Goal: Task Accomplishment & Management: Complete application form

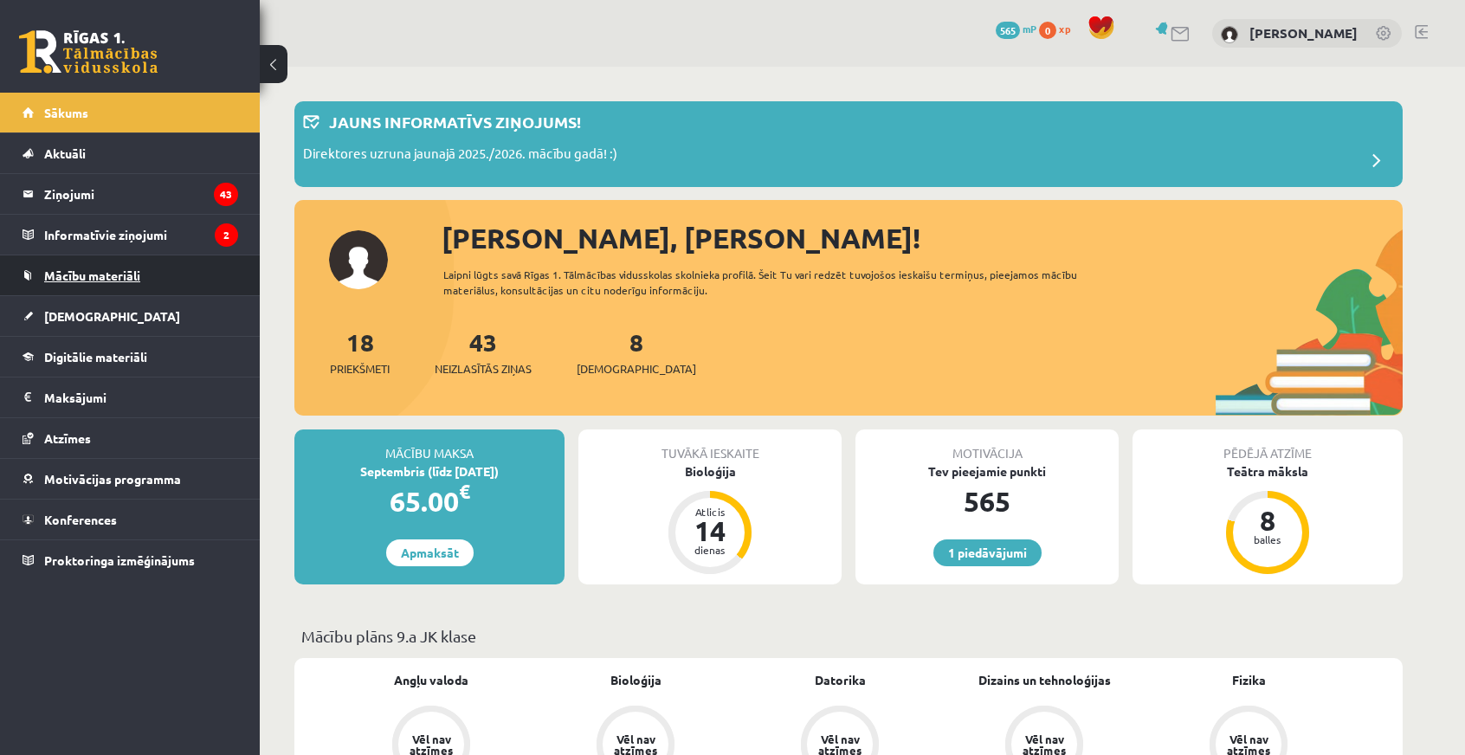
click at [133, 274] on span "Mācību materiāli" at bounding box center [92, 275] width 96 height 16
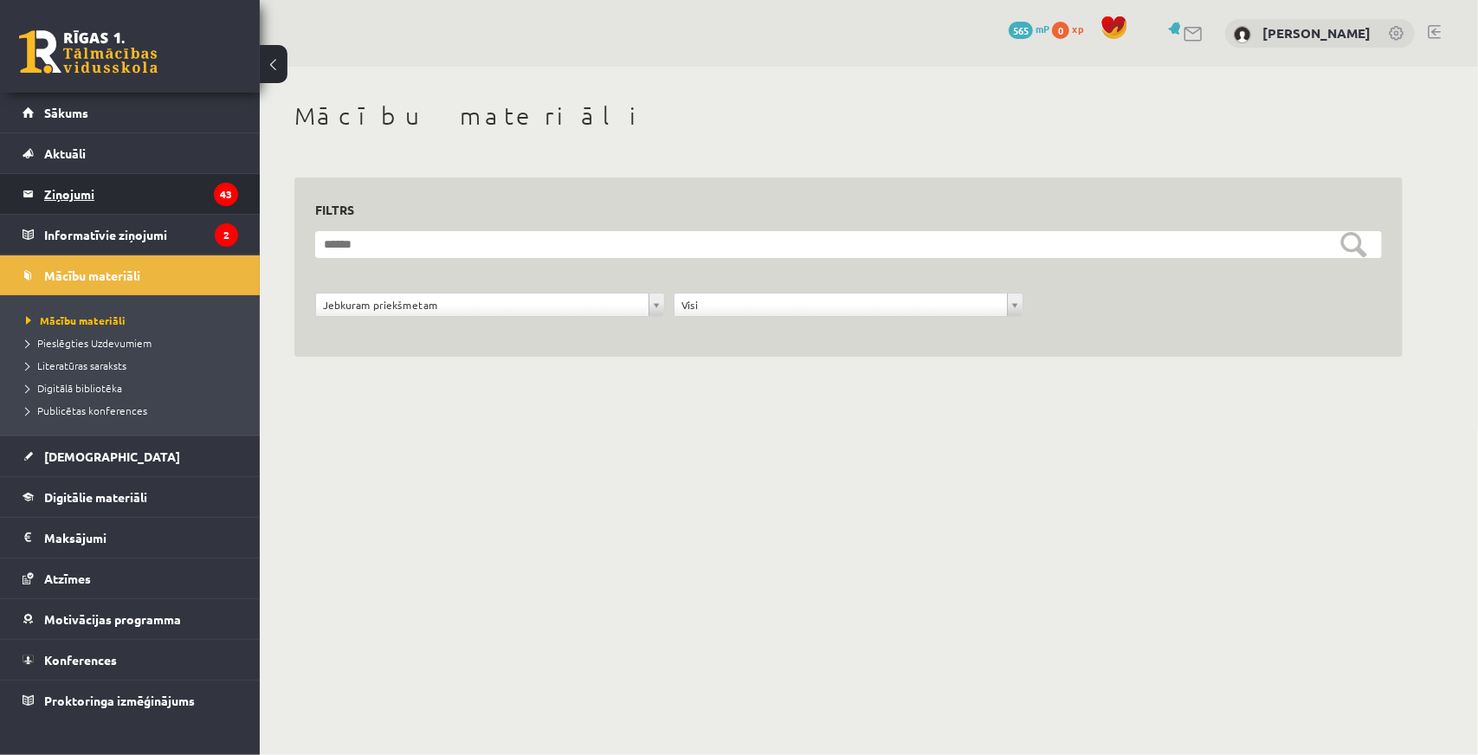
click at [87, 190] on legend "Ziņojumi 43" at bounding box center [141, 194] width 194 height 40
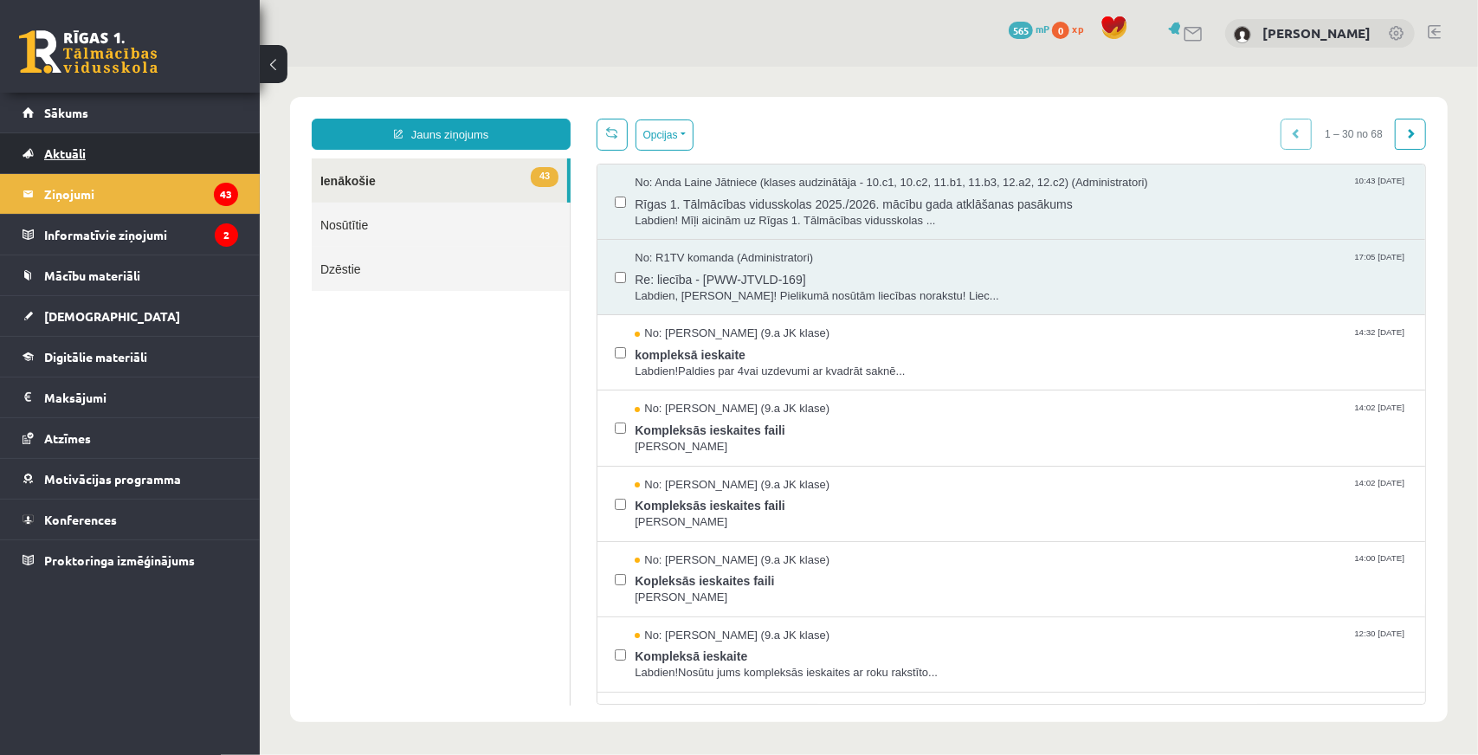
click at [62, 153] on span "Aktuāli" at bounding box center [65, 153] width 42 height 16
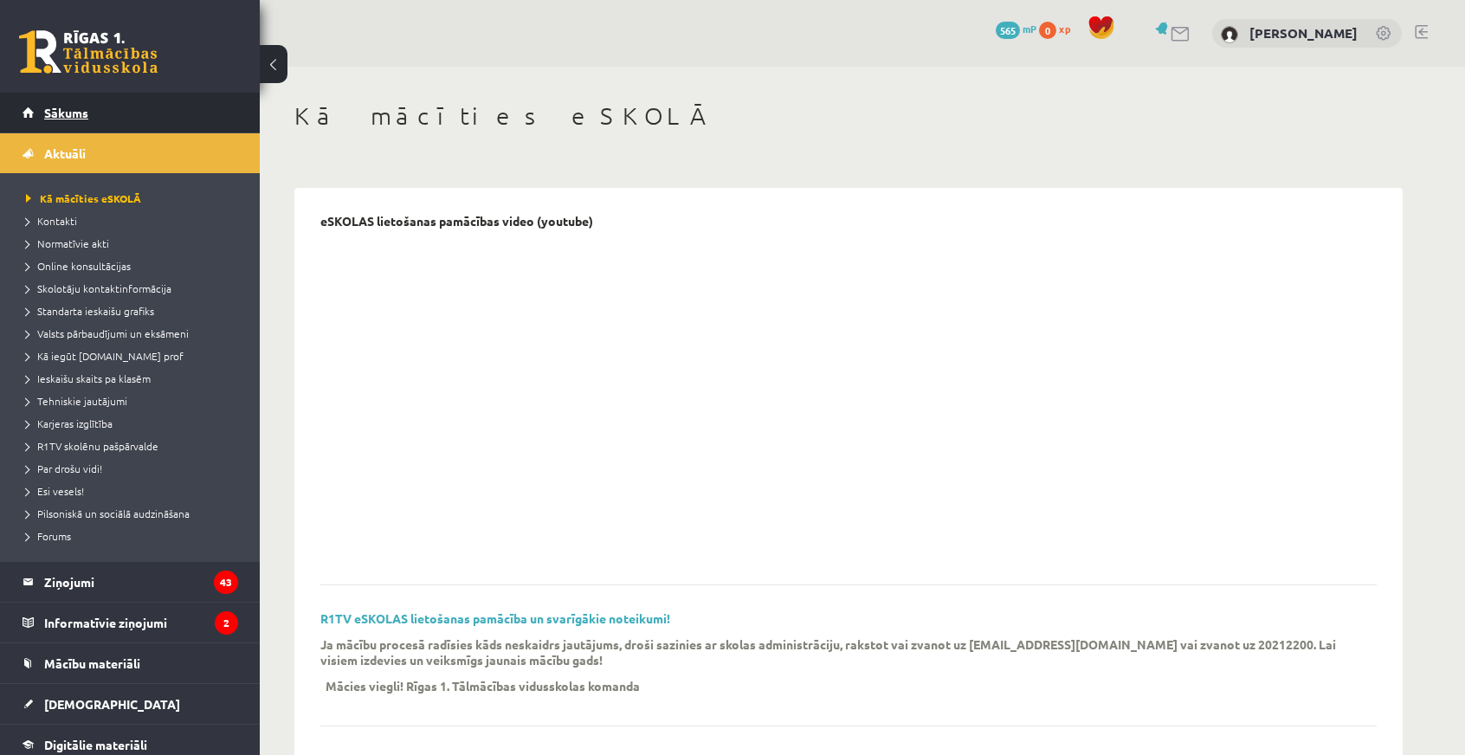
click at [64, 119] on link "Sākums" at bounding box center [131, 113] width 216 height 40
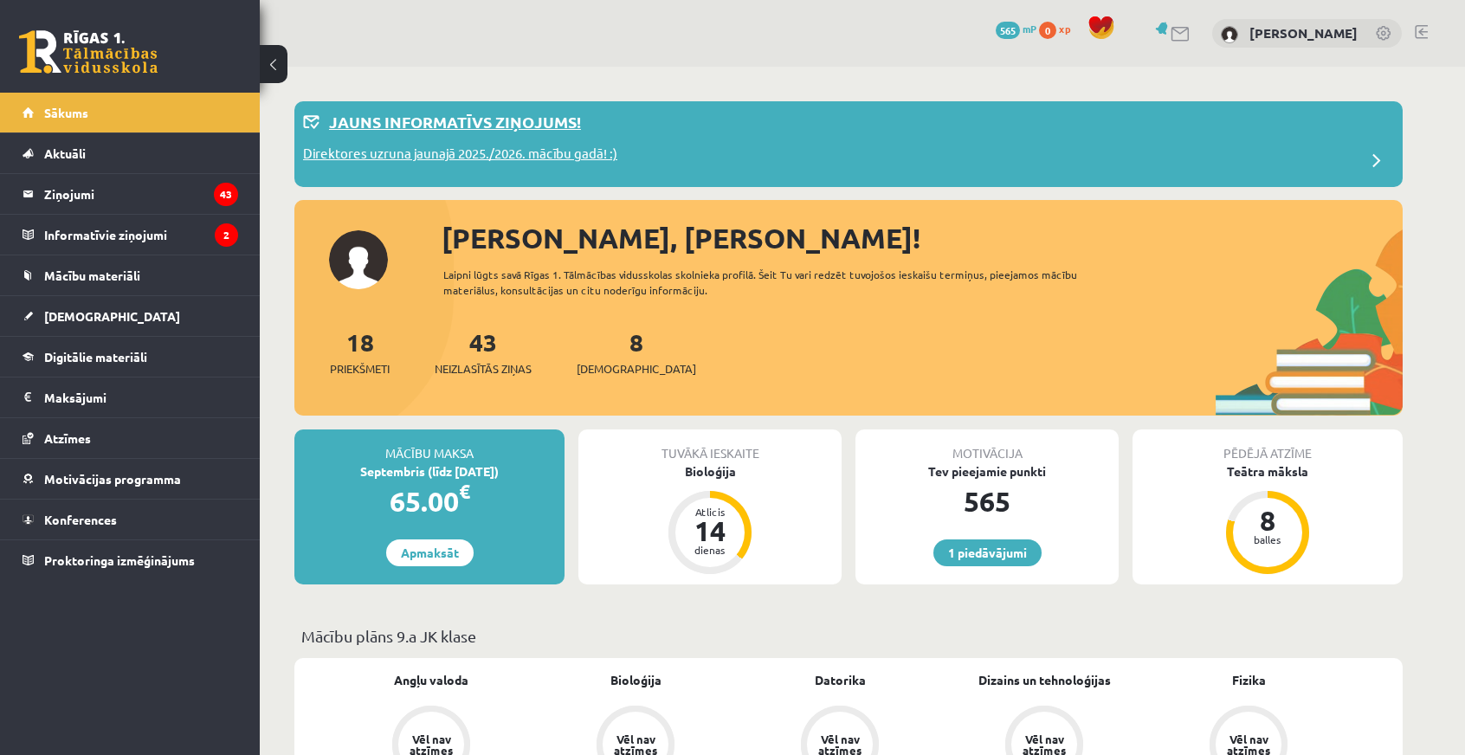
click at [377, 156] on p "Direktores uzruna jaunajā 2025./2026. mācību gadā! :)" at bounding box center [460, 156] width 314 height 24
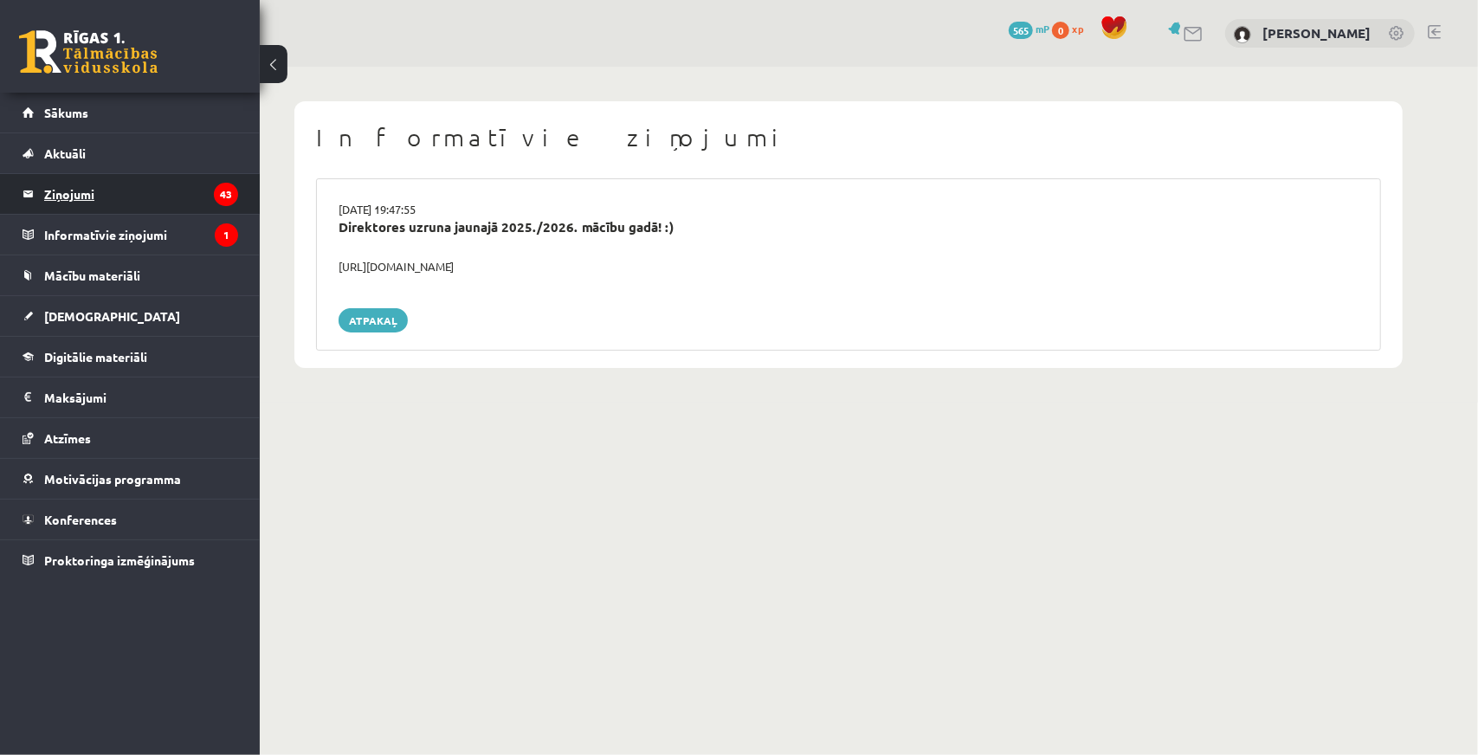
click at [61, 202] on legend "Ziņojumi 43" at bounding box center [141, 194] width 194 height 40
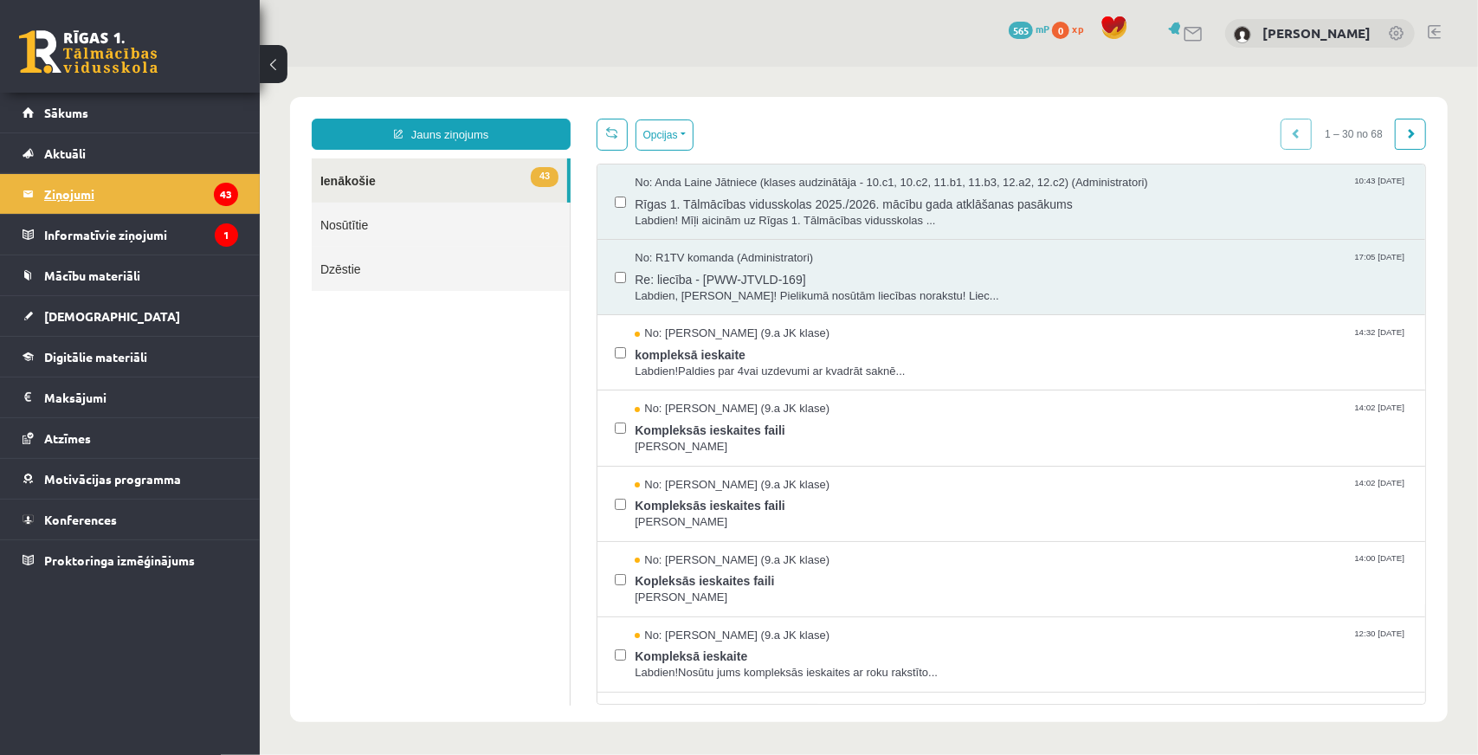
click at [68, 181] on legend "Ziņojumi 43" at bounding box center [141, 194] width 194 height 40
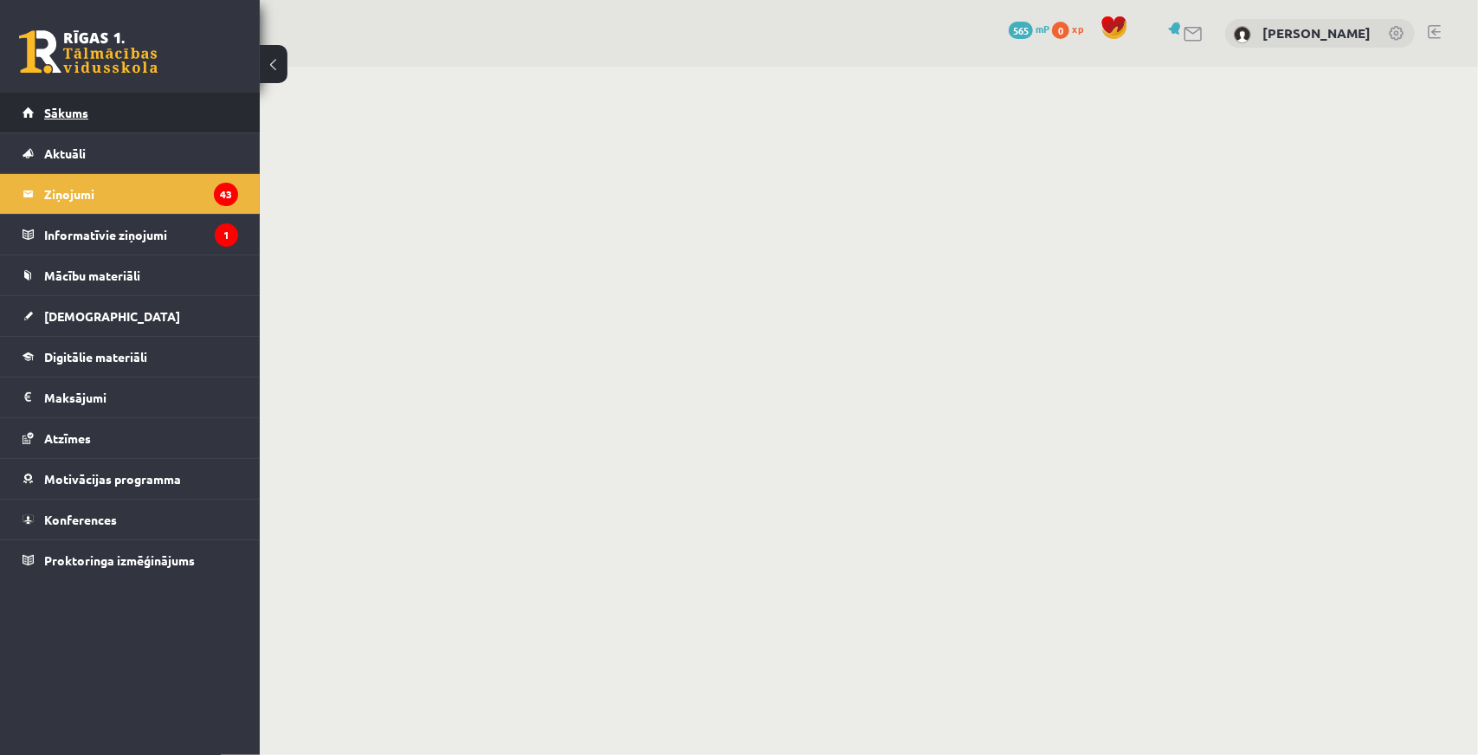
click at [87, 132] on ul "Sākums Aktuāli Kā mācīties eSKOLĀ Kontakti Normatīvie akti Online konsultācijas…" at bounding box center [130, 336] width 260 height 487
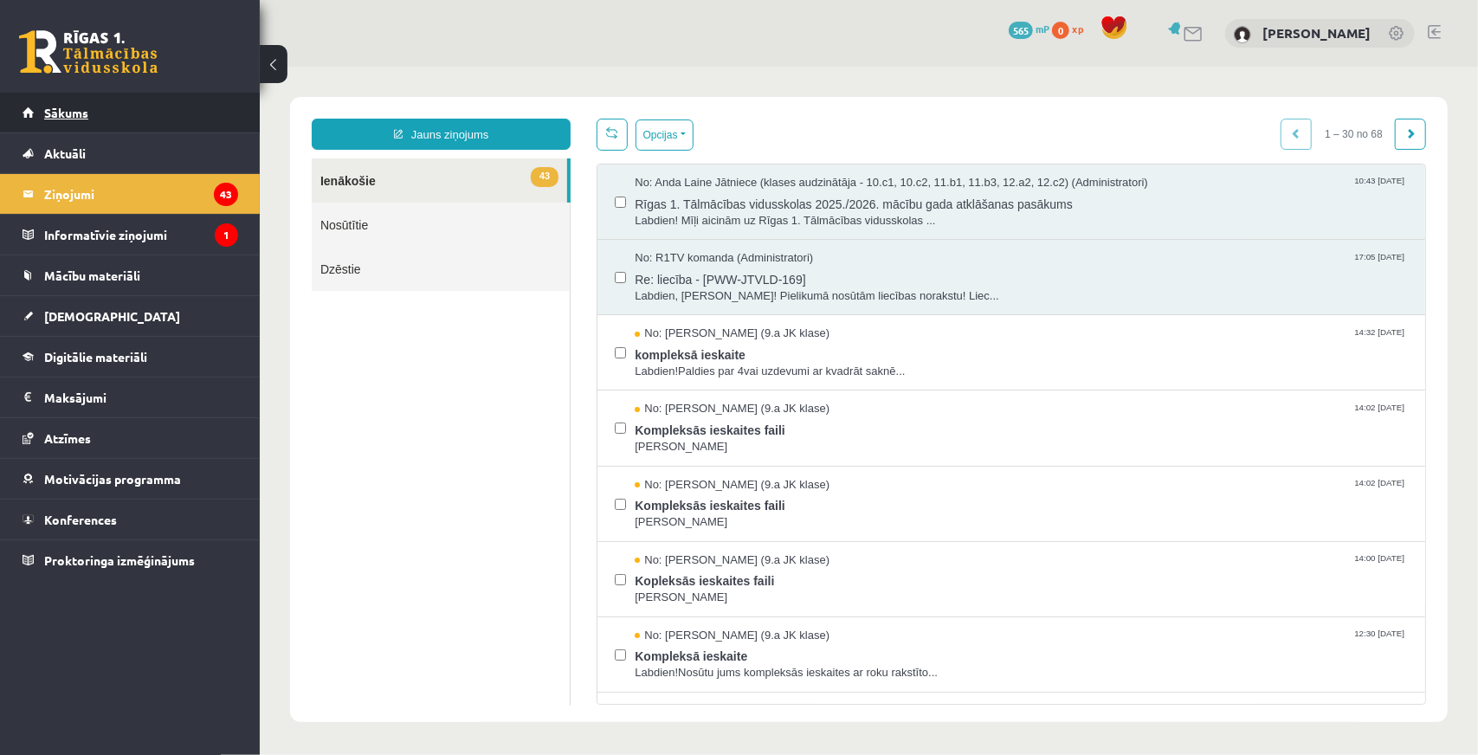
click at [88, 131] on link "Sākums" at bounding box center [131, 113] width 216 height 40
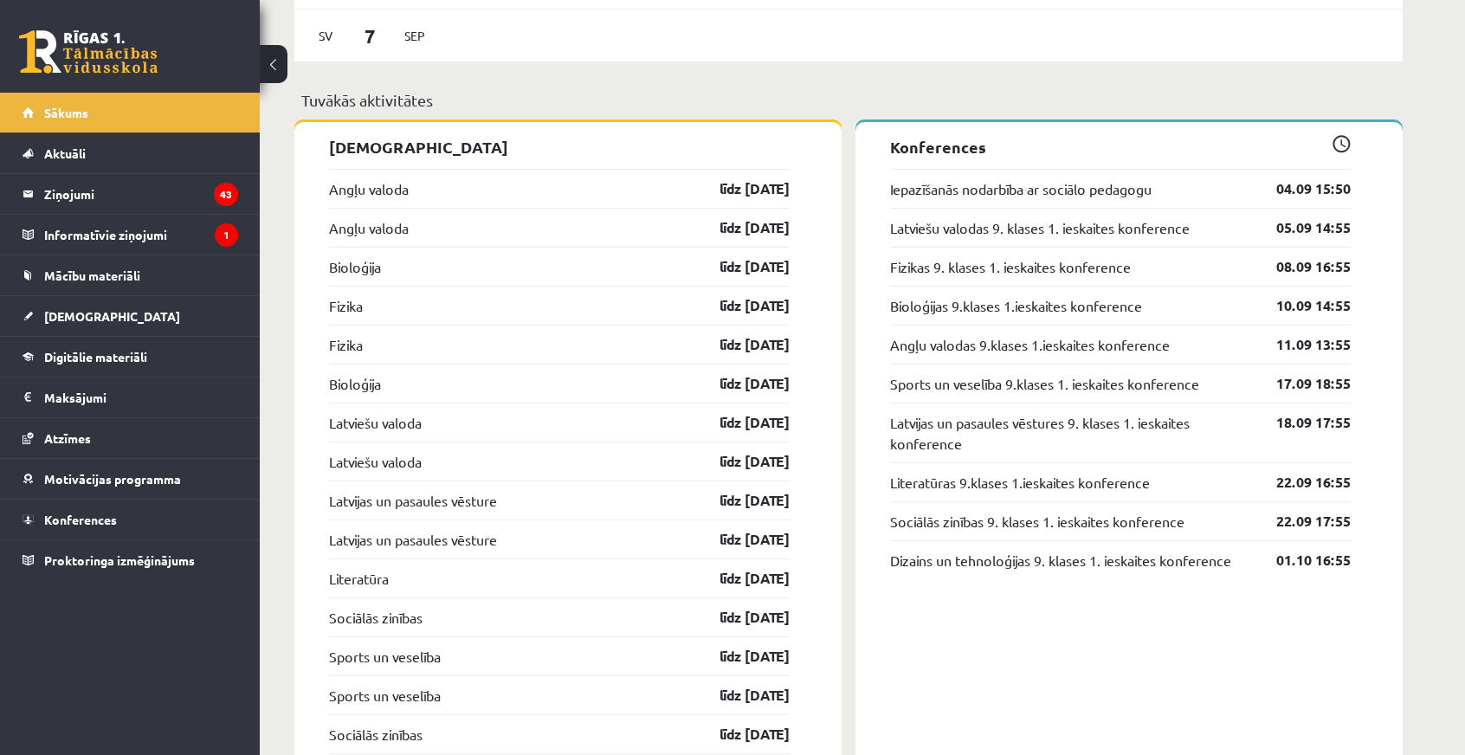
scroll to position [1645, 0]
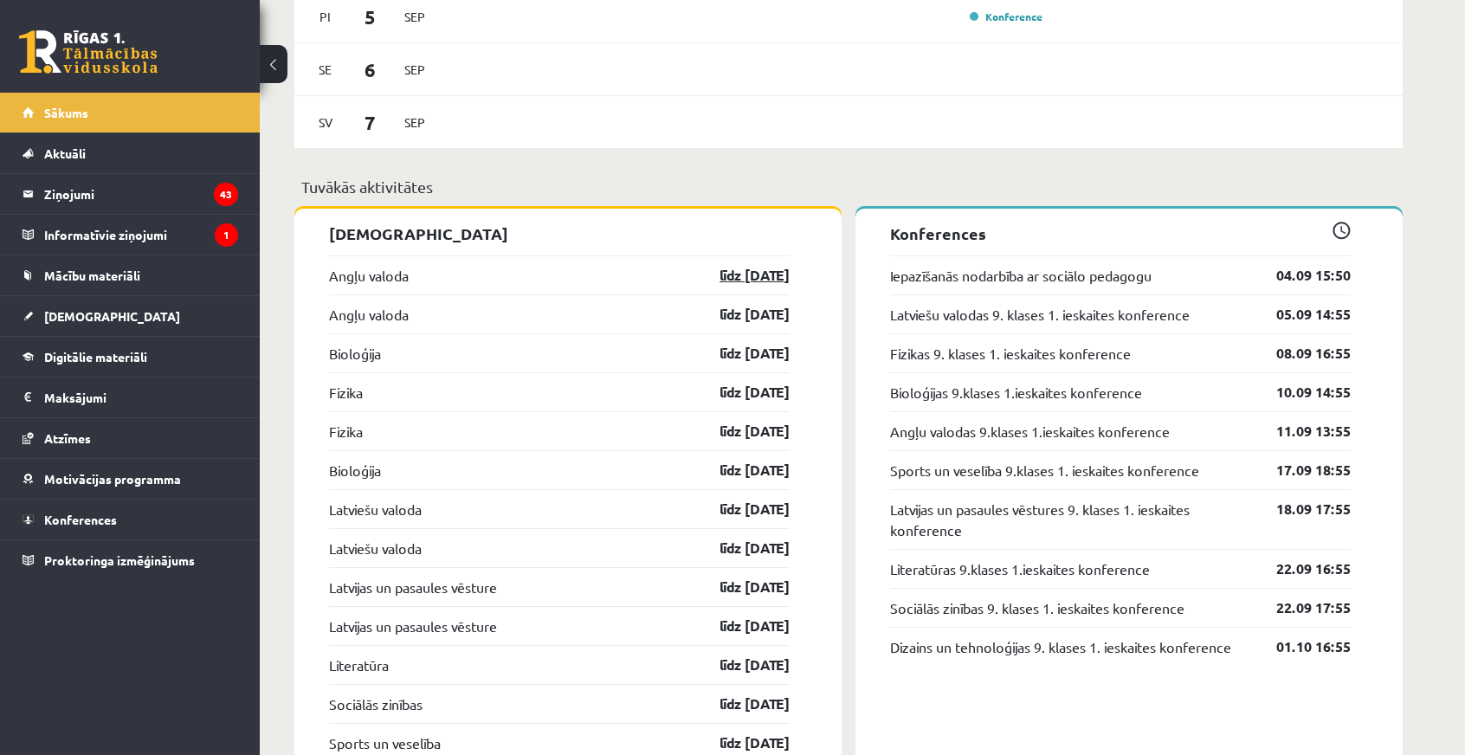
click at [759, 271] on link "līdz 15.09.25" at bounding box center [739, 275] width 100 height 21
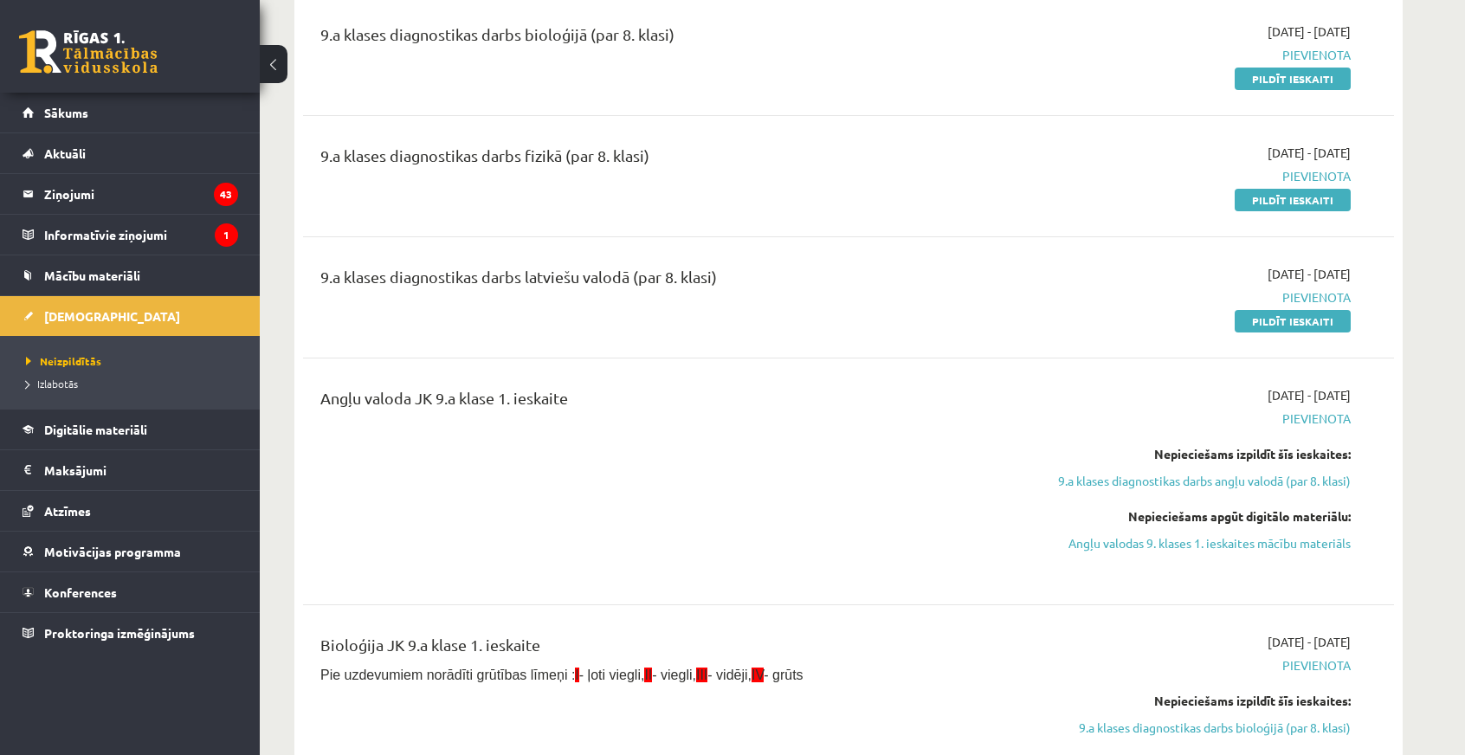
scroll to position [433, 0]
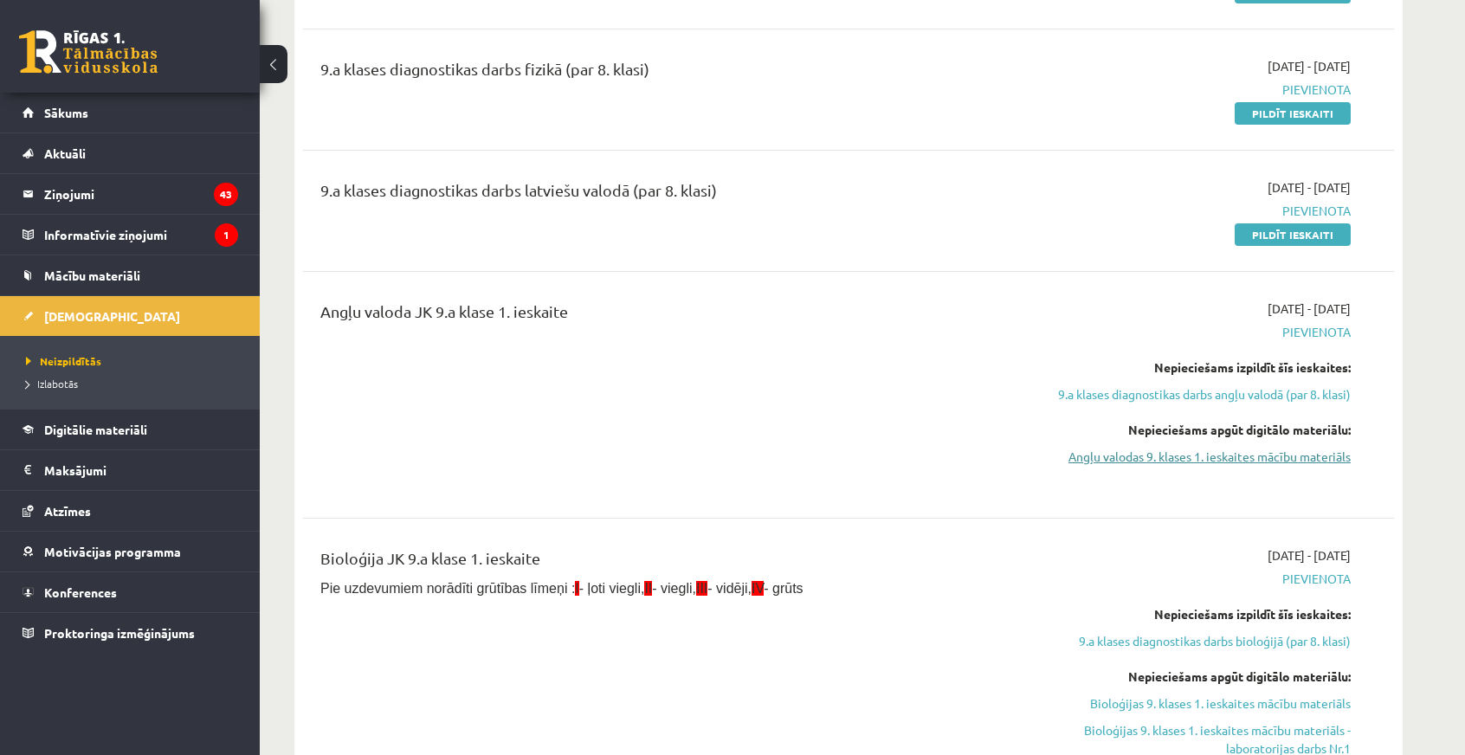
click at [1221, 458] on link "Angļu valodas 9. klases 1. ieskaites mācību materiāls" at bounding box center [1187, 457] width 326 height 18
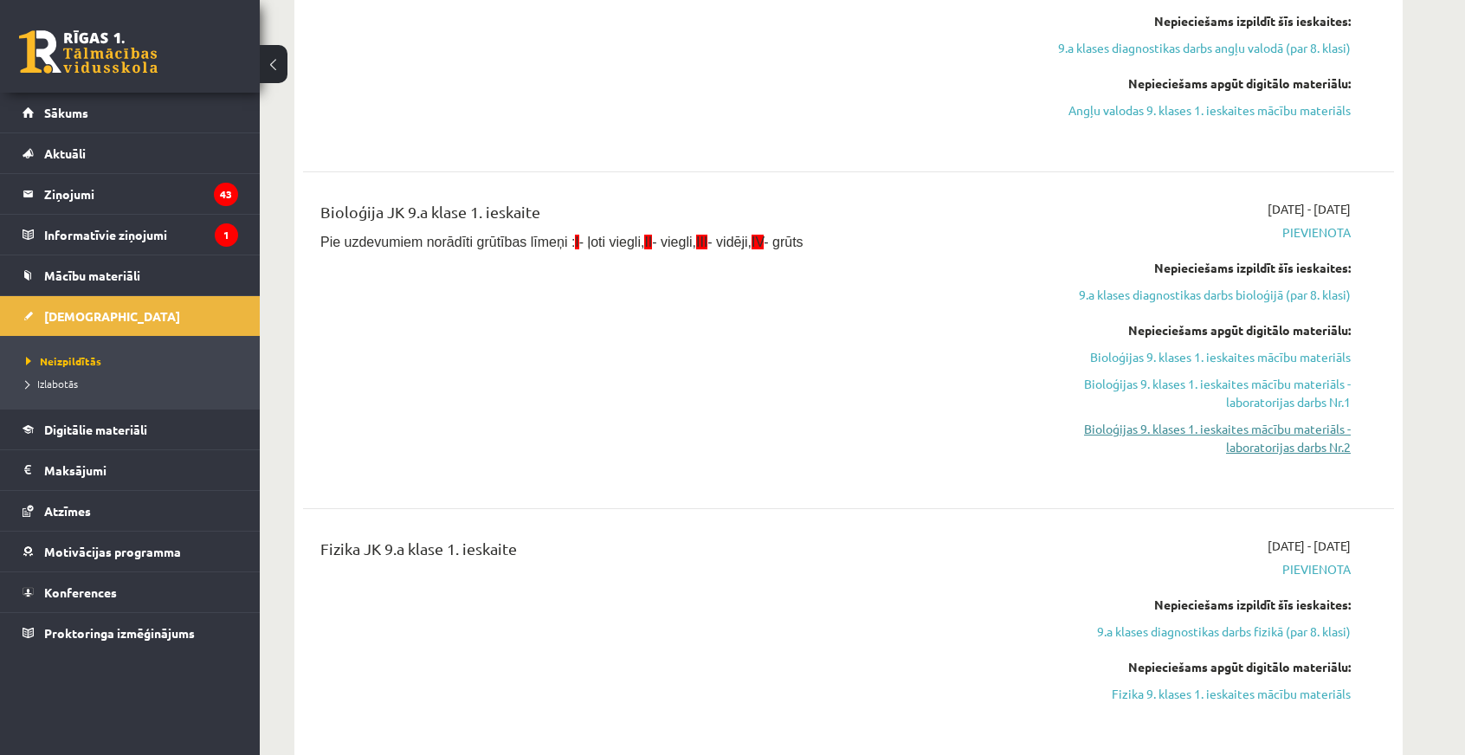
scroll to position [952, 0]
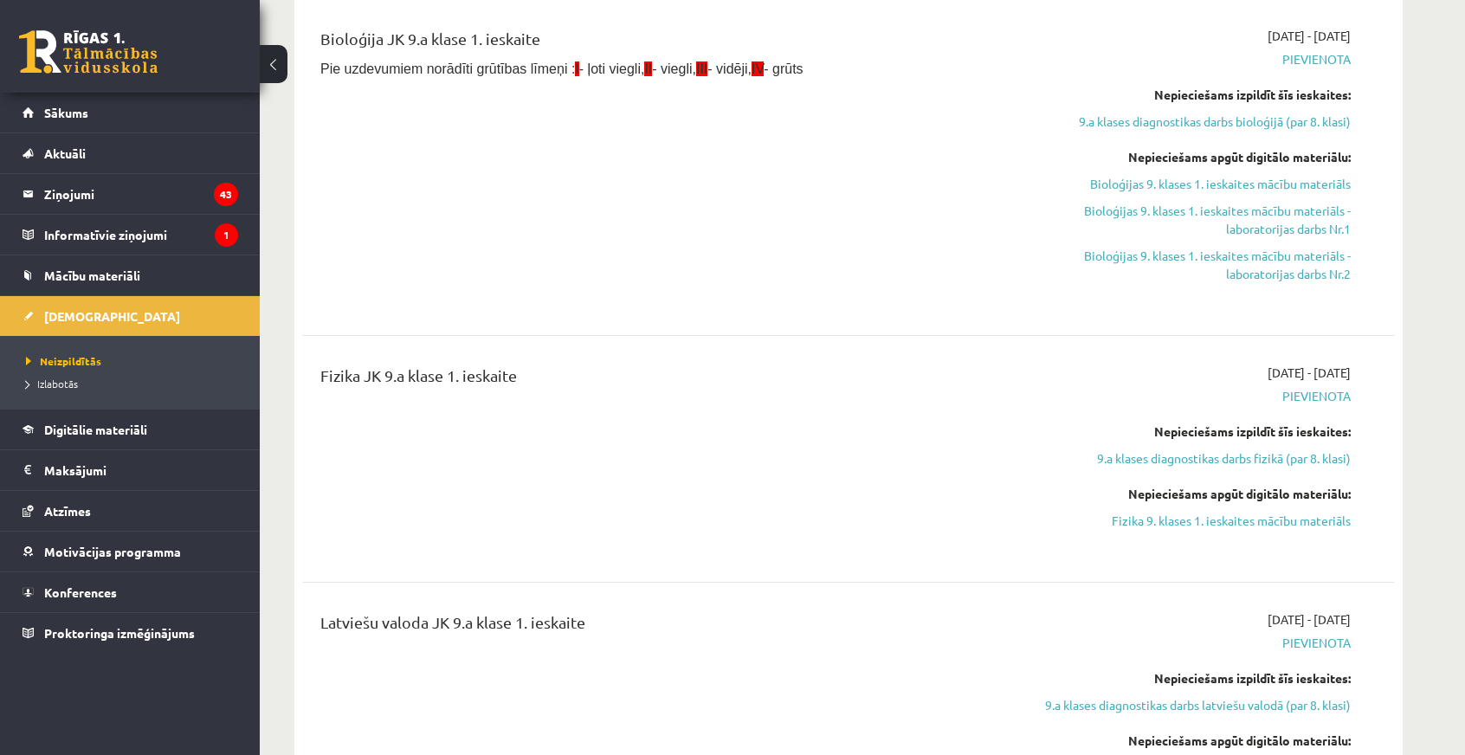
drag, startPoint x: 1323, startPoint y: 524, endPoint x: 917, endPoint y: 399, distance: 424.7
click at [918, 399] on div "Fizika JK 9.a klase 1. ieskaite" at bounding box center [659, 459] width 704 height 190
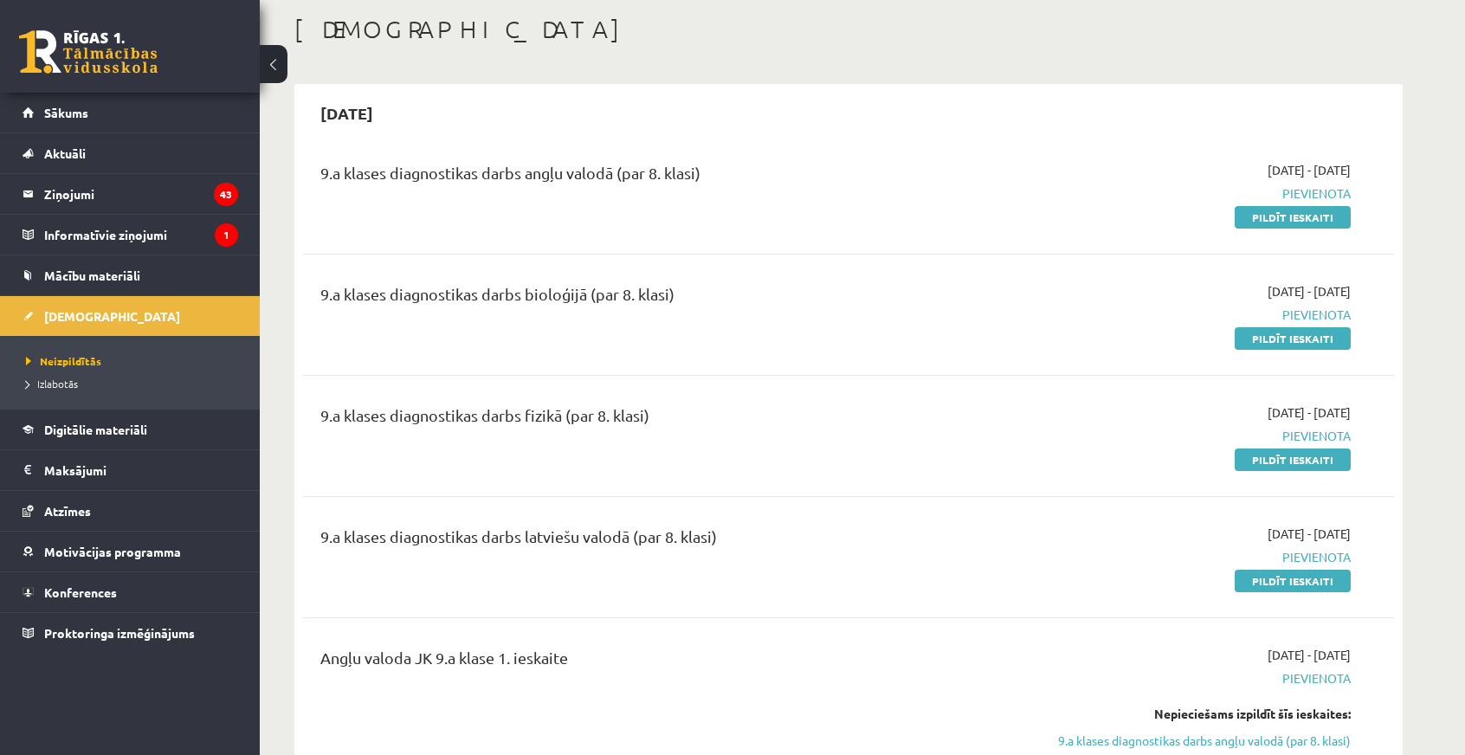
scroll to position [0, 0]
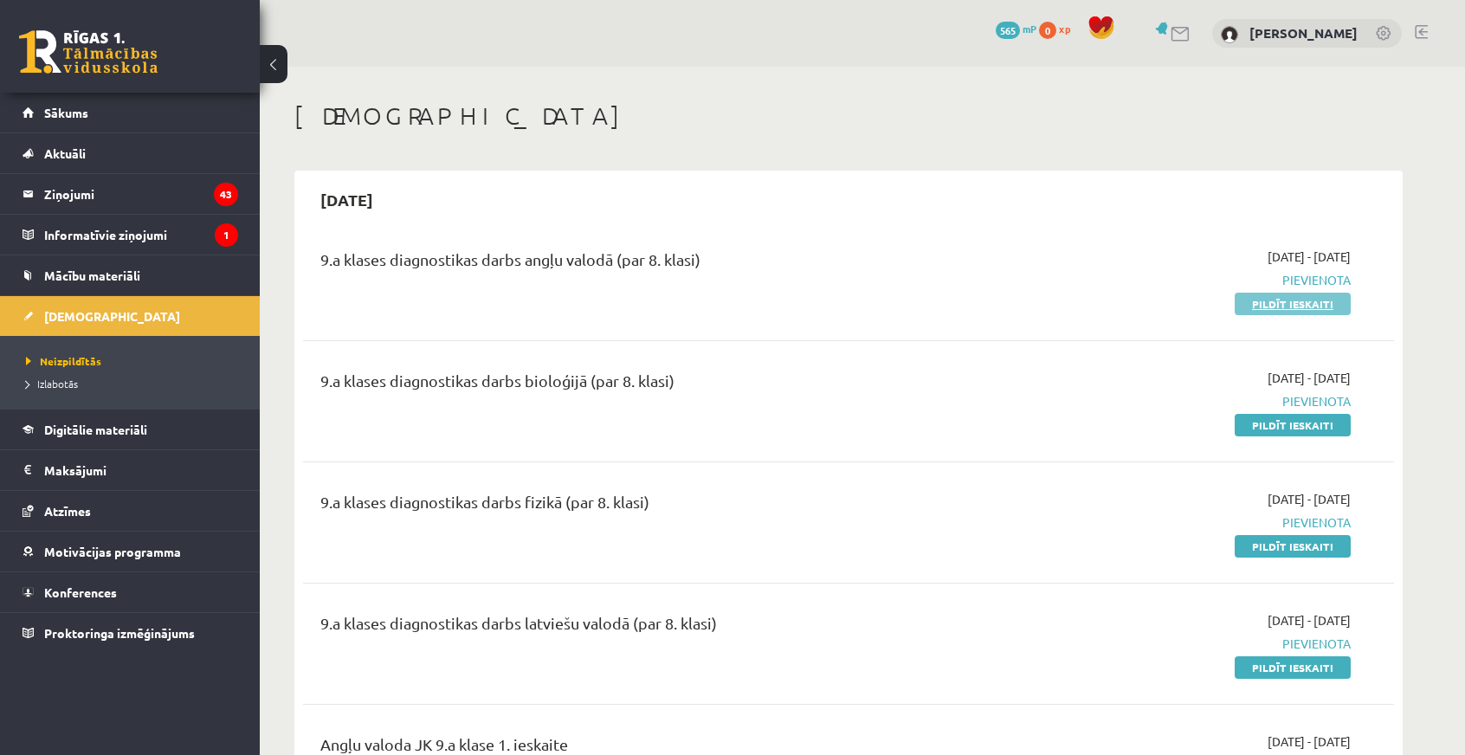
click at [1261, 304] on link "Pildīt ieskaiti" at bounding box center [1292, 304] width 116 height 23
click at [1298, 311] on link "Pildīt ieskaiti" at bounding box center [1292, 304] width 116 height 23
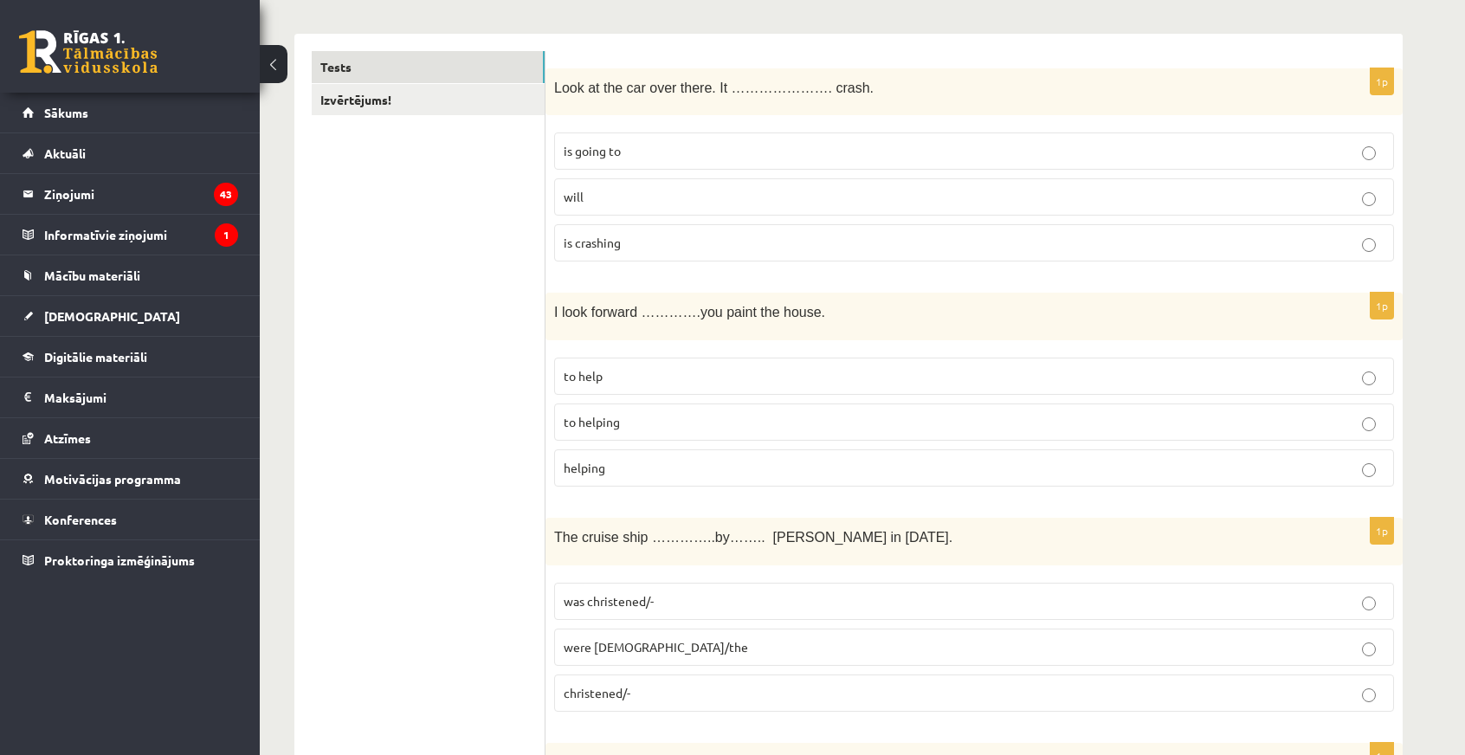
scroll to position [346, 0]
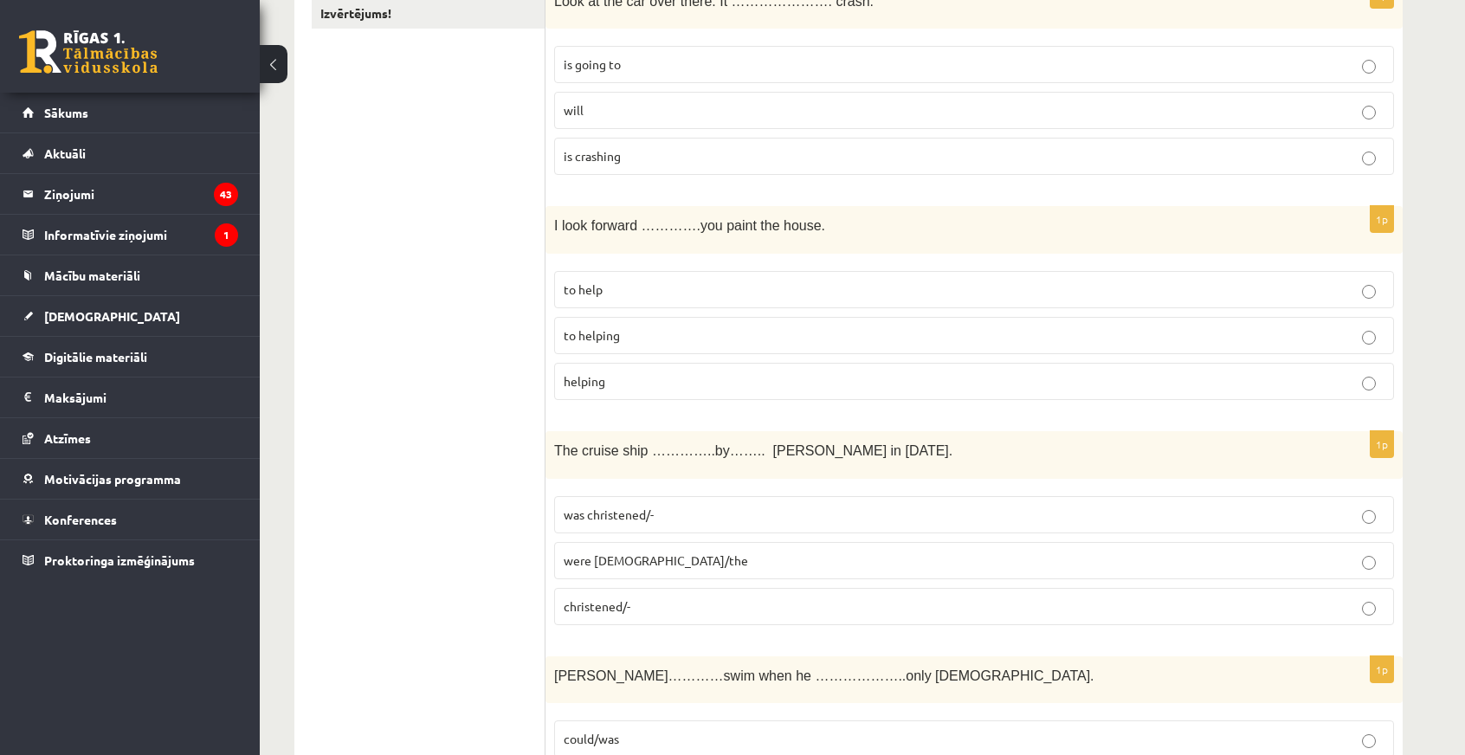
drag, startPoint x: 750, startPoint y: 275, endPoint x: 746, endPoint y: 286, distance: 10.9
click at [749, 276] on label "to help" at bounding box center [974, 289] width 840 height 37
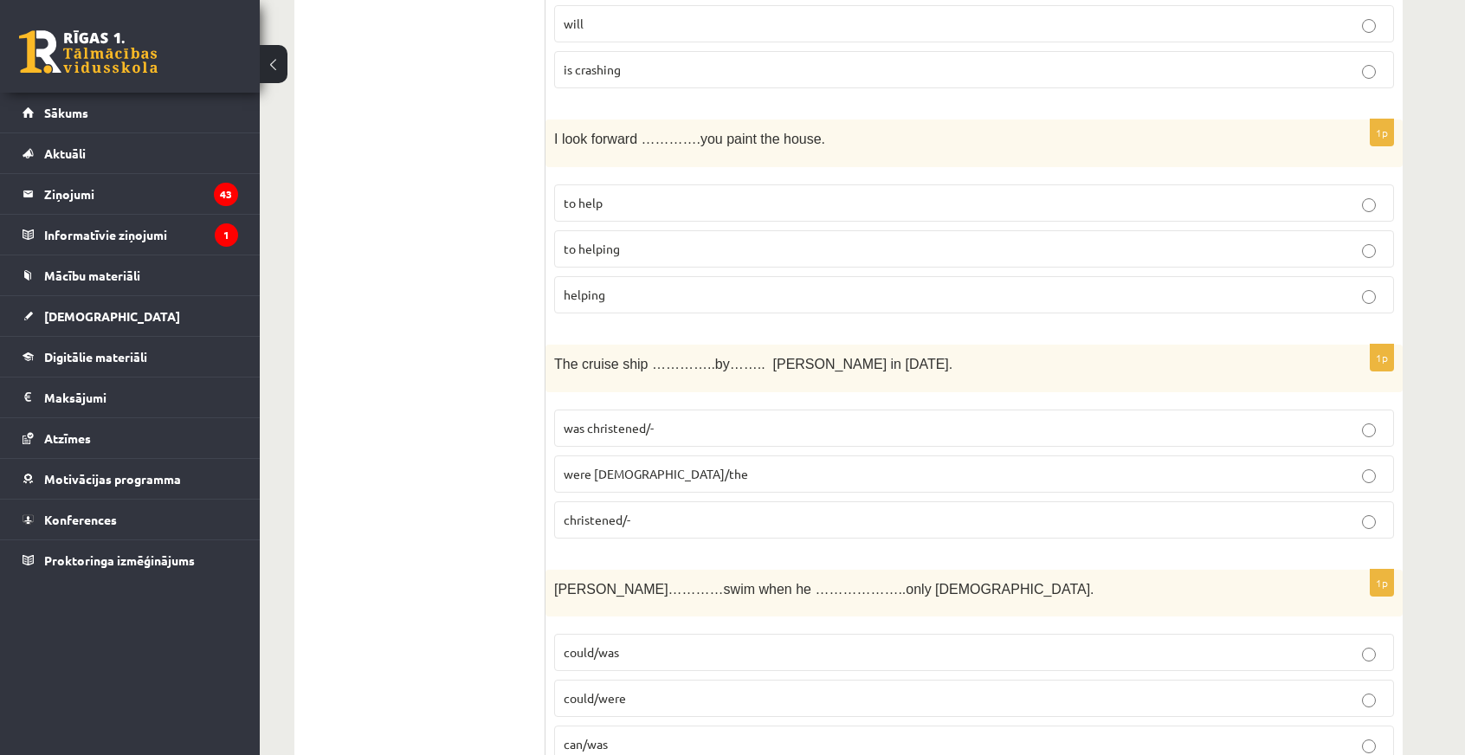
click at [628, 430] on p "was christened/-" at bounding box center [974, 428] width 821 height 18
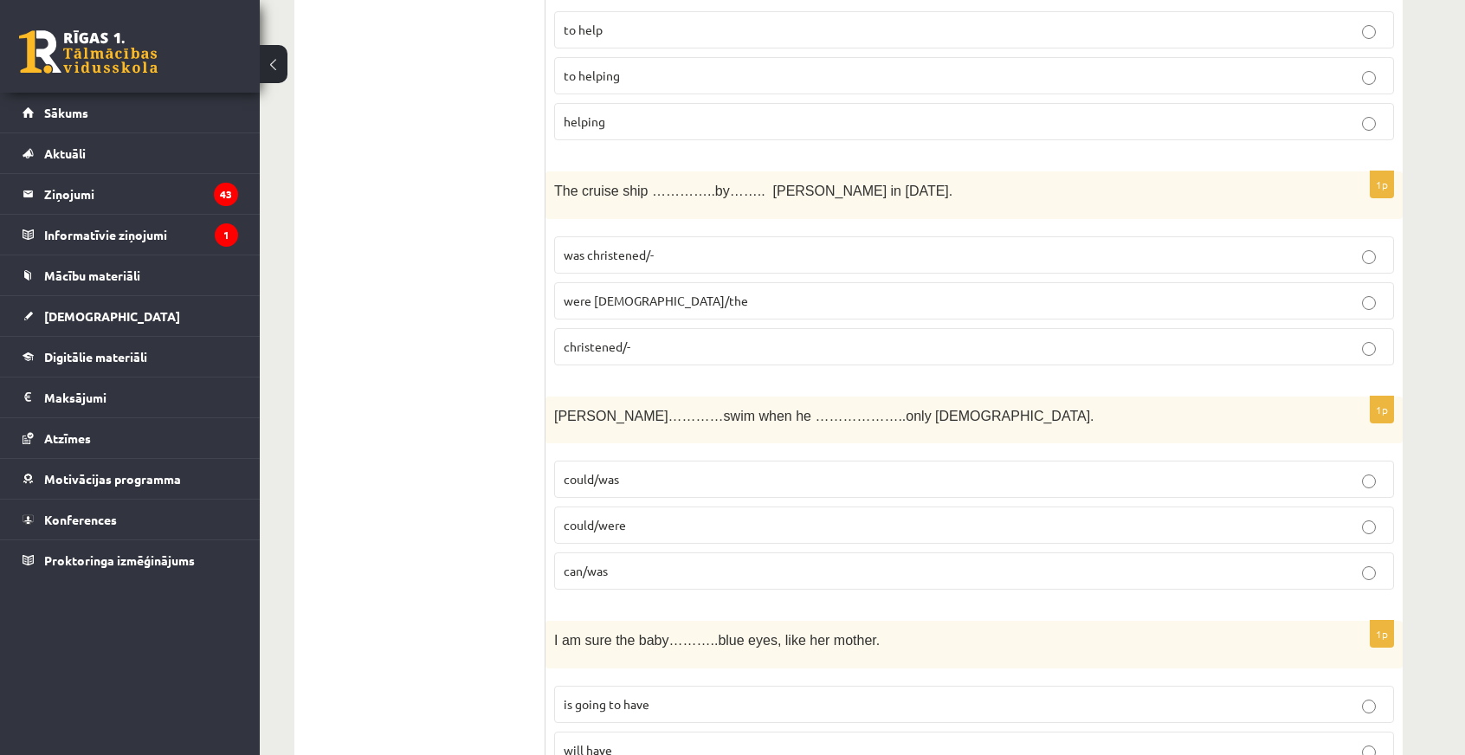
scroll to position [779, 0]
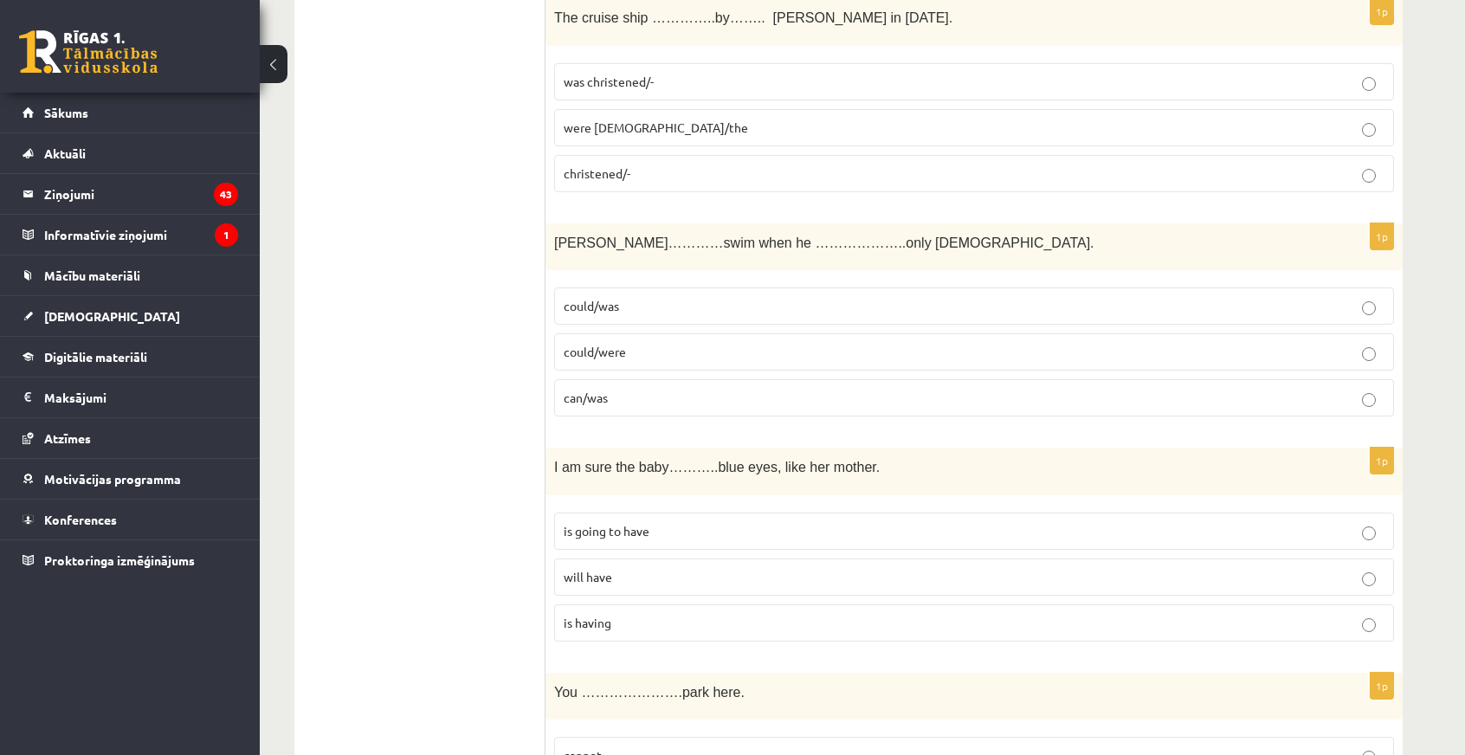
click at [601, 298] on span "could/was" at bounding box center [591, 306] width 55 height 16
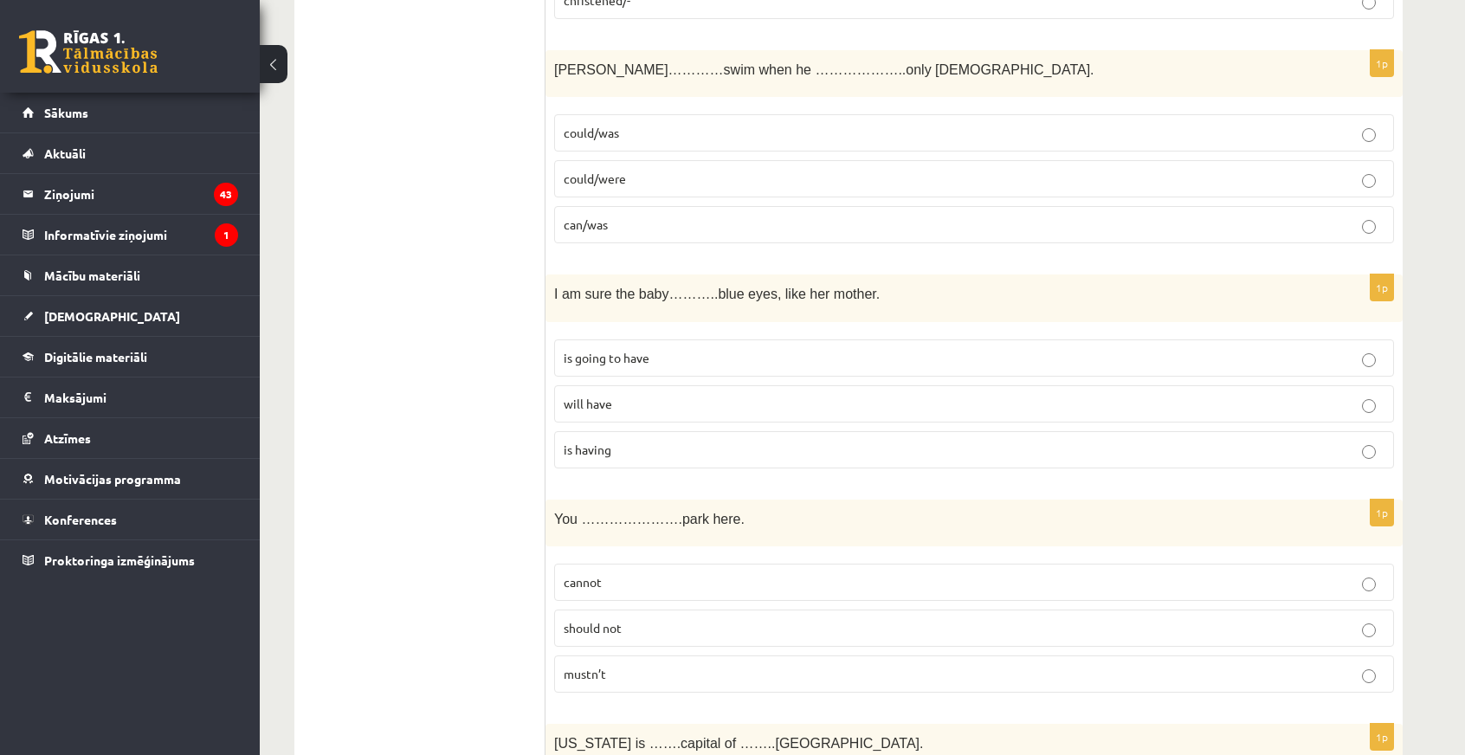
scroll to position [1039, 0]
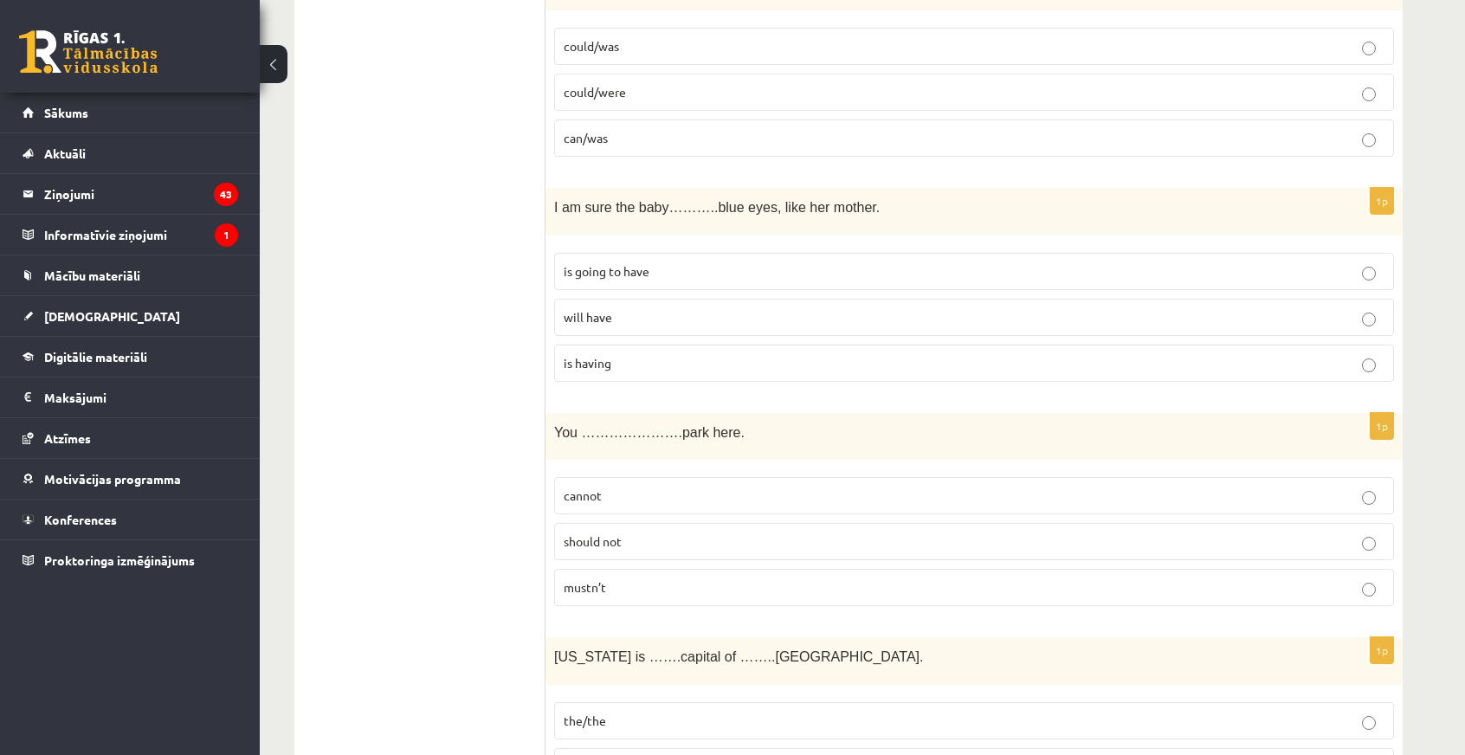
click at [594, 309] on span "will have" at bounding box center [588, 317] width 48 height 16
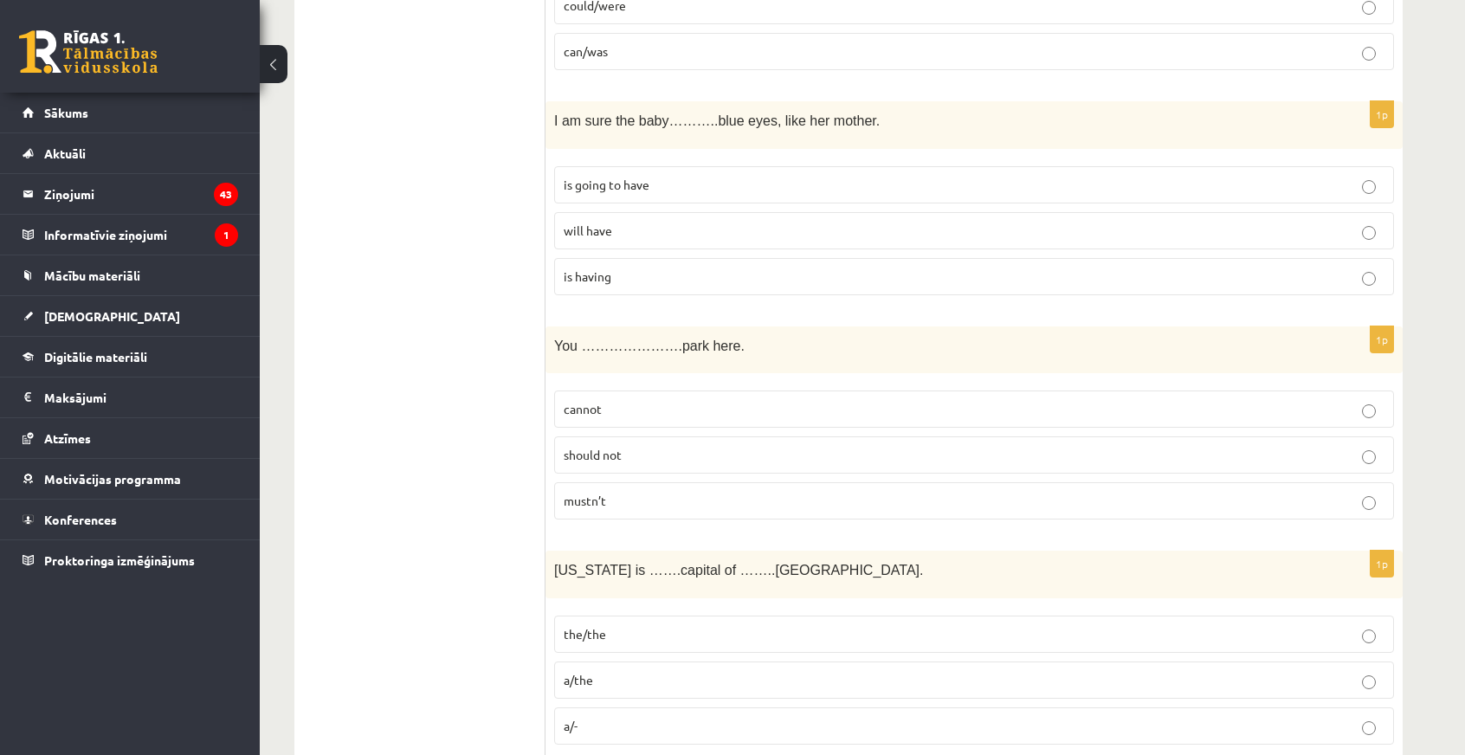
scroll to position [1298, 0]
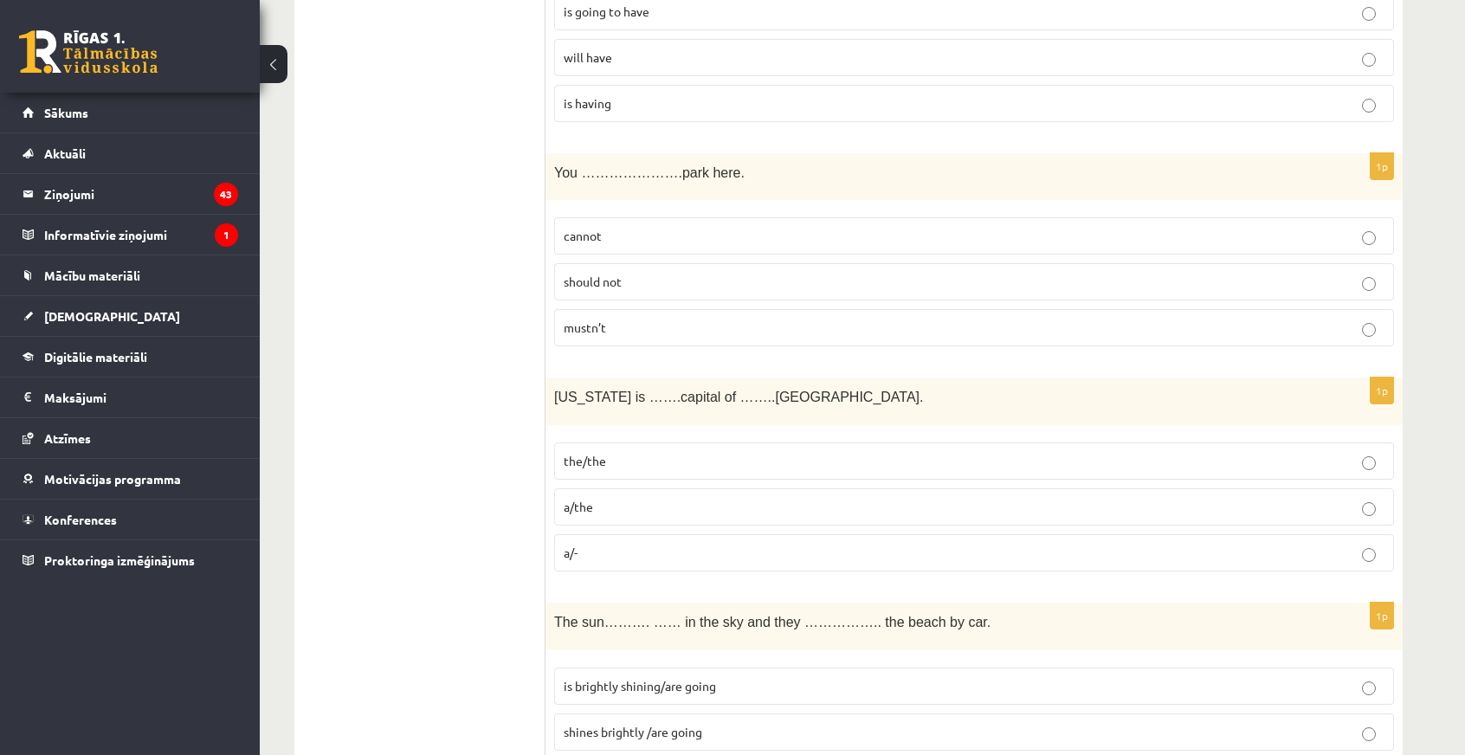
click at [618, 319] on p "mustn’t" at bounding box center [974, 328] width 821 height 18
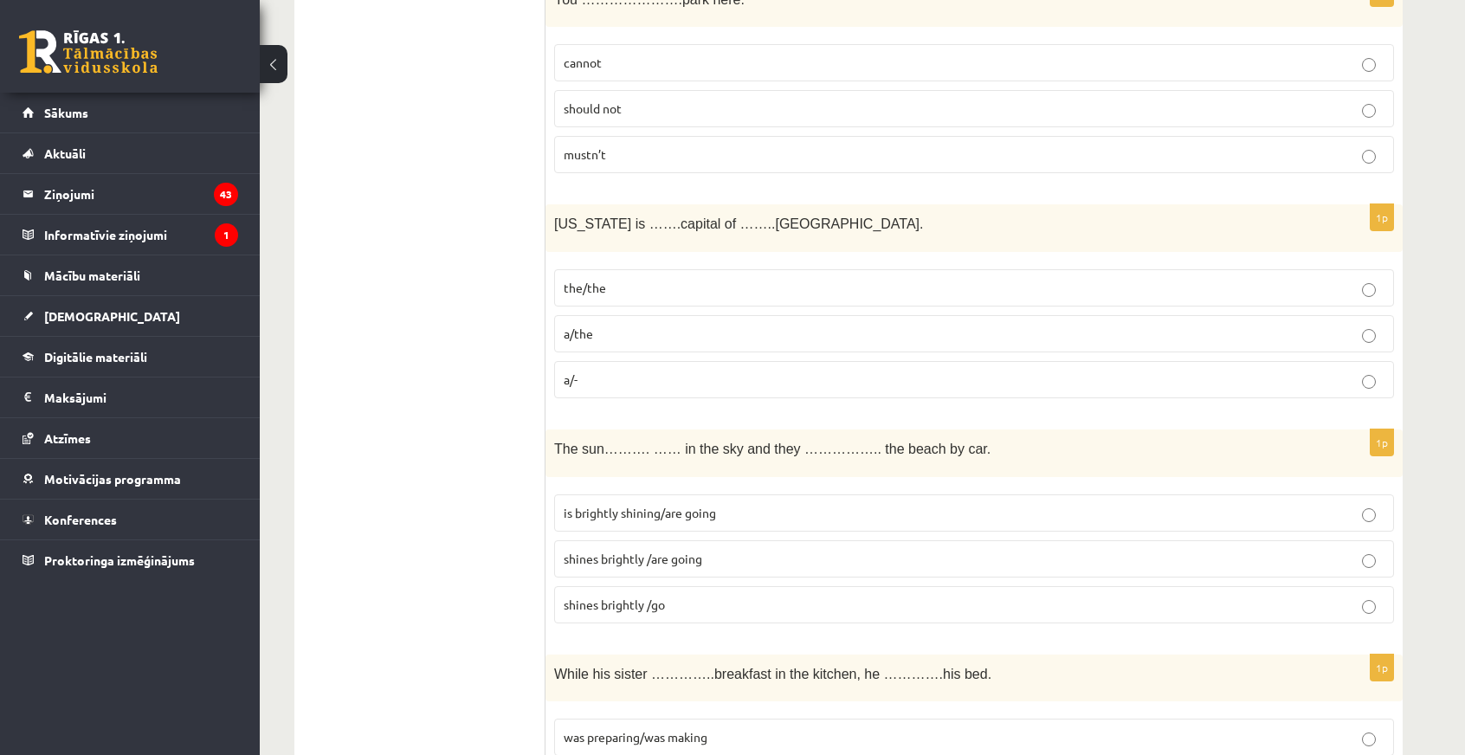
click at [592, 325] on span "a/the" at bounding box center [578, 333] width 29 height 16
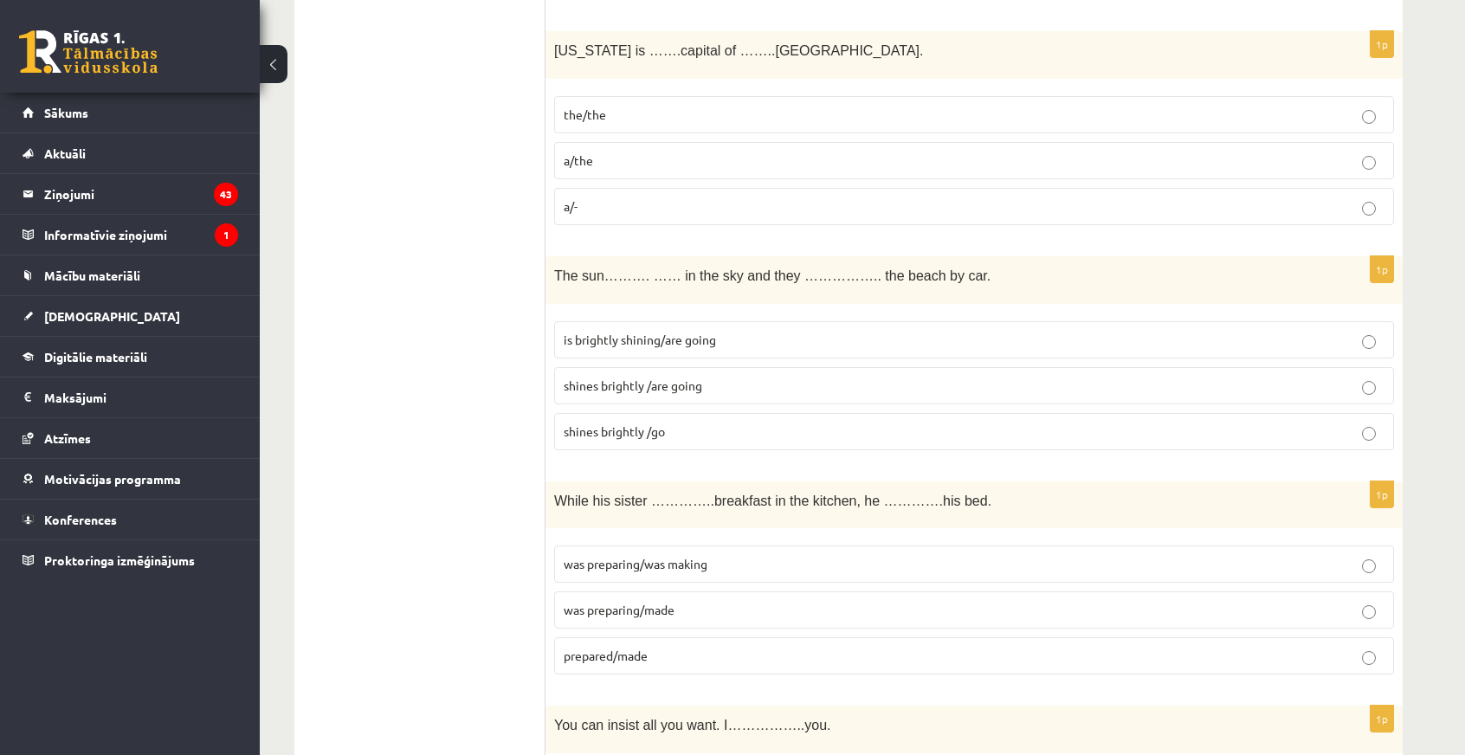
scroll to position [1731, 0]
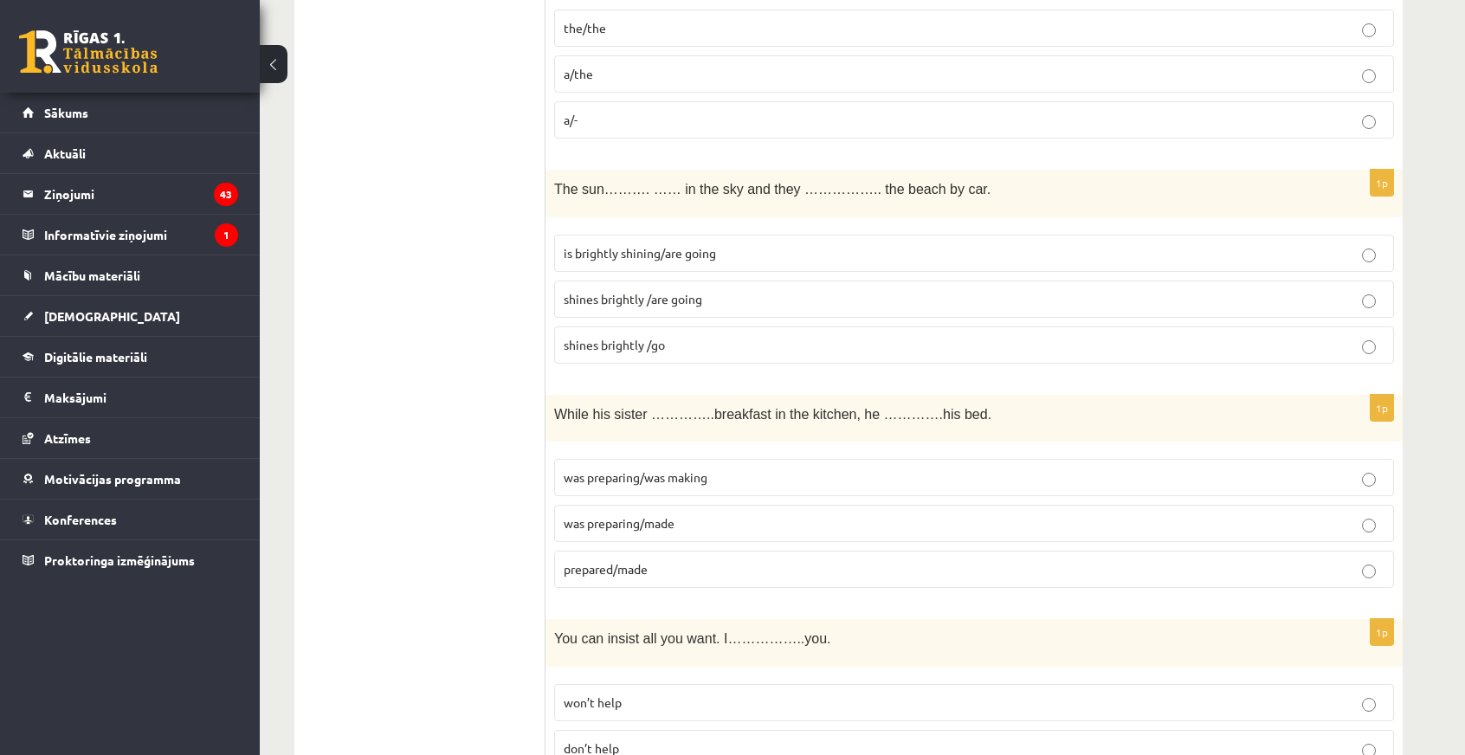
click at [587, 293] on label "shines brightly /are going" at bounding box center [974, 298] width 840 height 37
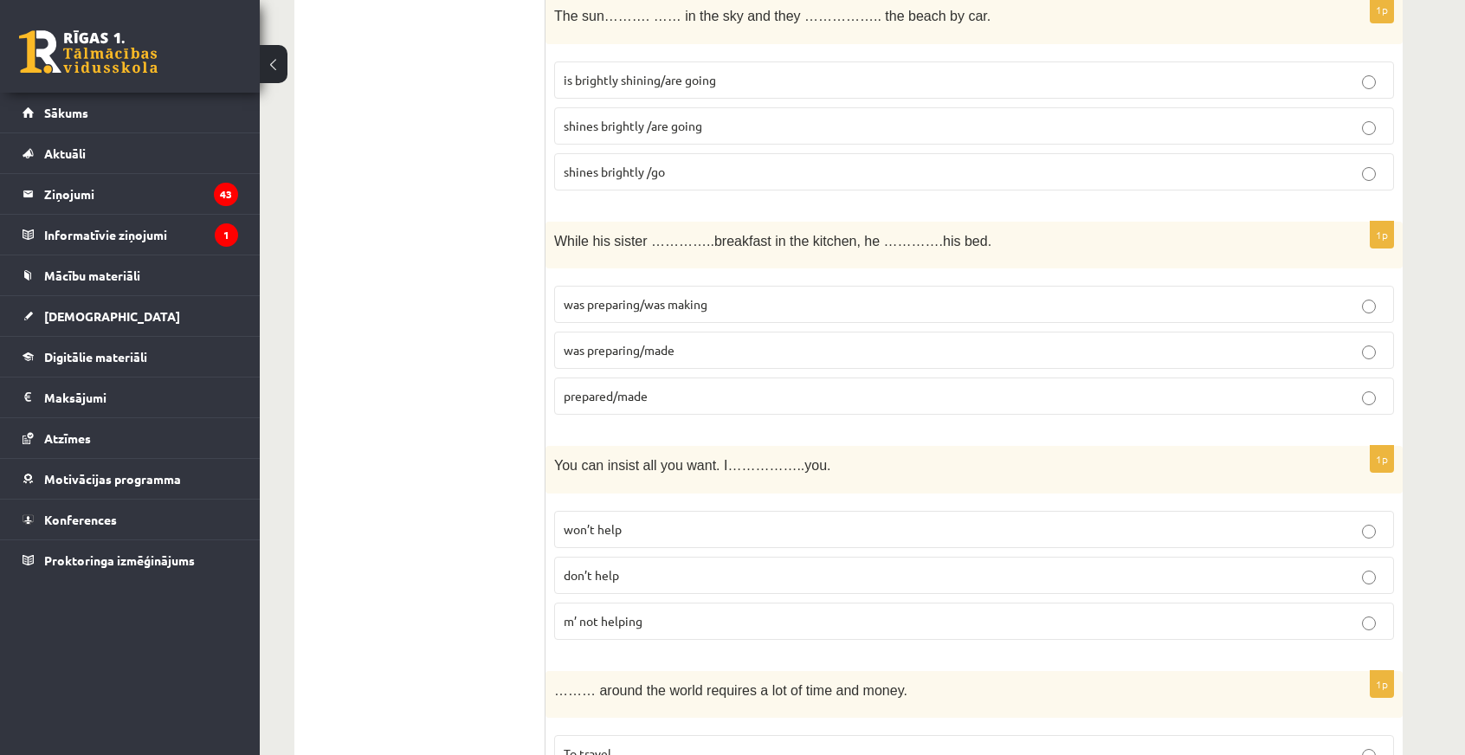
scroll to position [2078, 0]
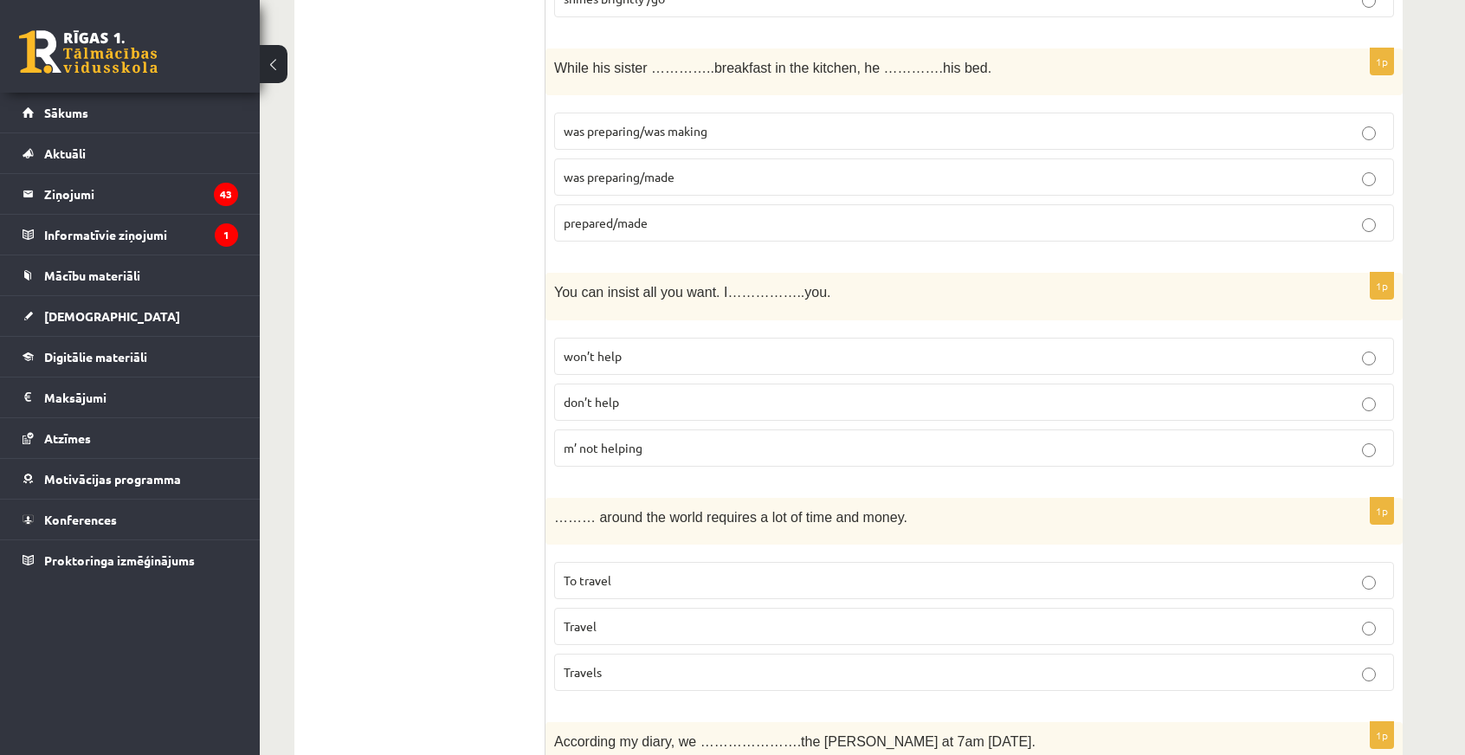
click at [641, 113] on label "was preparing/was making" at bounding box center [974, 131] width 840 height 37
drag, startPoint x: 601, startPoint y: 276, endPoint x: 628, endPoint y: 277, distance: 27.7
click at [628, 285] on span "You can insist all you want. I……………..you." at bounding box center [692, 292] width 277 height 15
copy span "insist"
click at [653, 347] on p "won’t help" at bounding box center [974, 356] width 821 height 18
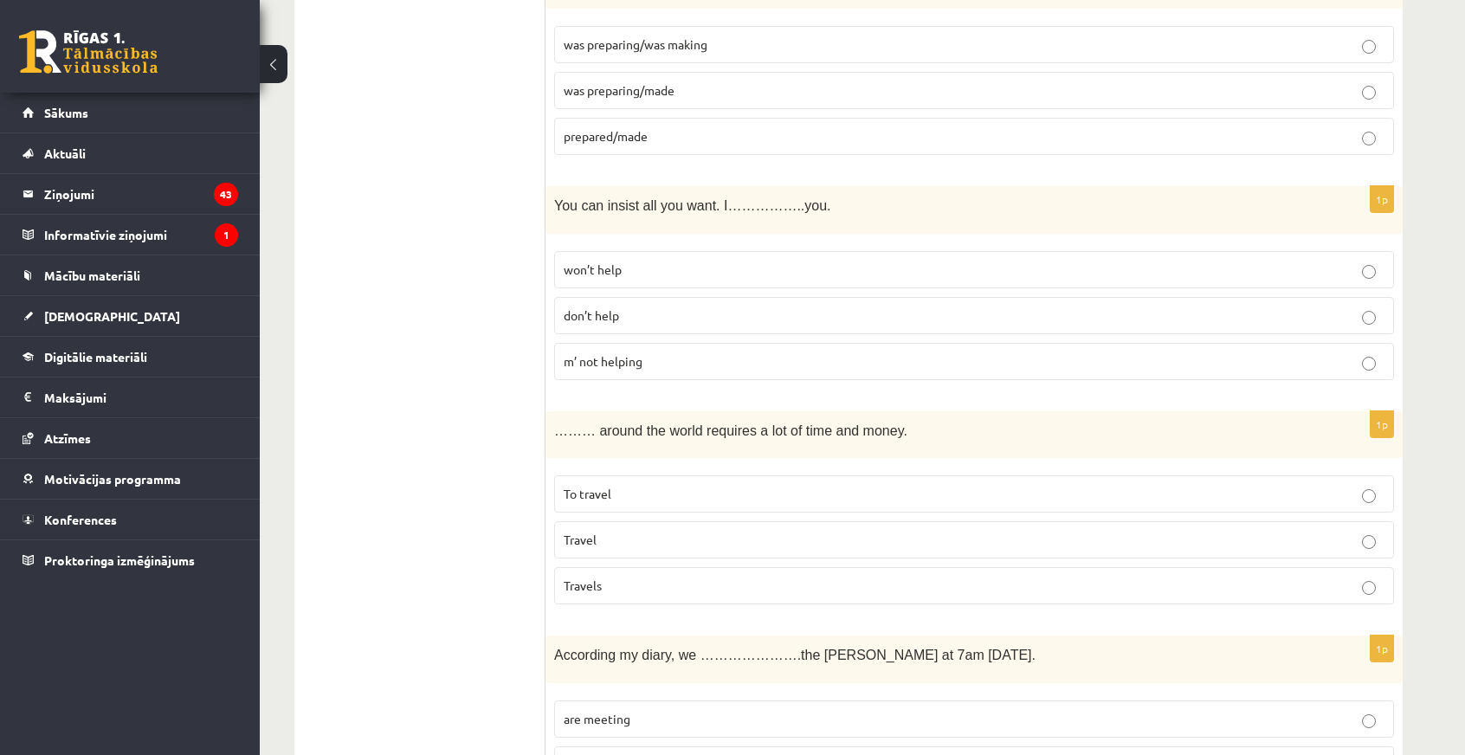
scroll to position [2251, 0]
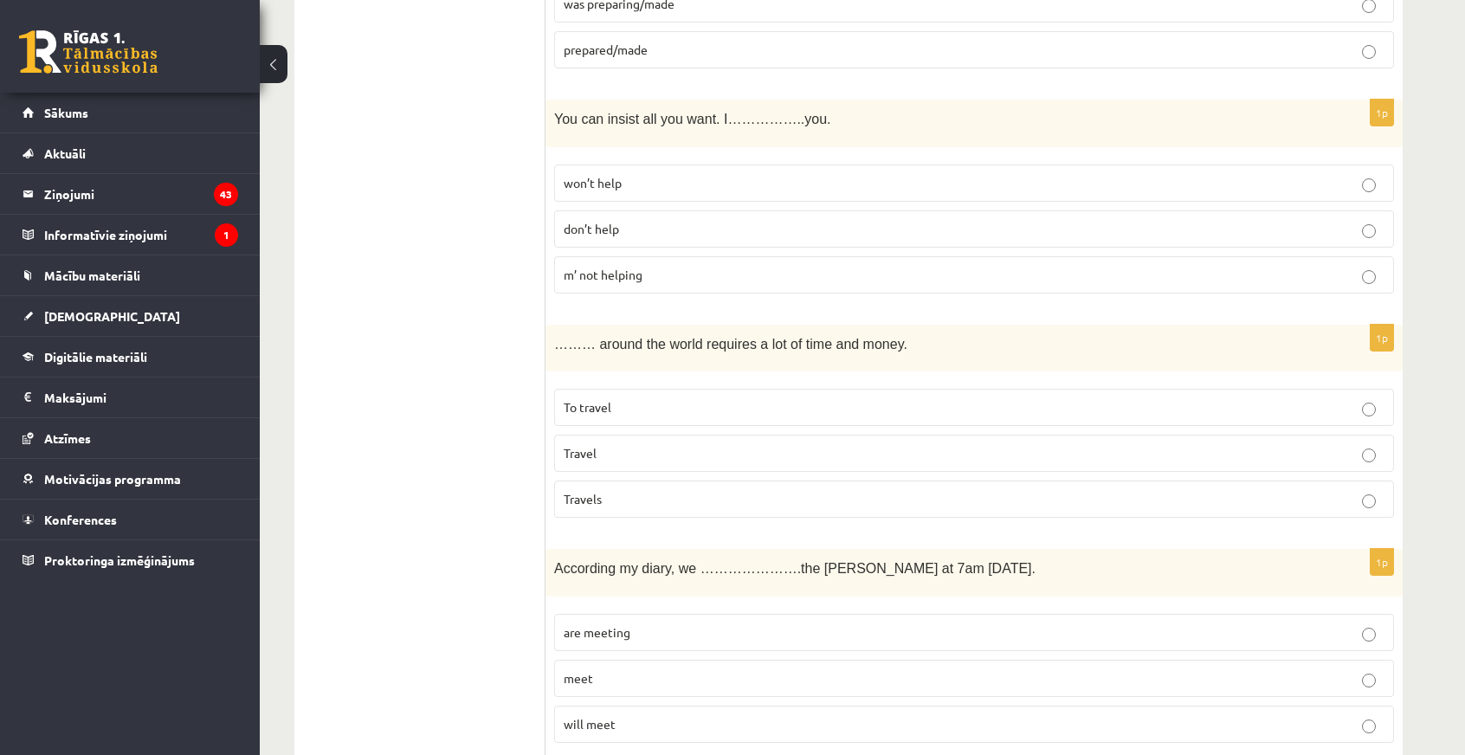
click at [580, 445] on span "Travel" at bounding box center [580, 453] width 33 height 16
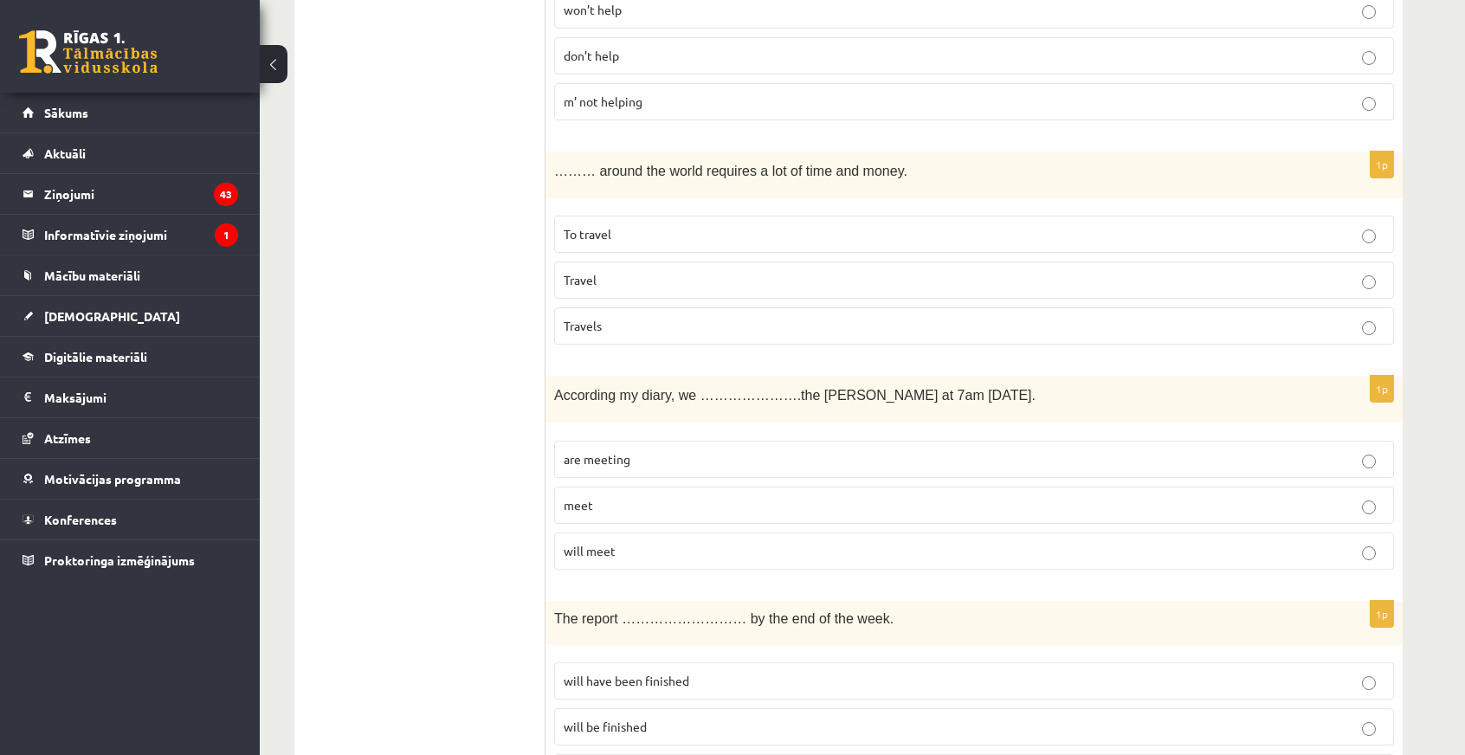
scroll to position [2510, 0]
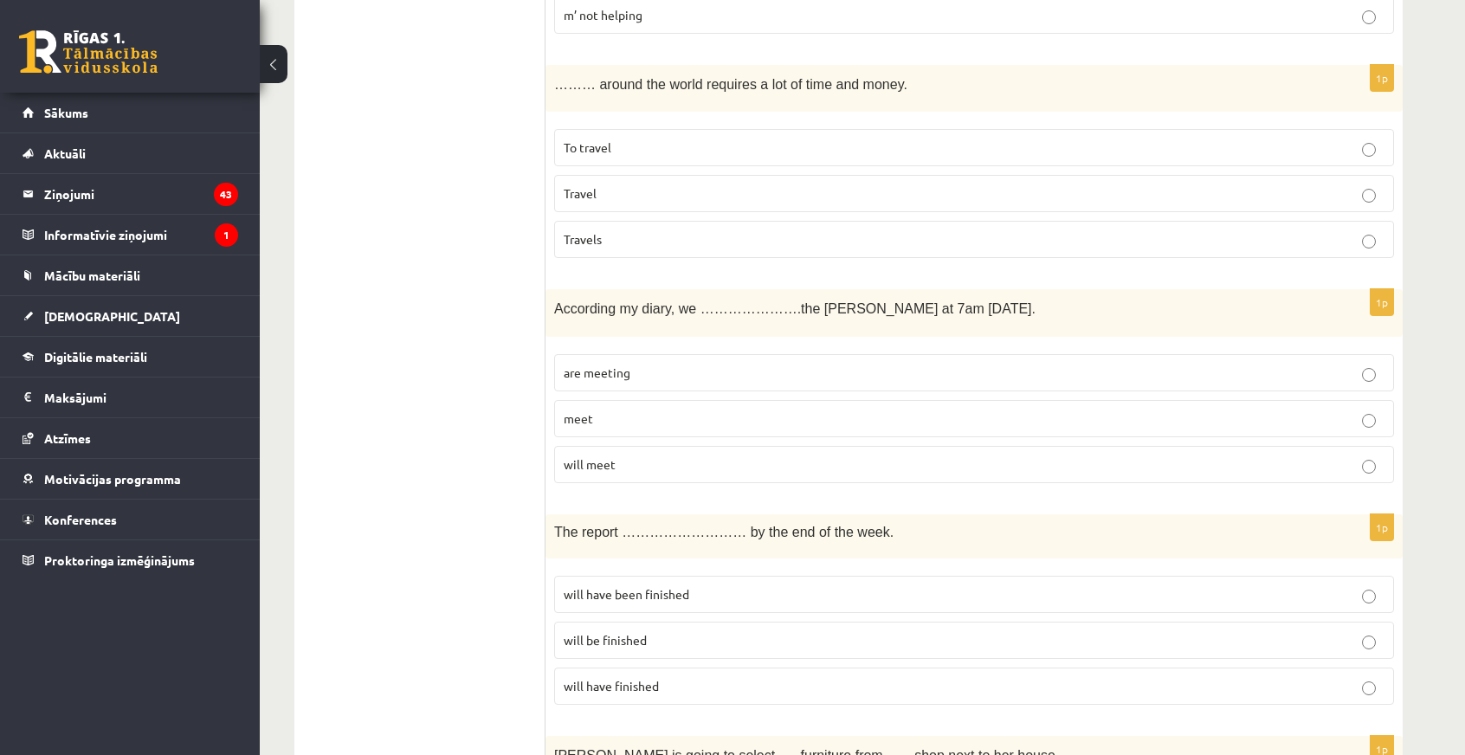
click at [637, 364] on p "are meeting" at bounding box center [974, 373] width 821 height 18
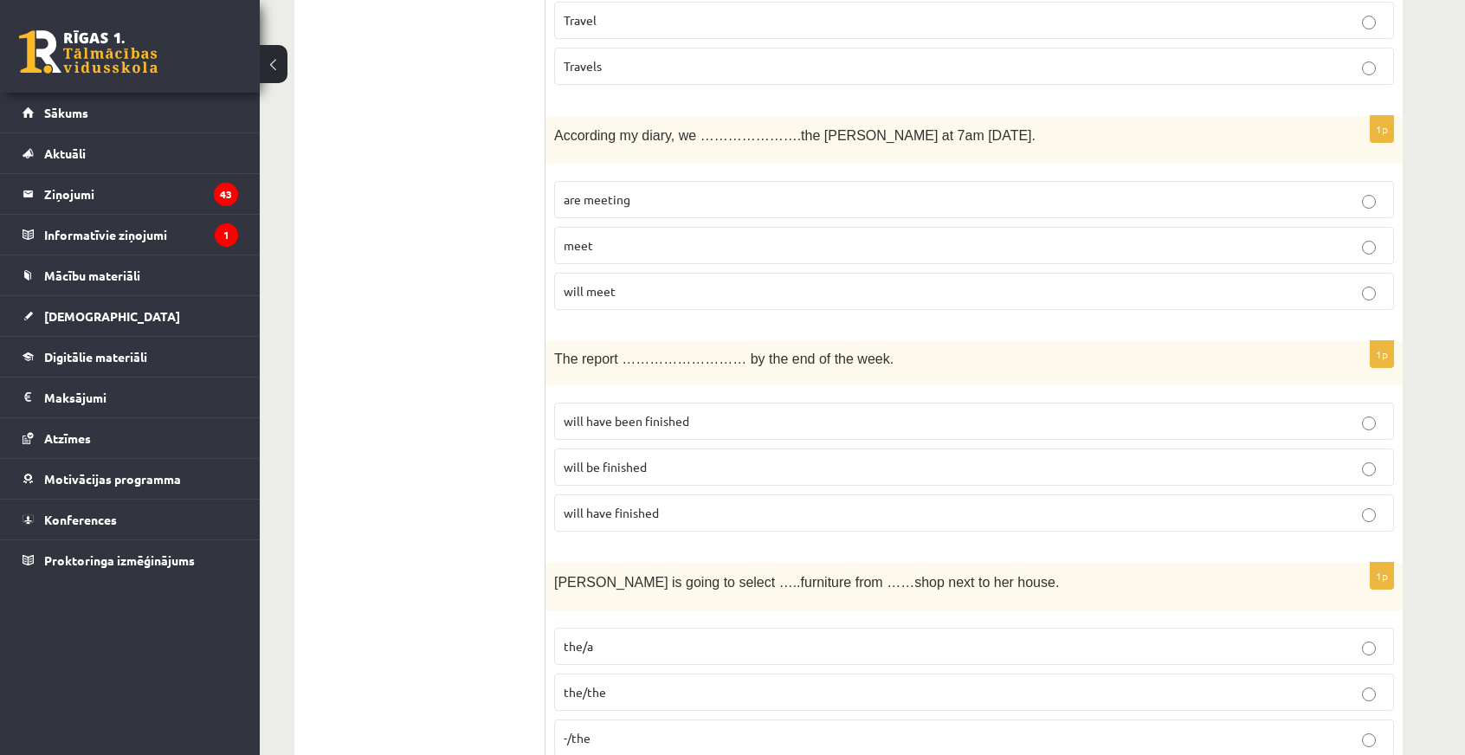
click at [596, 283] on span "will meet" at bounding box center [590, 291] width 52 height 16
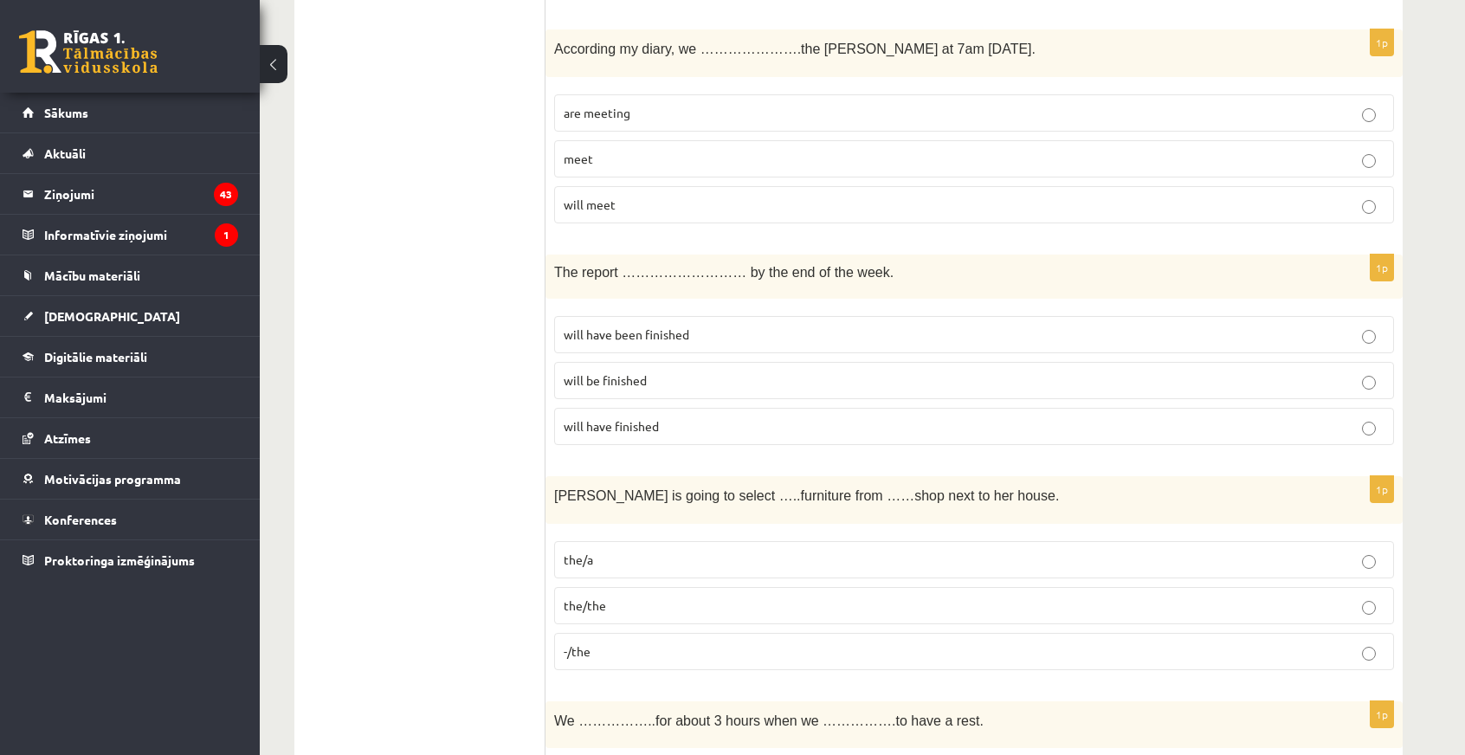
scroll to position [2857, 0]
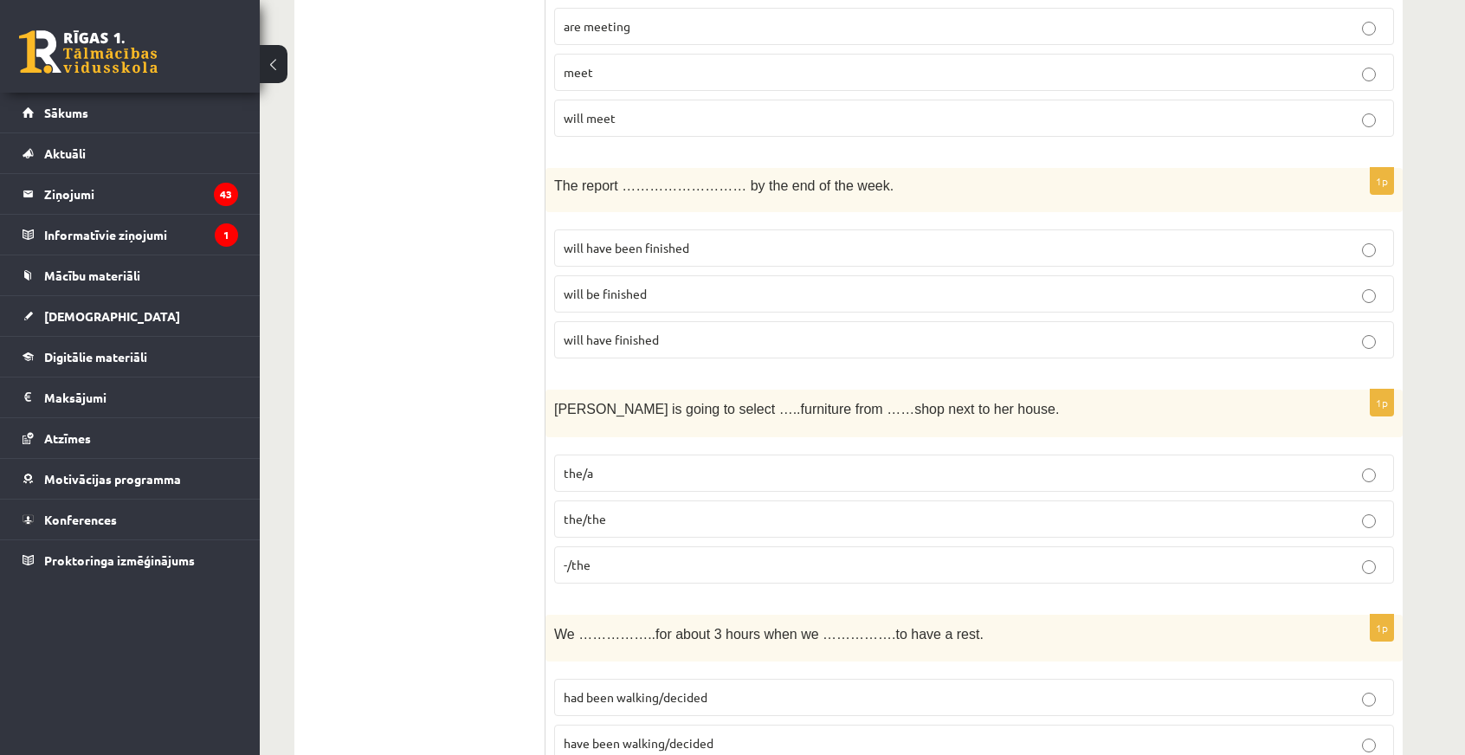
click at [719, 239] on p "will have been finished" at bounding box center [974, 248] width 821 height 18
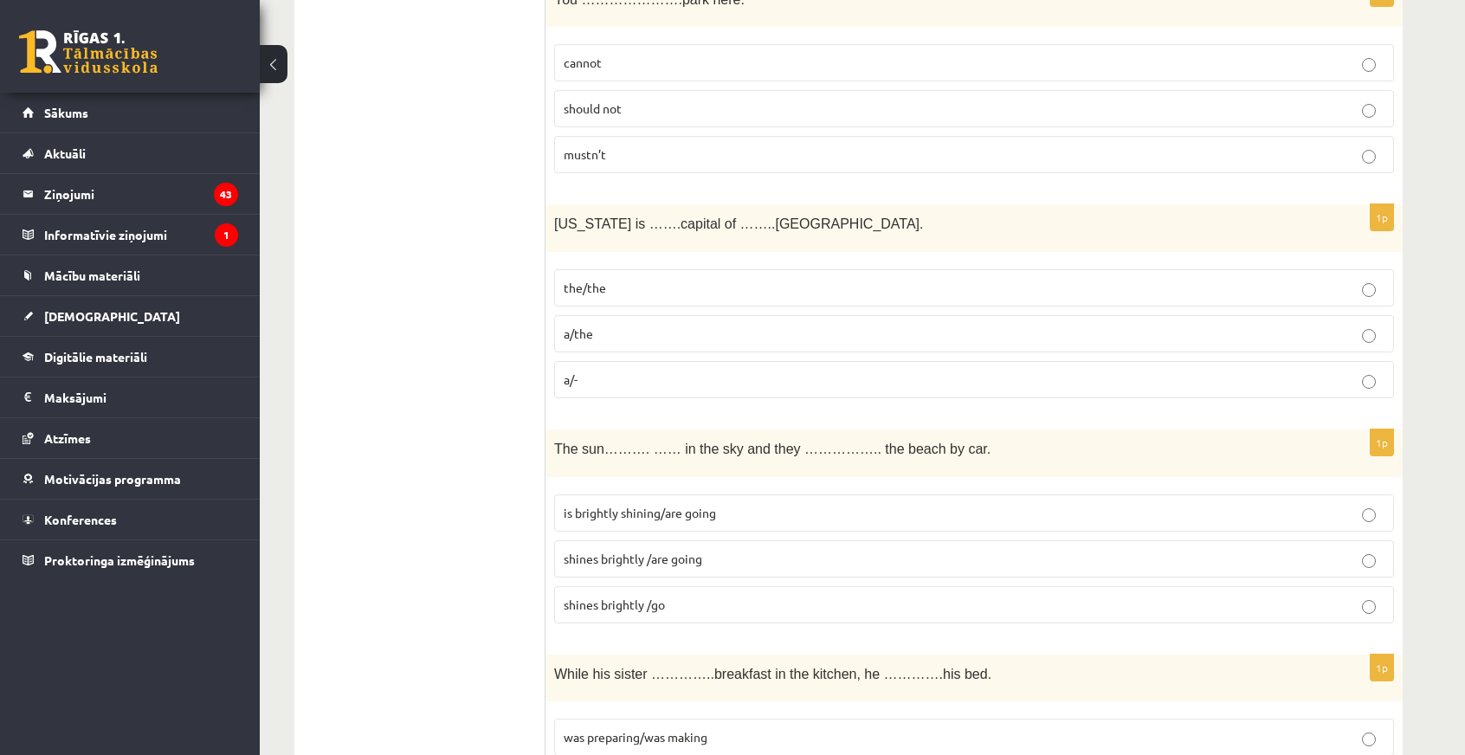
scroll to position [1298, 0]
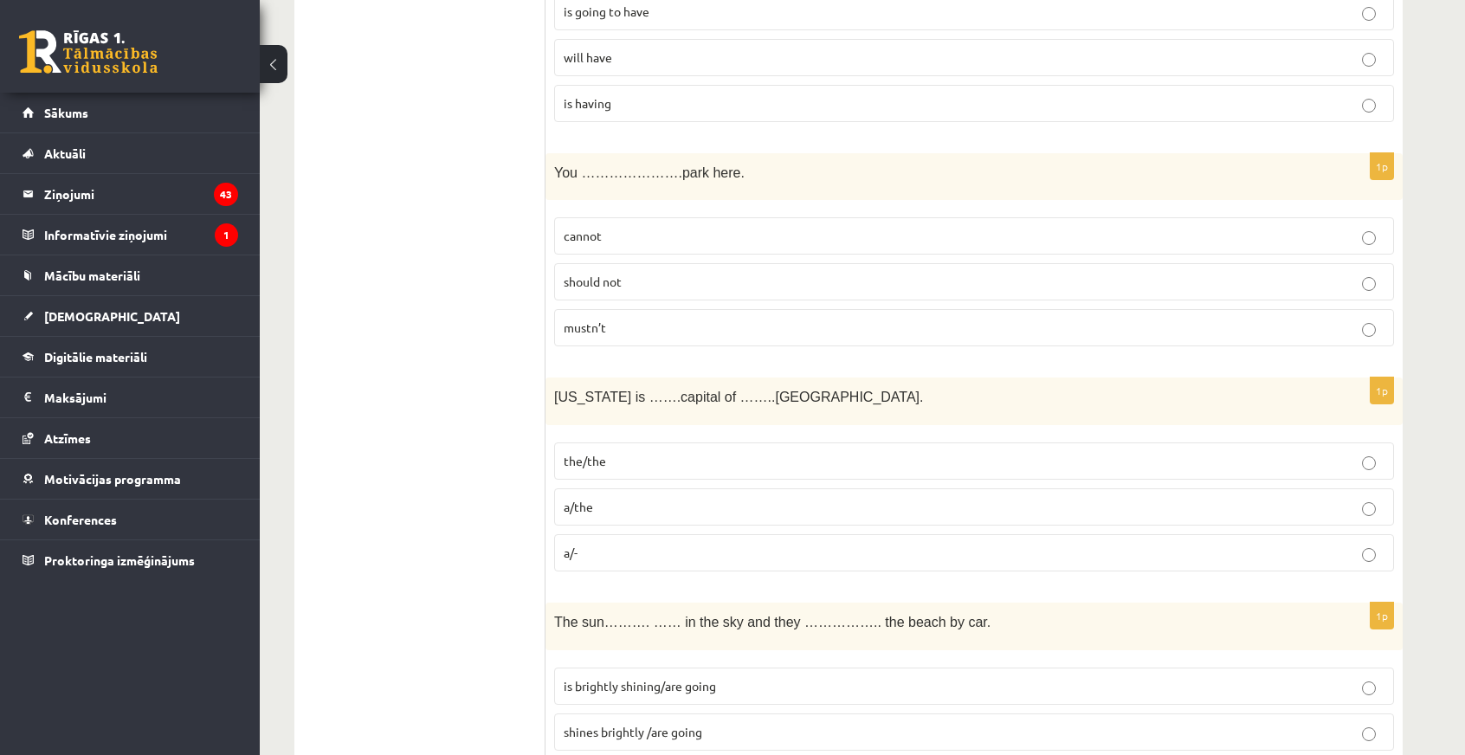
click at [583, 453] on span "the/the" at bounding box center [585, 461] width 42 height 16
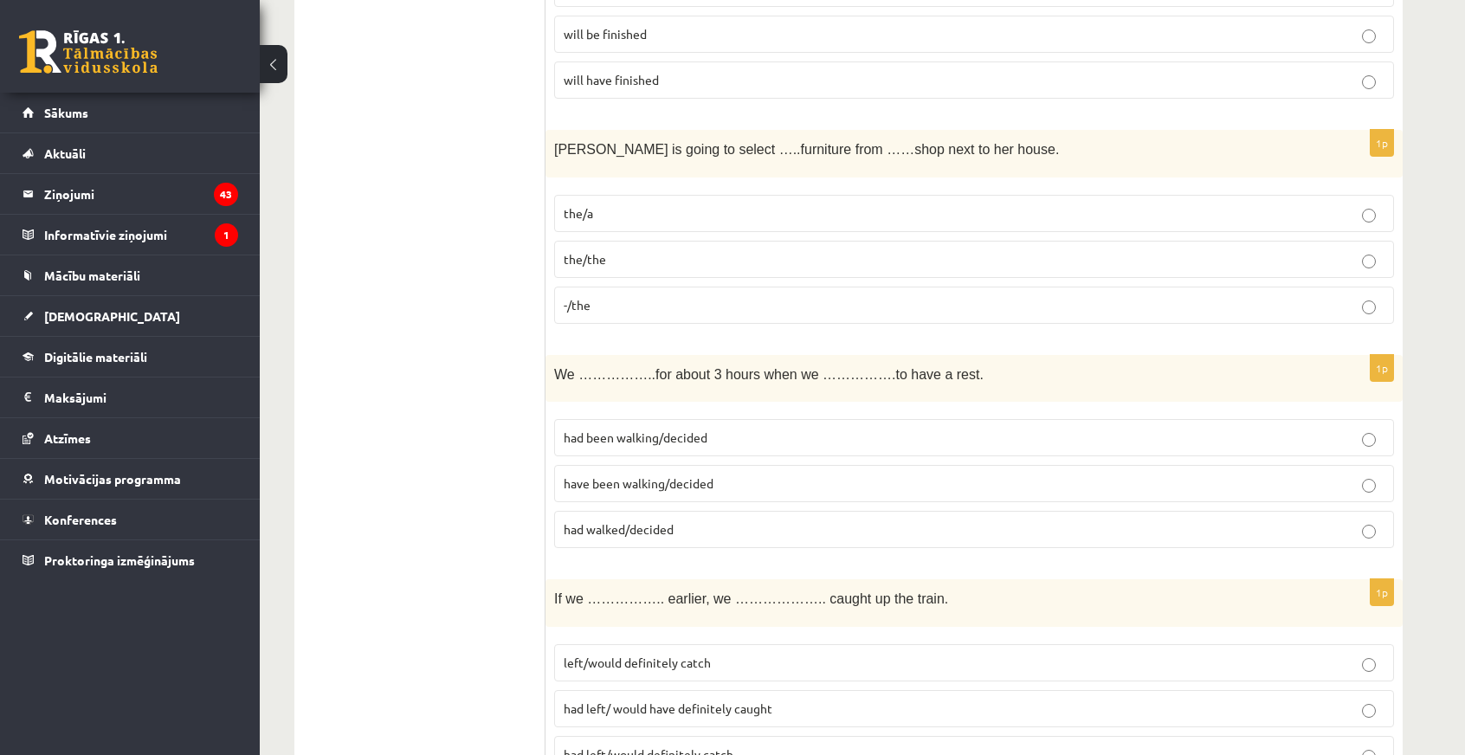
scroll to position [2943, 0]
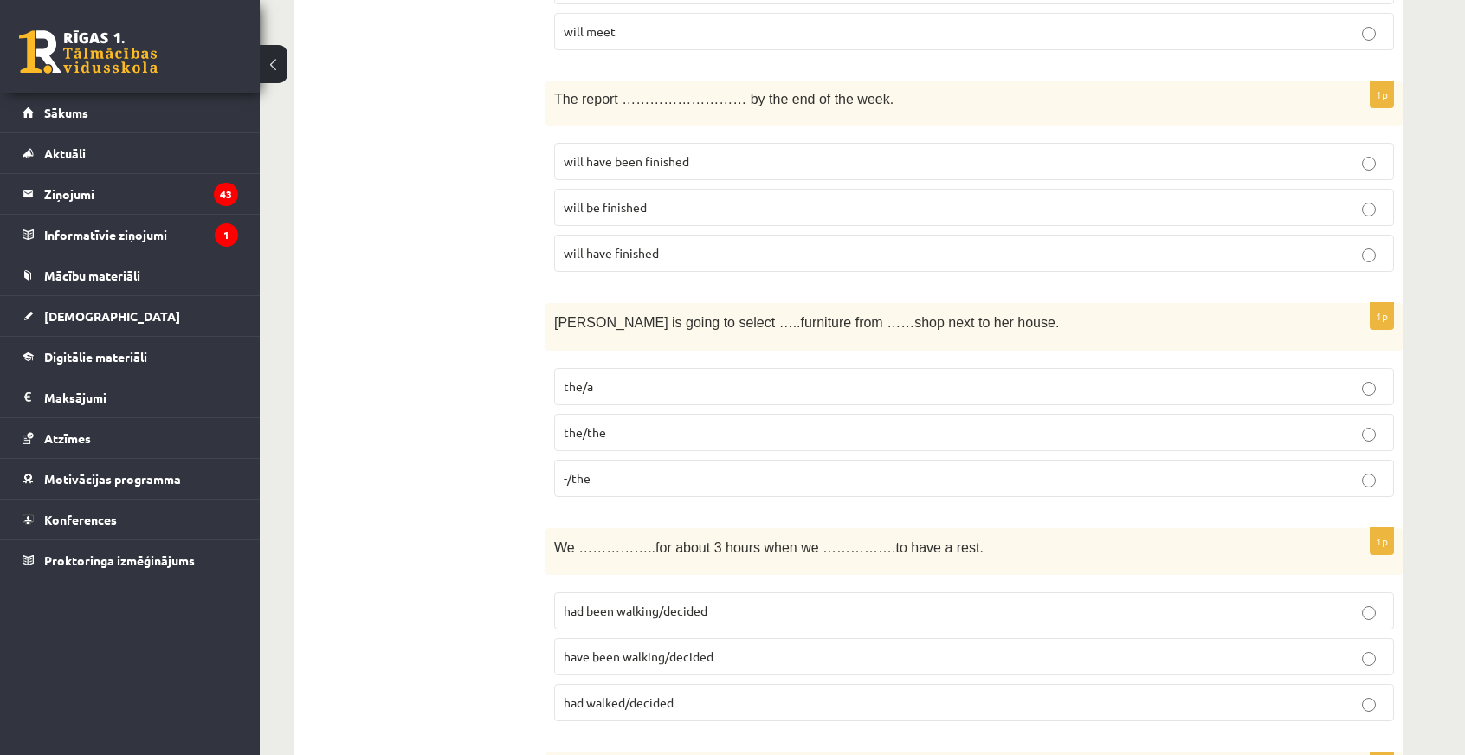
click at [608, 377] on p "the/a" at bounding box center [974, 386] width 821 height 18
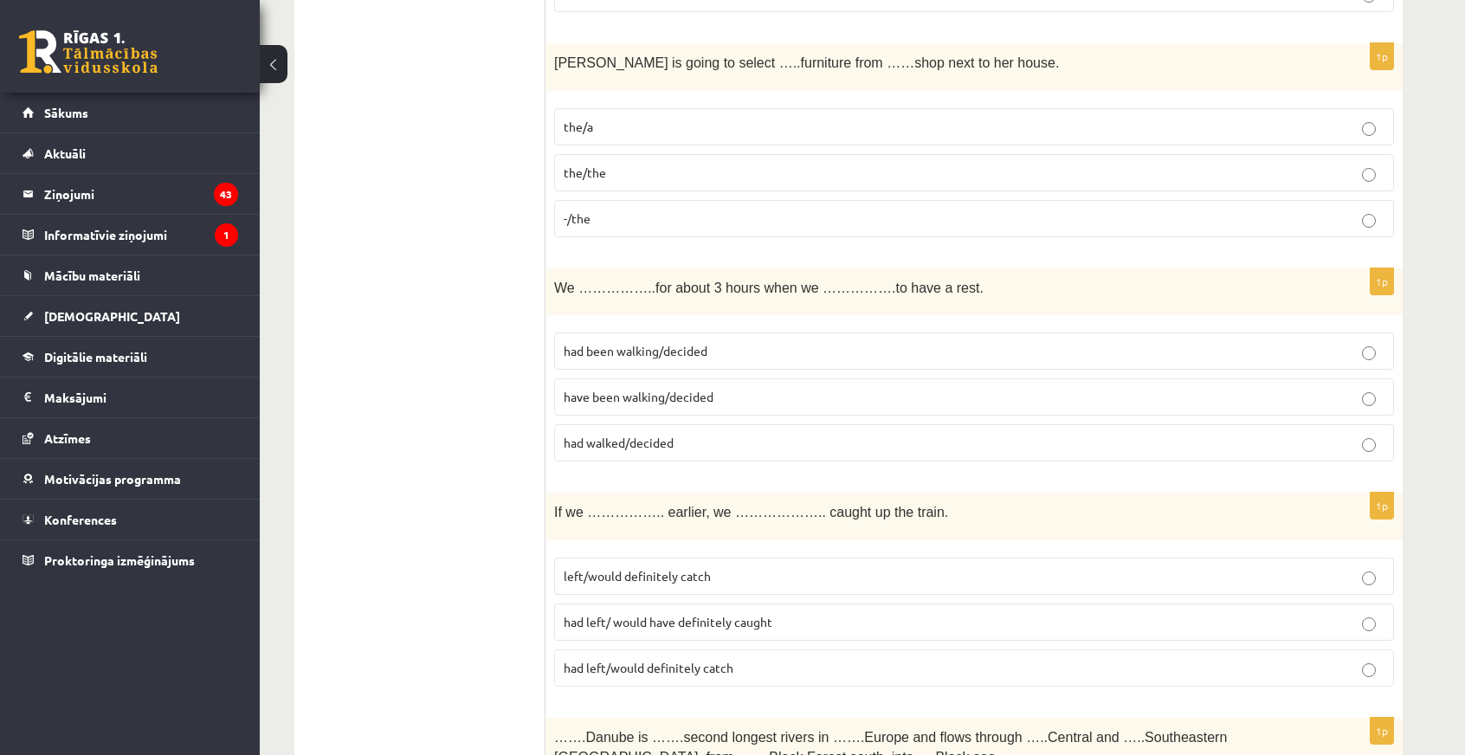
click at [632, 343] on span "had been walking/decided" at bounding box center [636, 351] width 144 height 16
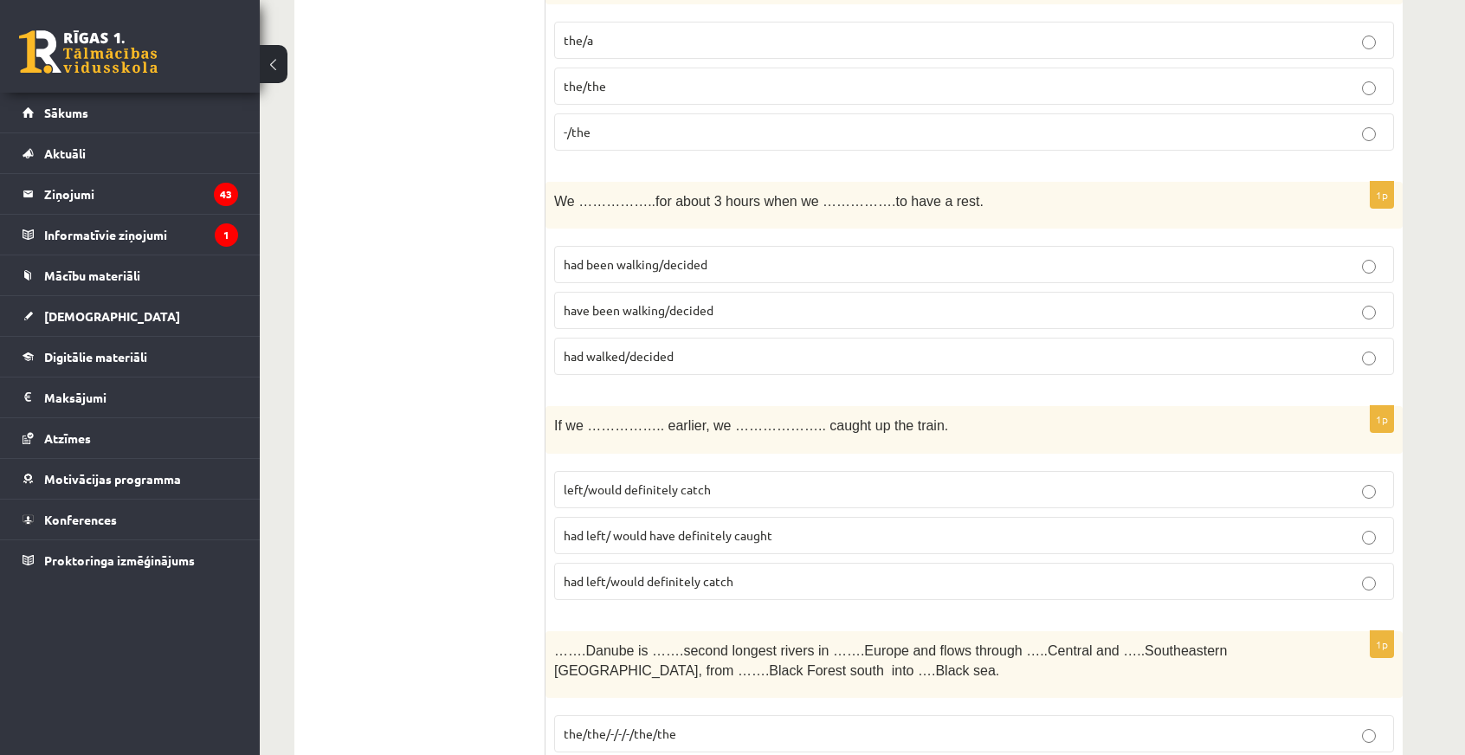
scroll to position [3463, 0]
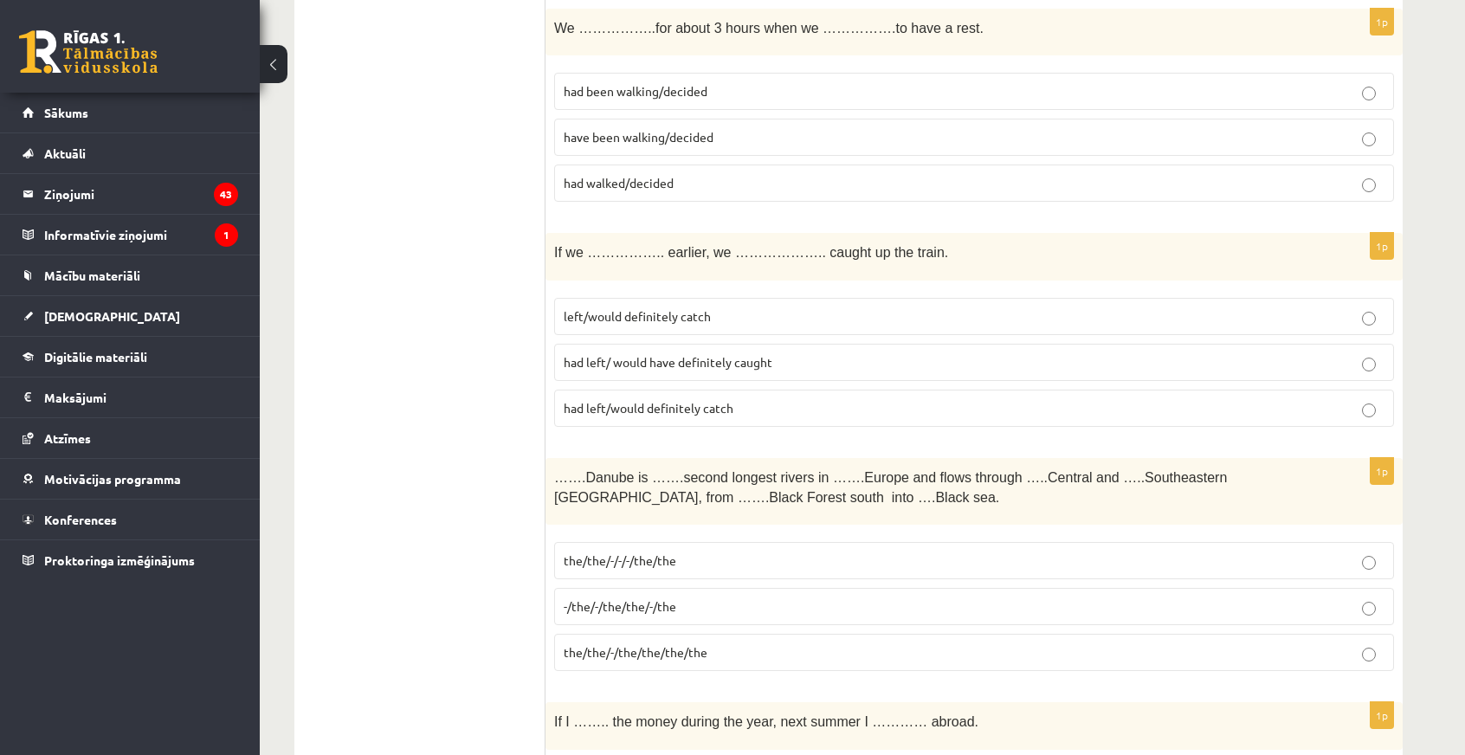
click at [691, 354] on span "had left/ would have definitely caught" at bounding box center [668, 362] width 209 height 16
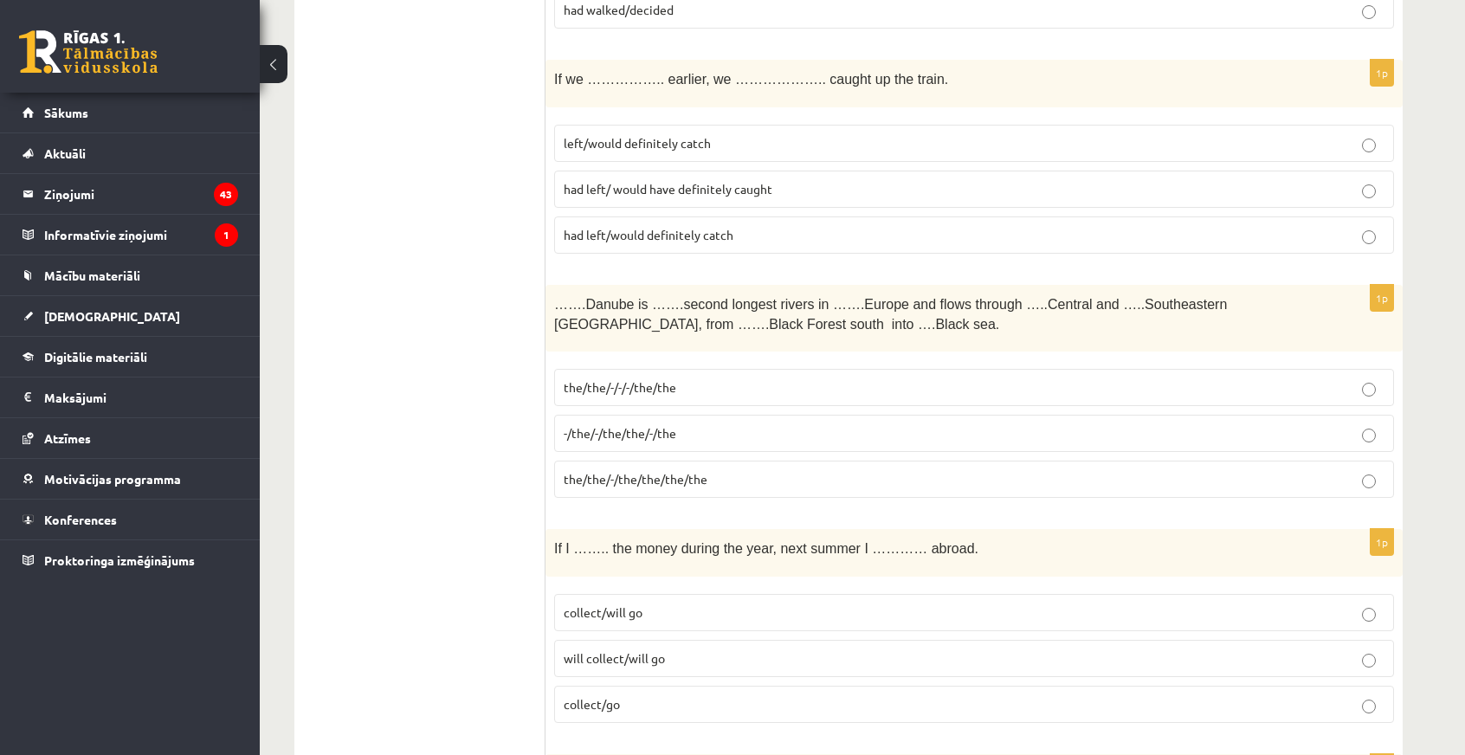
click at [686, 424] on p "-/the/-/the/the/-/the" at bounding box center [974, 433] width 821 height 18
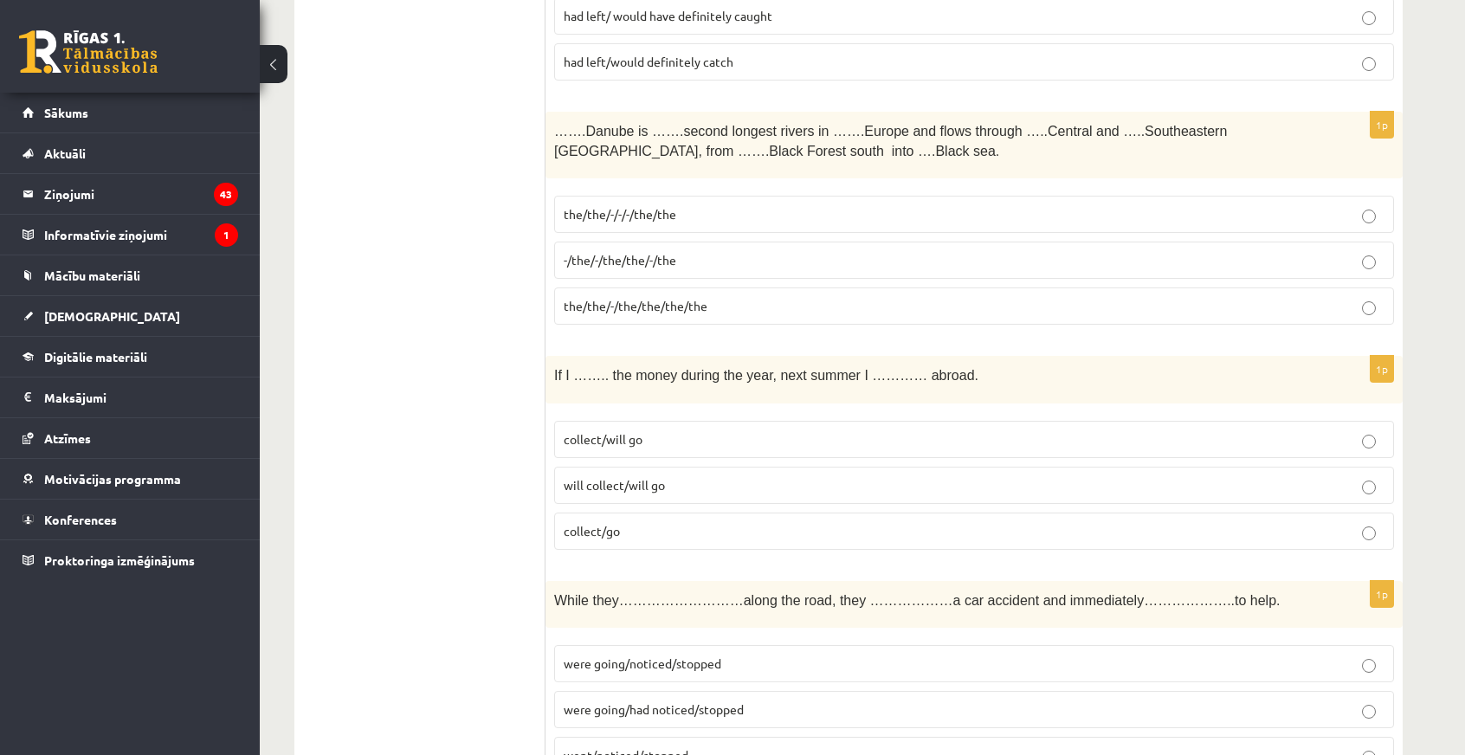
click at [756, 476] on p "will collect/will go" at bounding box center [974, 485] width 821 height 18
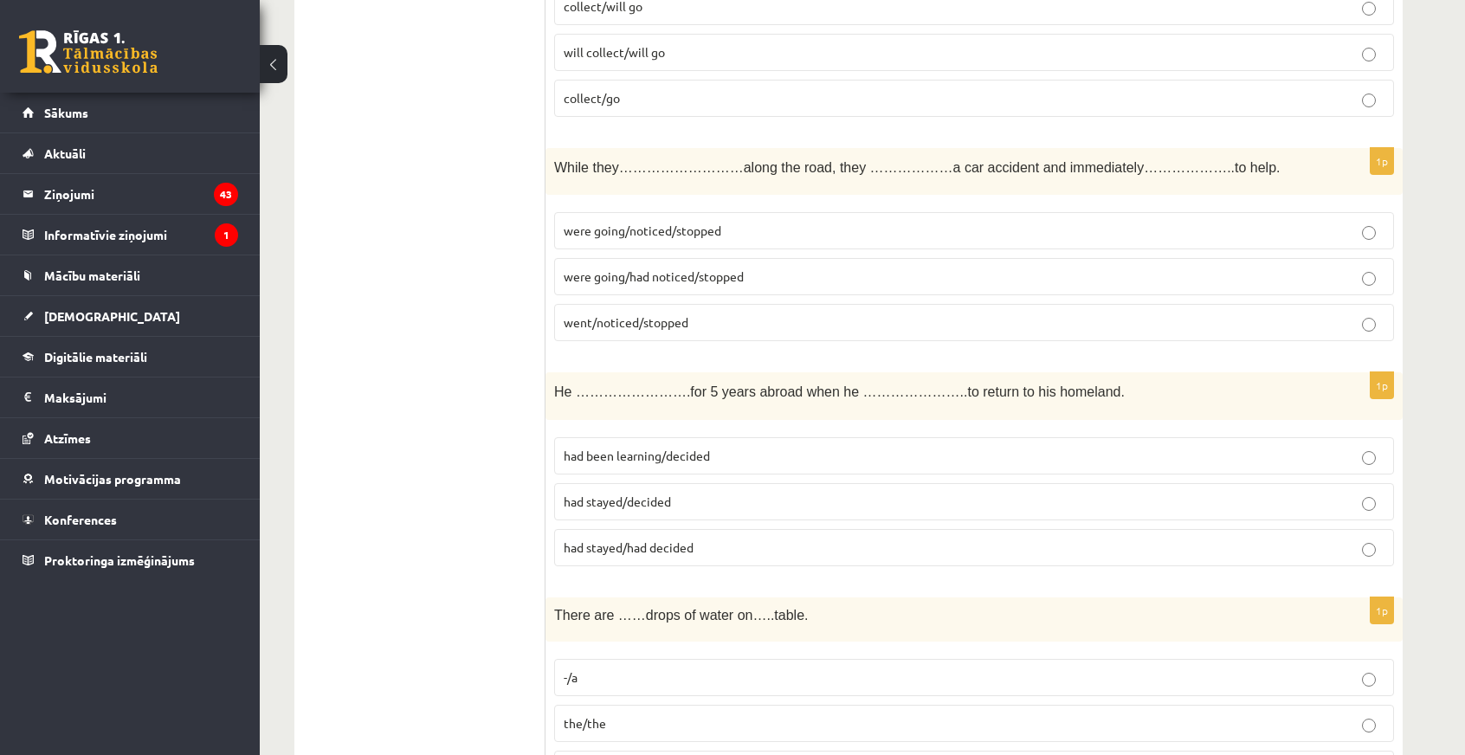
scroll to position [4155, 0]
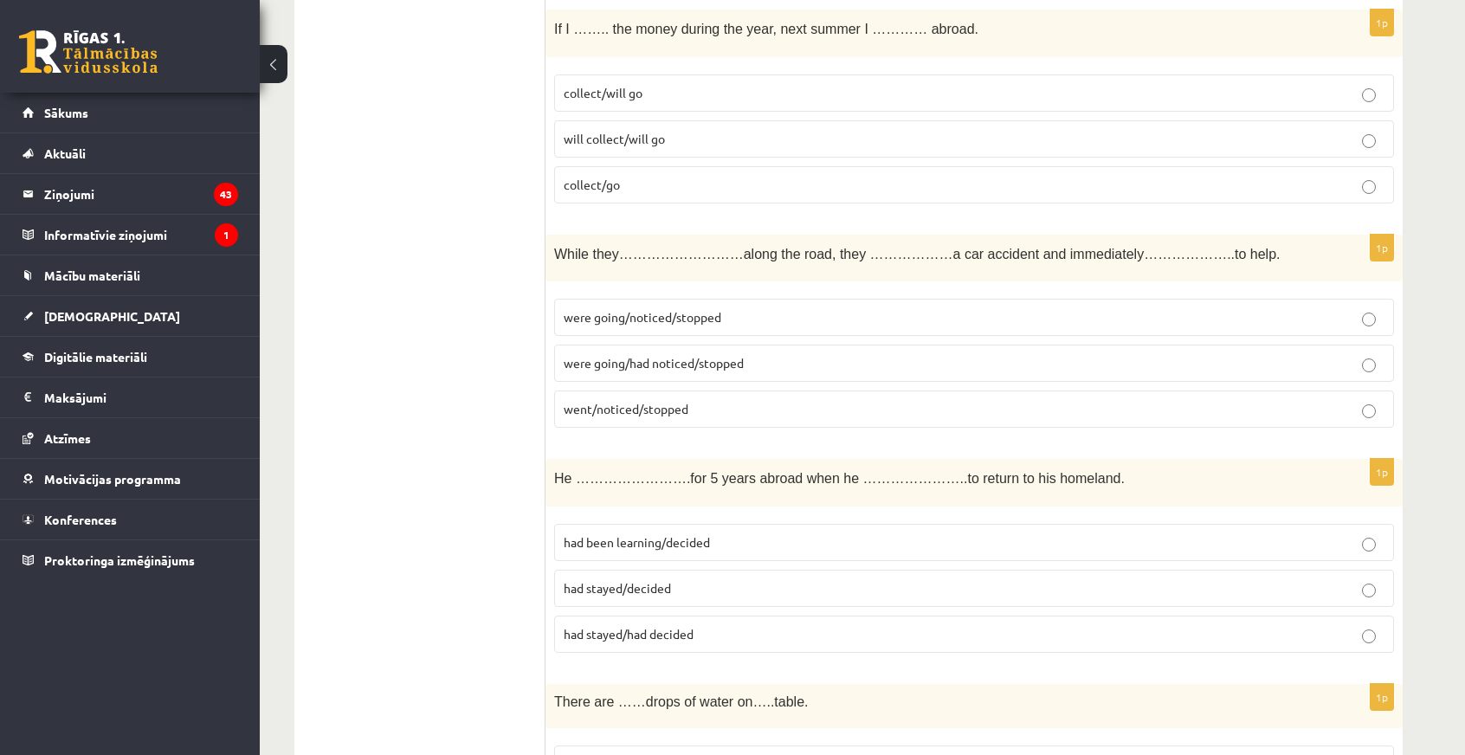
click at [647, 355] on span "were going/had noticed/stopped" at bounding box center [654, 363] width 180 height 16
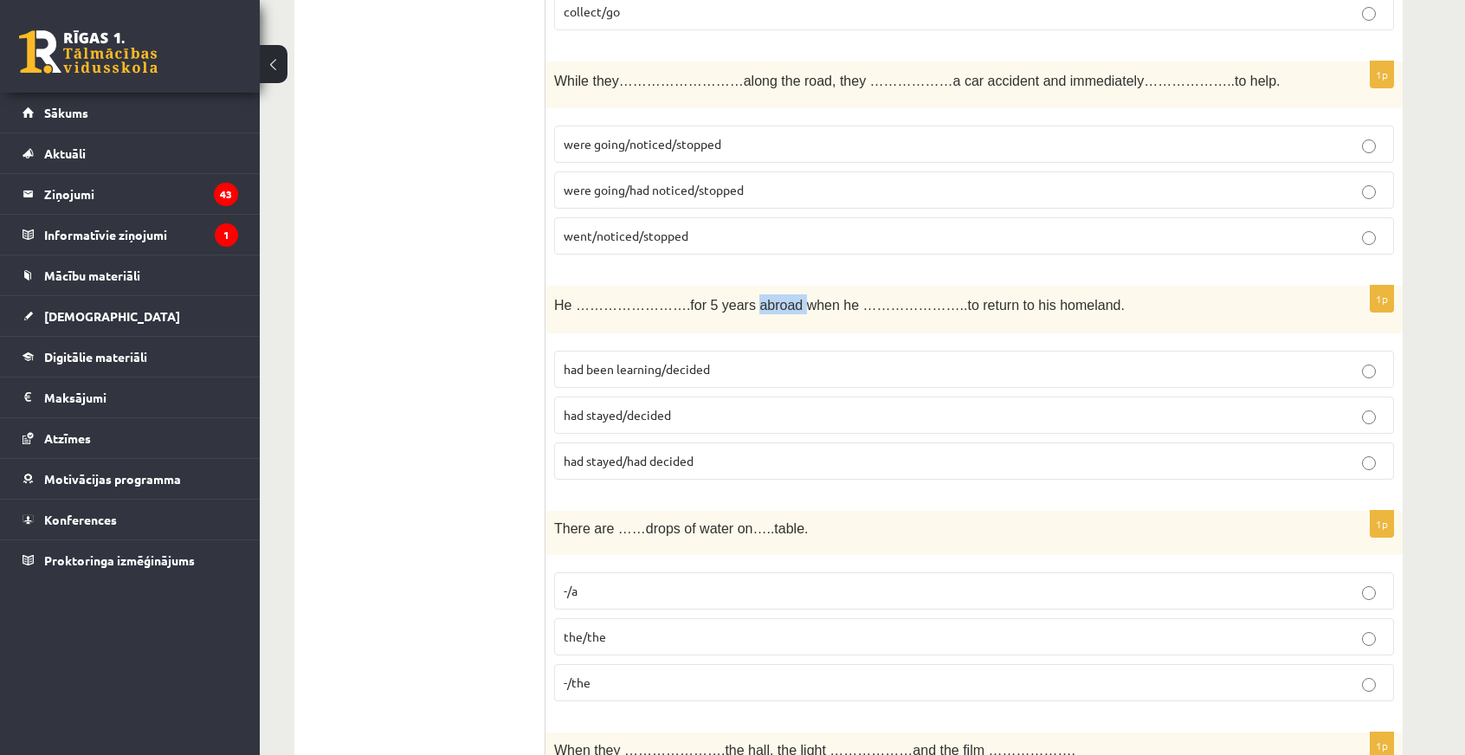
drag, startPoint x: 713, startPoint y: 273, endPoint x: 760, endPoint y: 273, distance: 46.7
click at [760, 298] on span "He …………………….for 5 years abroad when he …………………..to return to his homeland." at bounding box center [839, 305] width 570 height 15
copy span "abroad"
click at [753, 351] on label "had been learning/decided" at bounding box center [974, 369] width 840 height 37
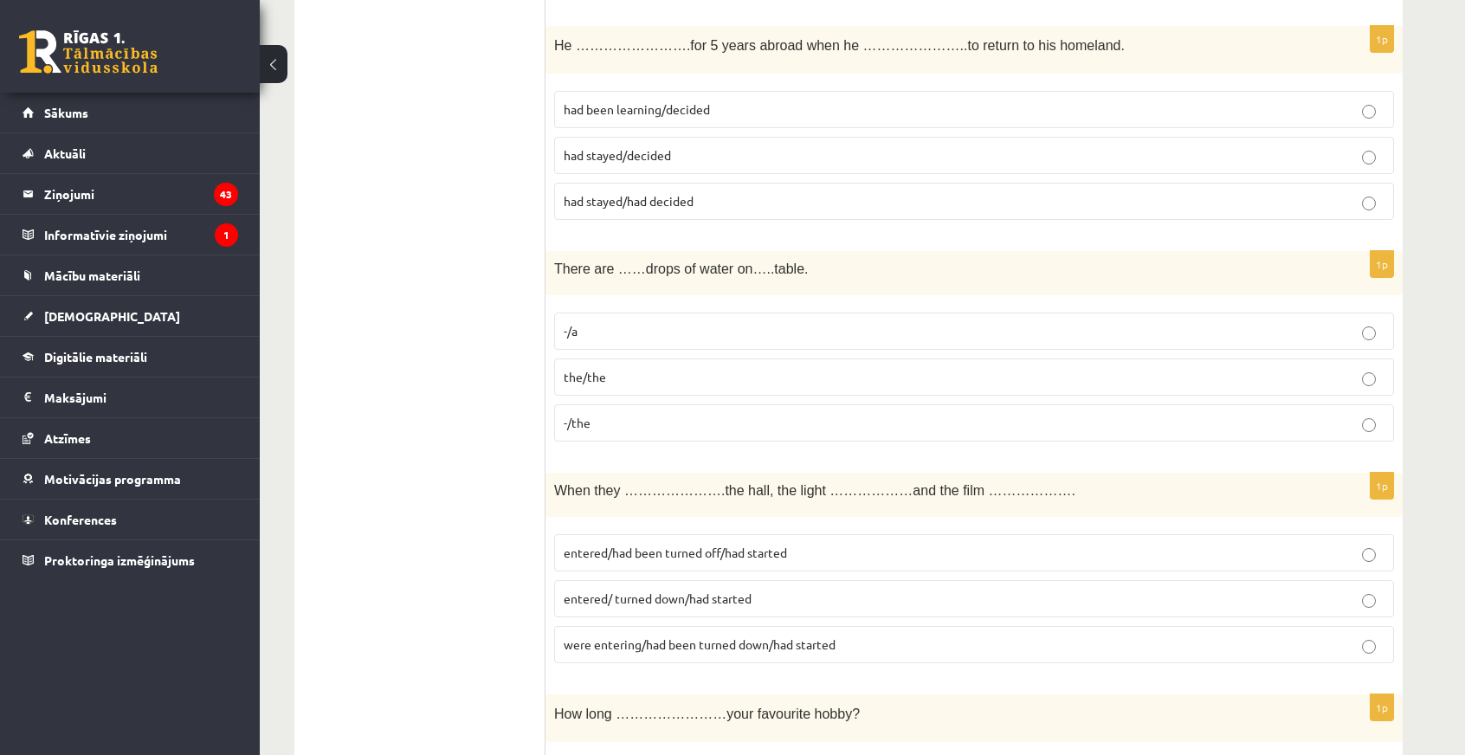
click at [589, 404] on label "-/the" at bounding box center [974, 422] width 840 height 37
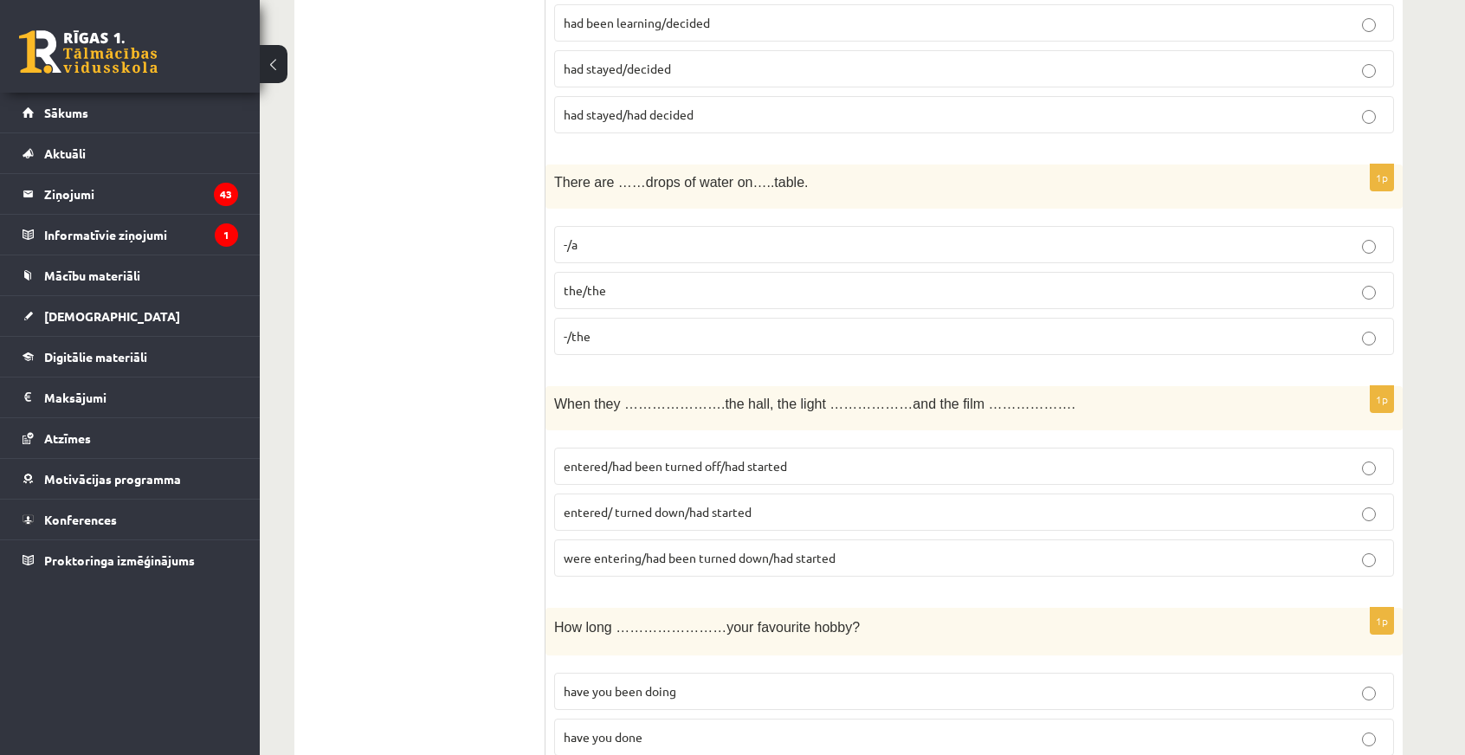
click at [625, 226] on label "-/a" at bounding box center [974, 244] width 840 height 37
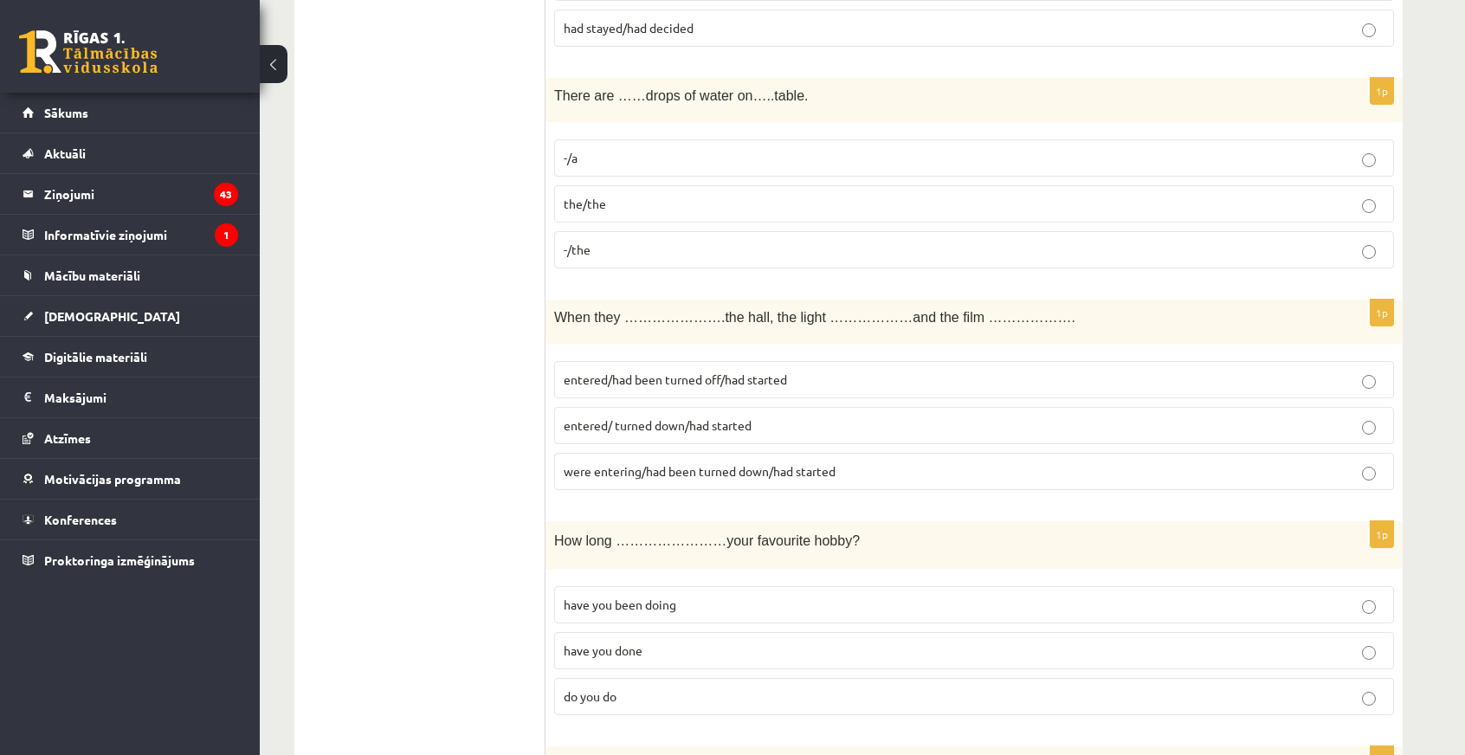
click at [665, 453] on label "were entering/had been turned down/had started" at bounding box center [974, 471] width 840 height 37
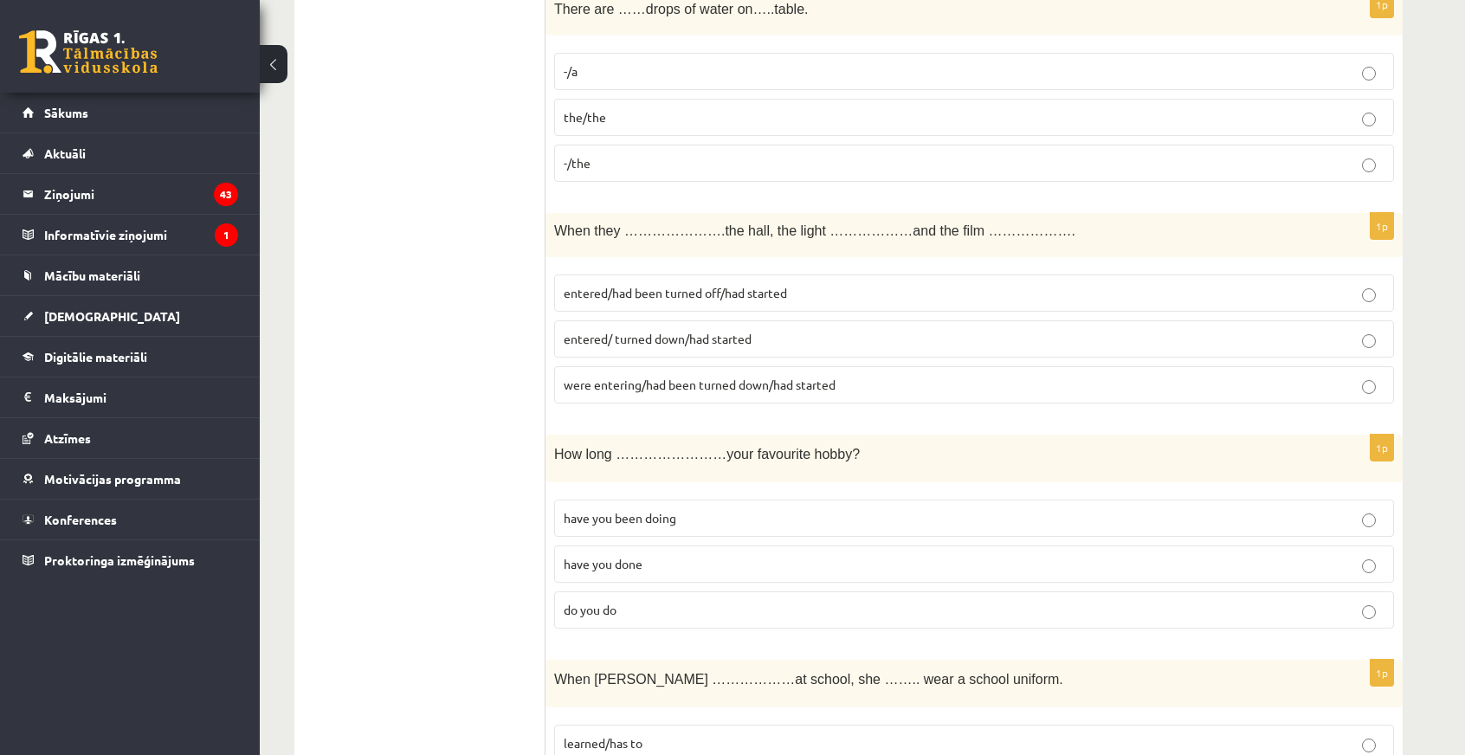
scroll to position [5021, 0]
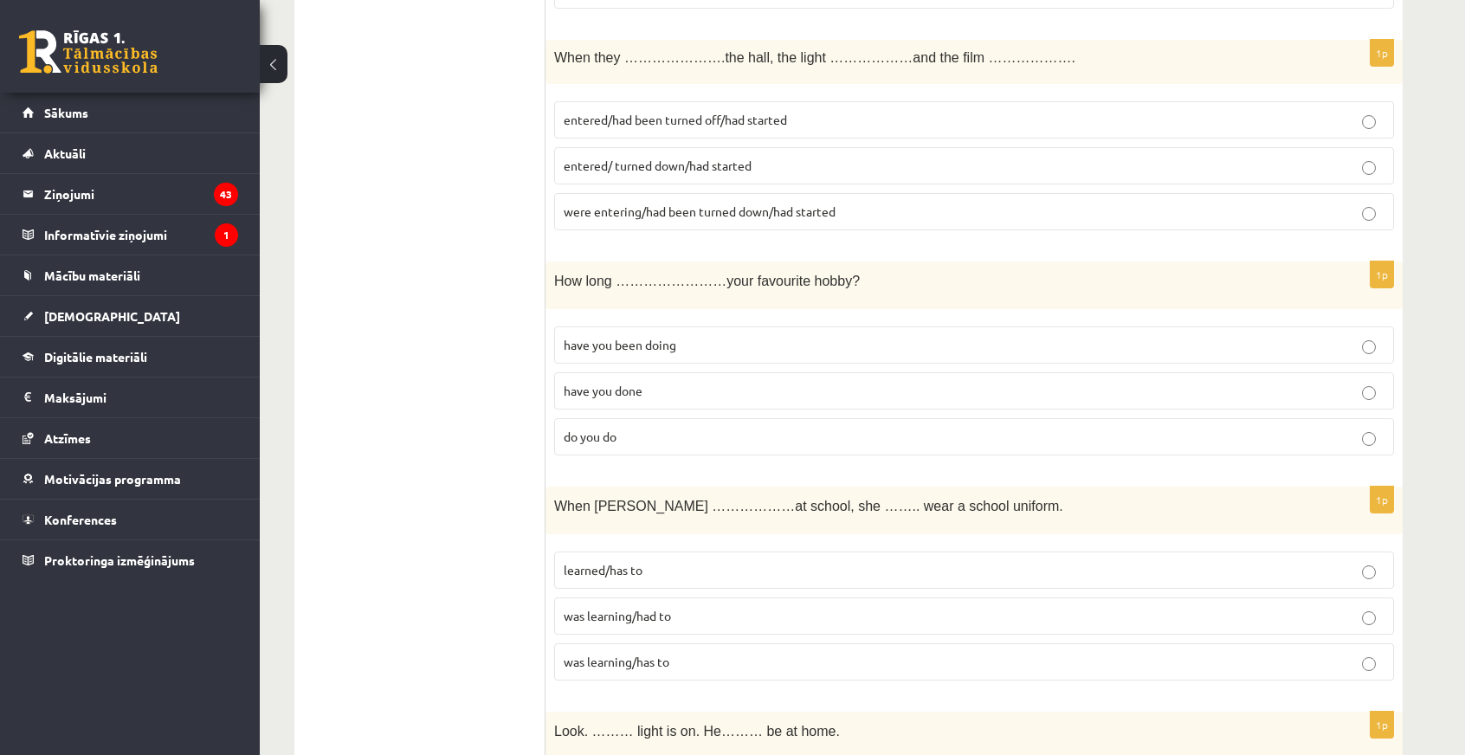
click at [684, 336] on p "have you been doing" at bounding box center [974, 345] width 821 height 18
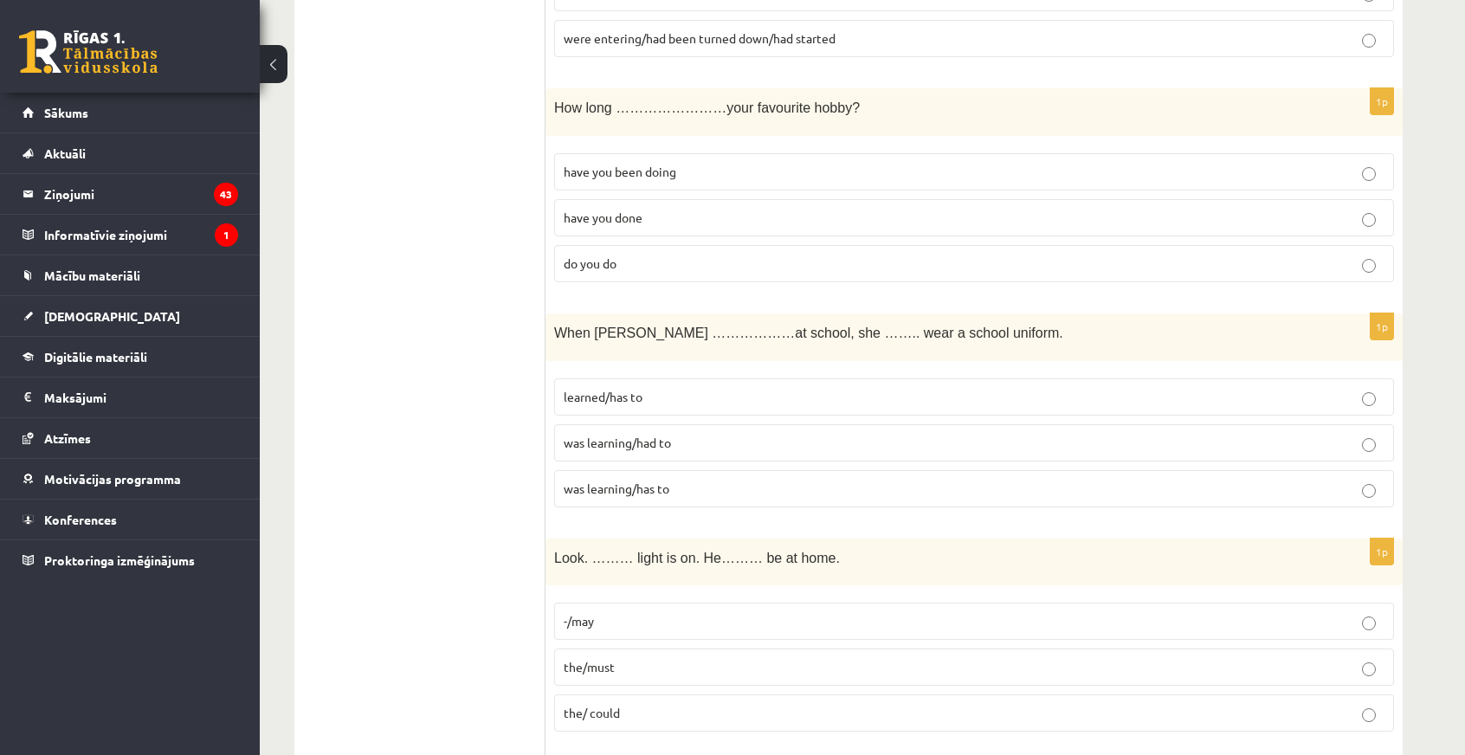
scroll to position [5280, 0]
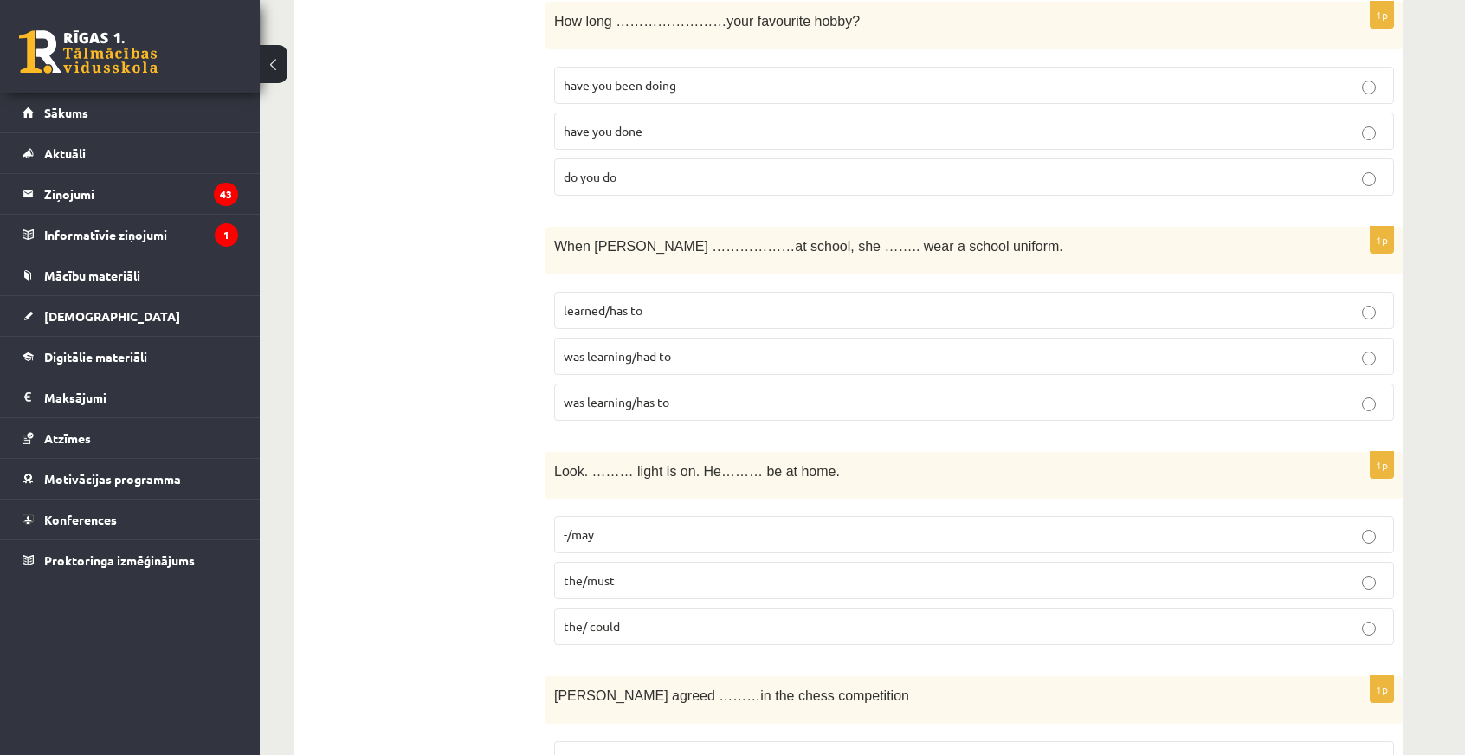
click at [609, 394] on span "was learning/has to" at bounding box center [617, 402] width 106 height 16
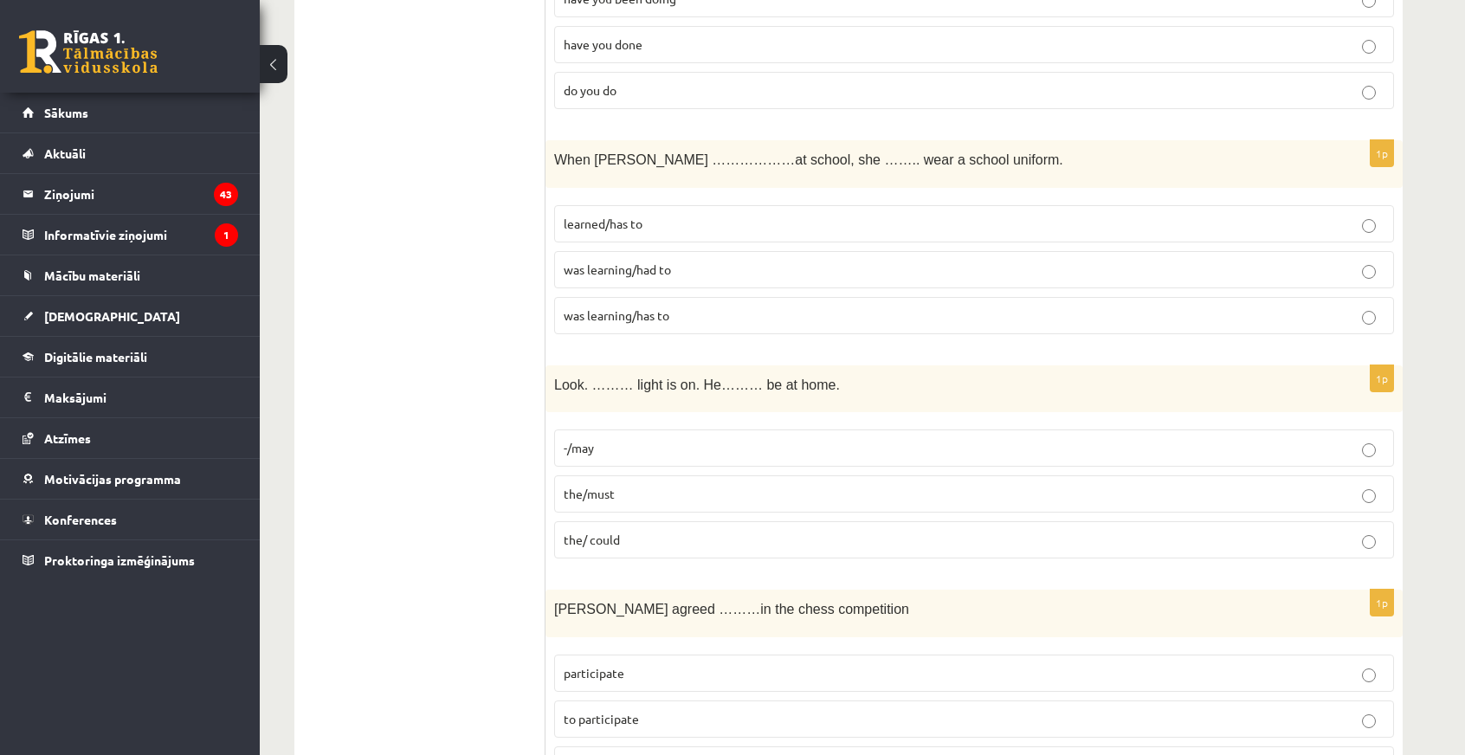
scroll to position [5454, 0]
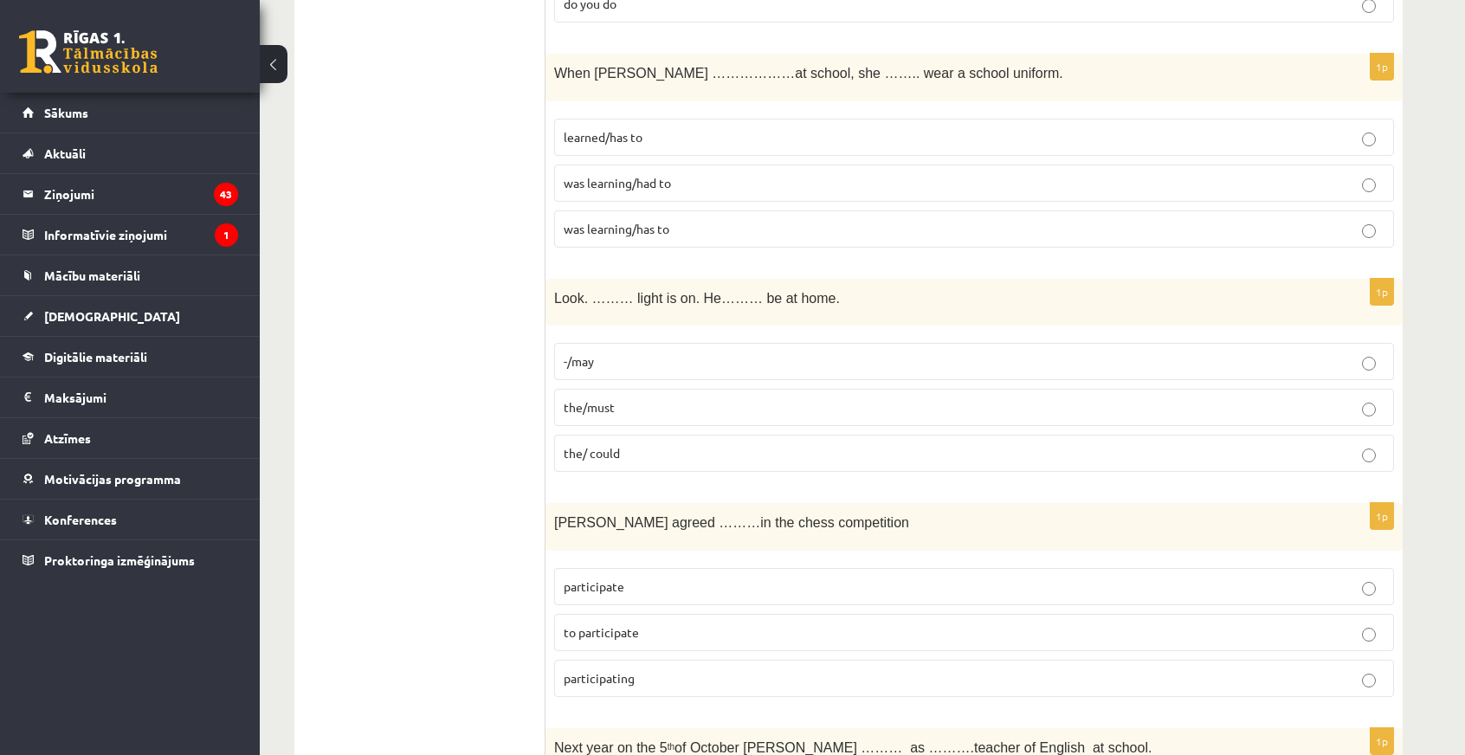
click at [645, 444] on p "the/ could" at bounding box center [974, 453] width 821 height 18
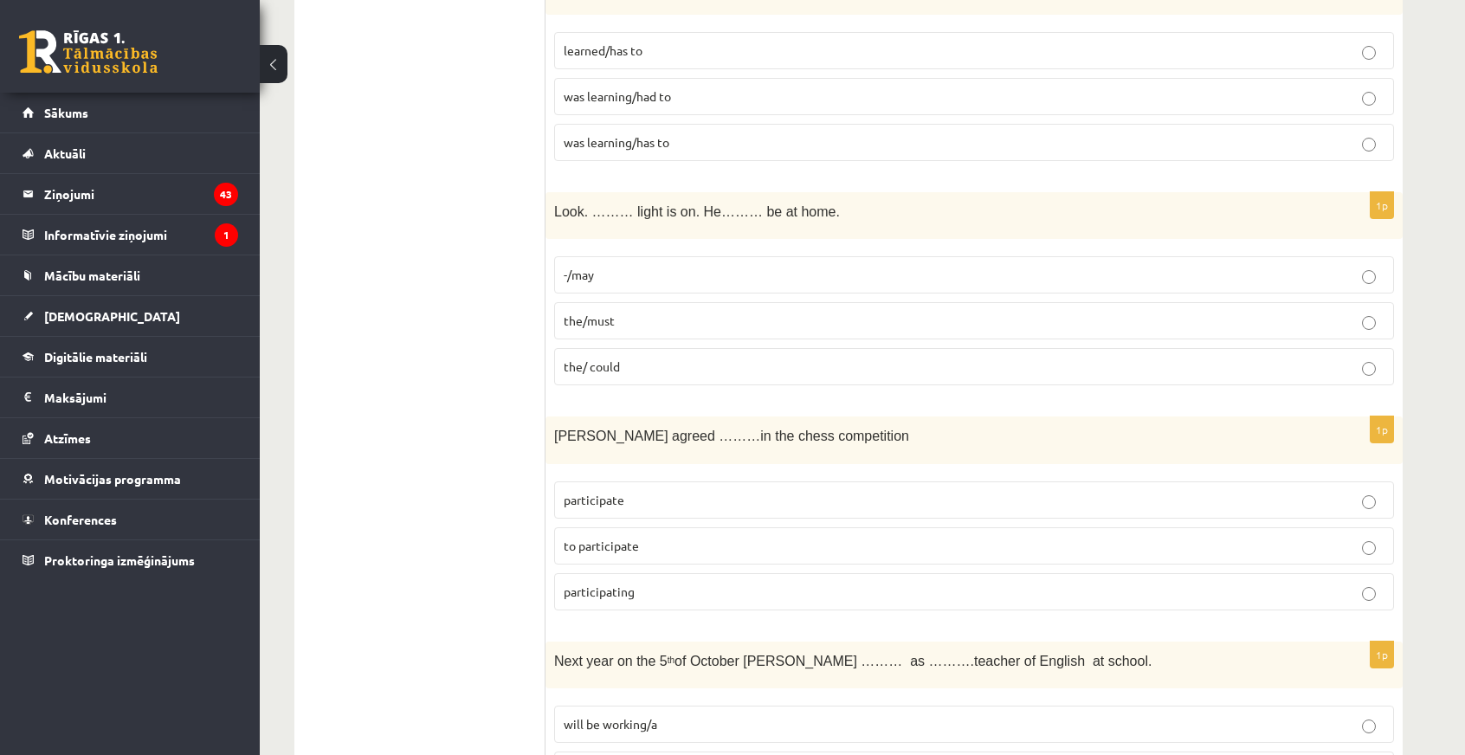
scroll to position [5627, 0]
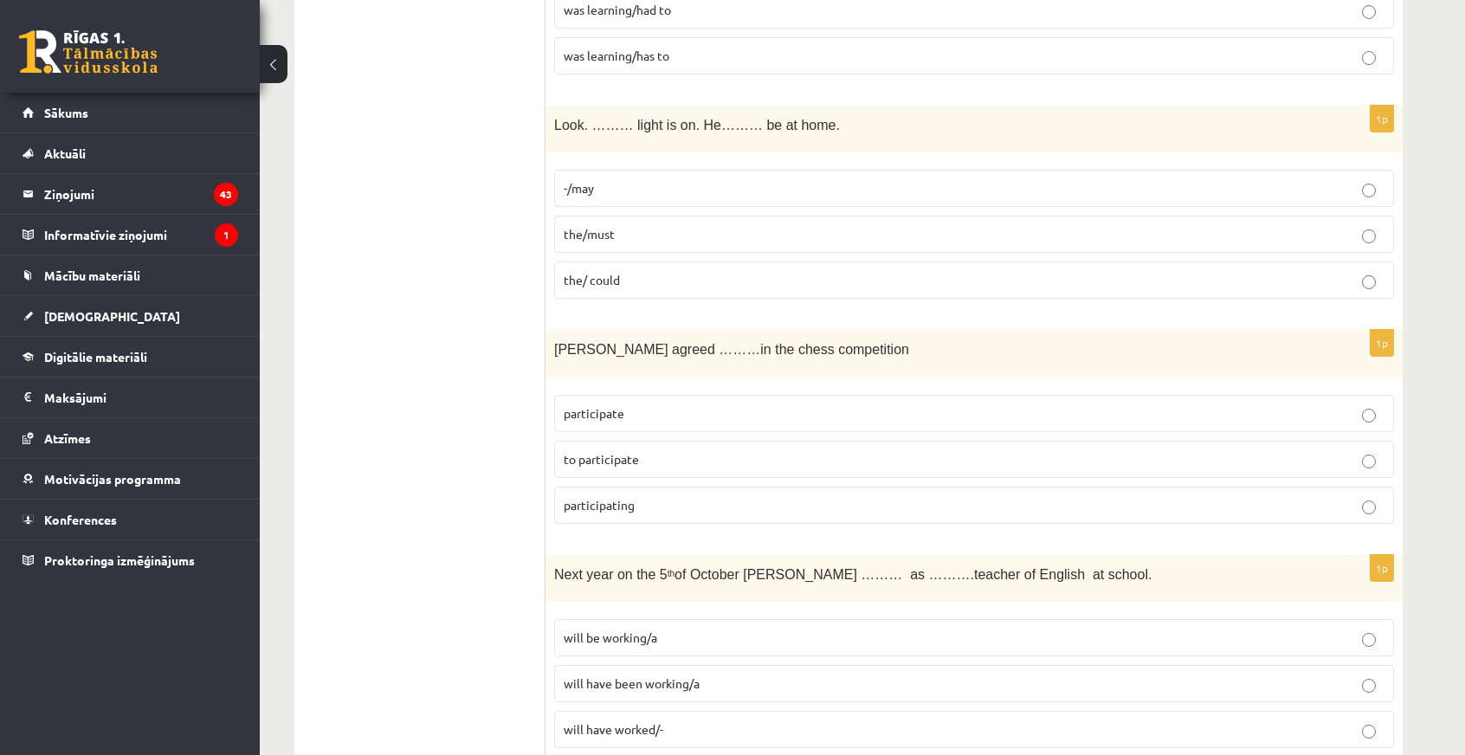
click at [591, 497] on span "participating" at bounding box center [599, 505] width 71 height 16
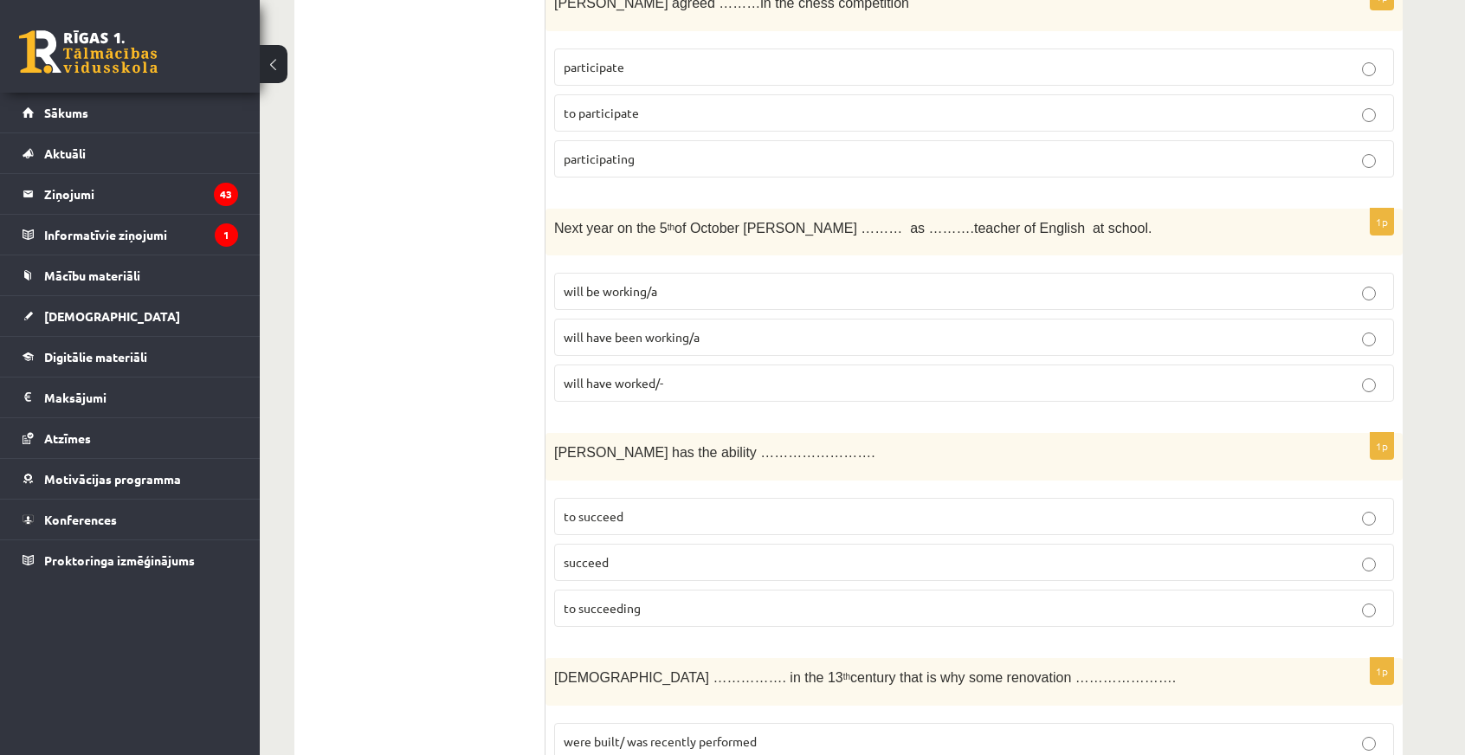
scroll to position [6080, 0]
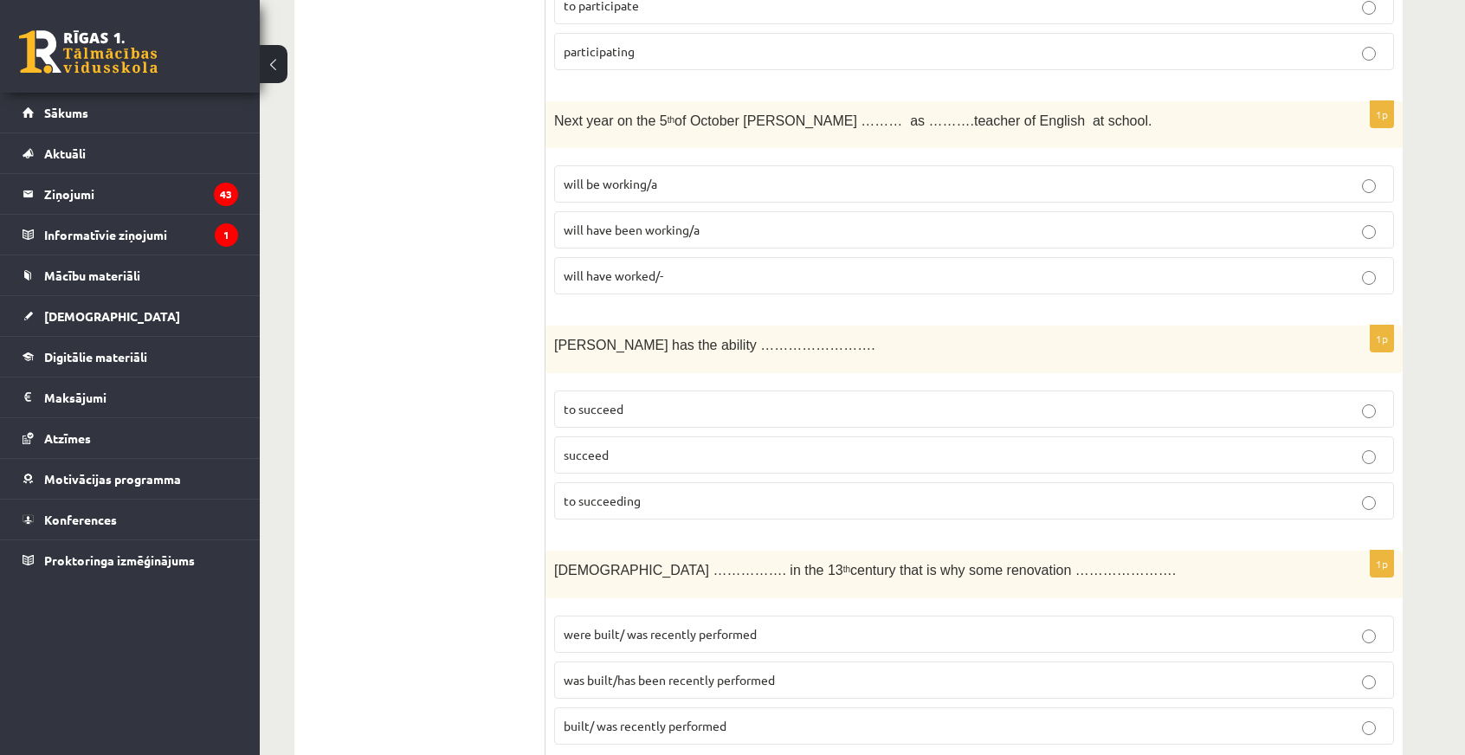
click at [592, 176] on span "will be working/a" at bounding box center [610, 184] width 93 height 16
click at [619, 222] on span "will have been working/a" at bounding box center [632, 230] width 136 height 16
click at [644, 176] on span "will be working/a" at bounding box center [610, 184] width 93 height 16
click at [638, 493] on span "to succeeding" at bounding box center [602, 501] width 77 height 16
click at [656, 672] on span "was built/has been recently performed" at bounding box center [669, 680] width 211 height 16
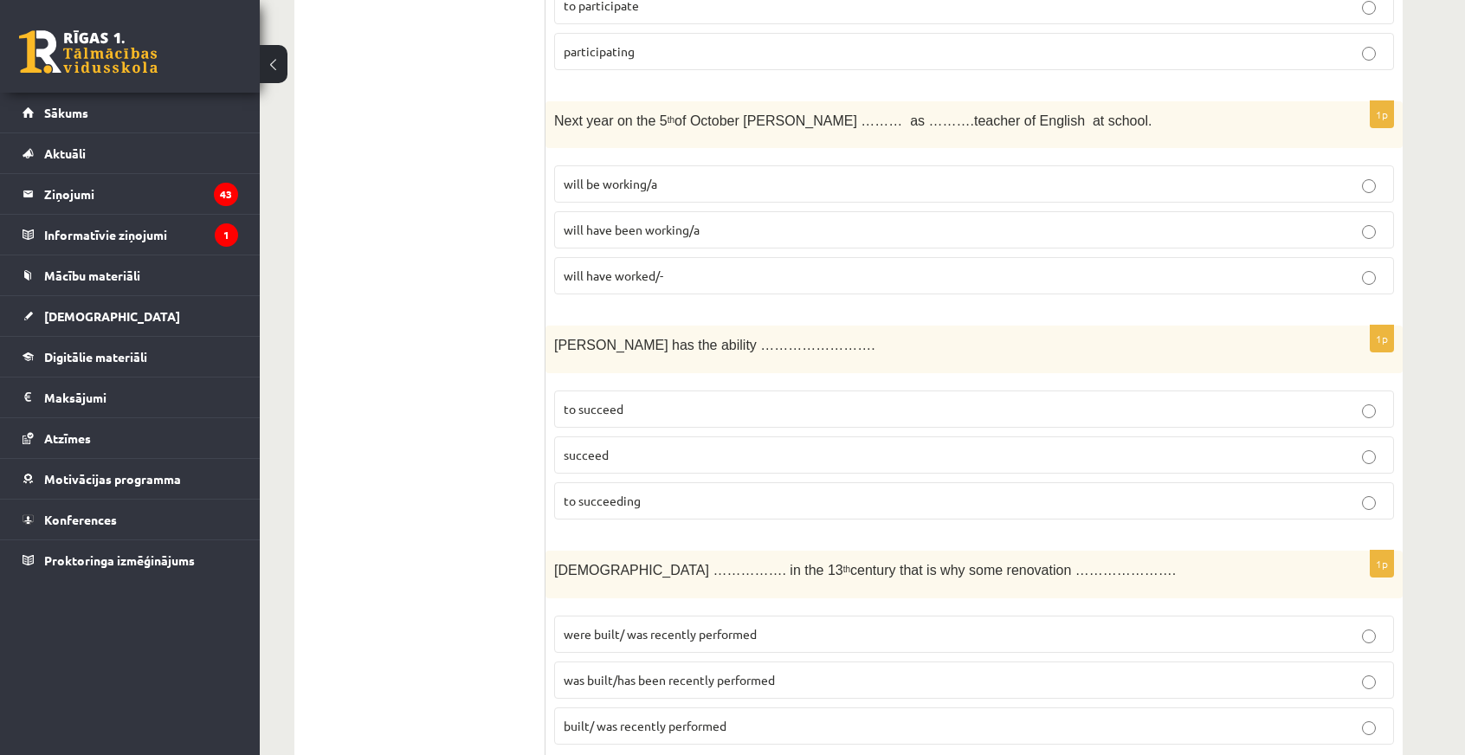
click at [815, 671] on p "was built/has been recently performed" at bounding box center [974, 680] width 821 height 18
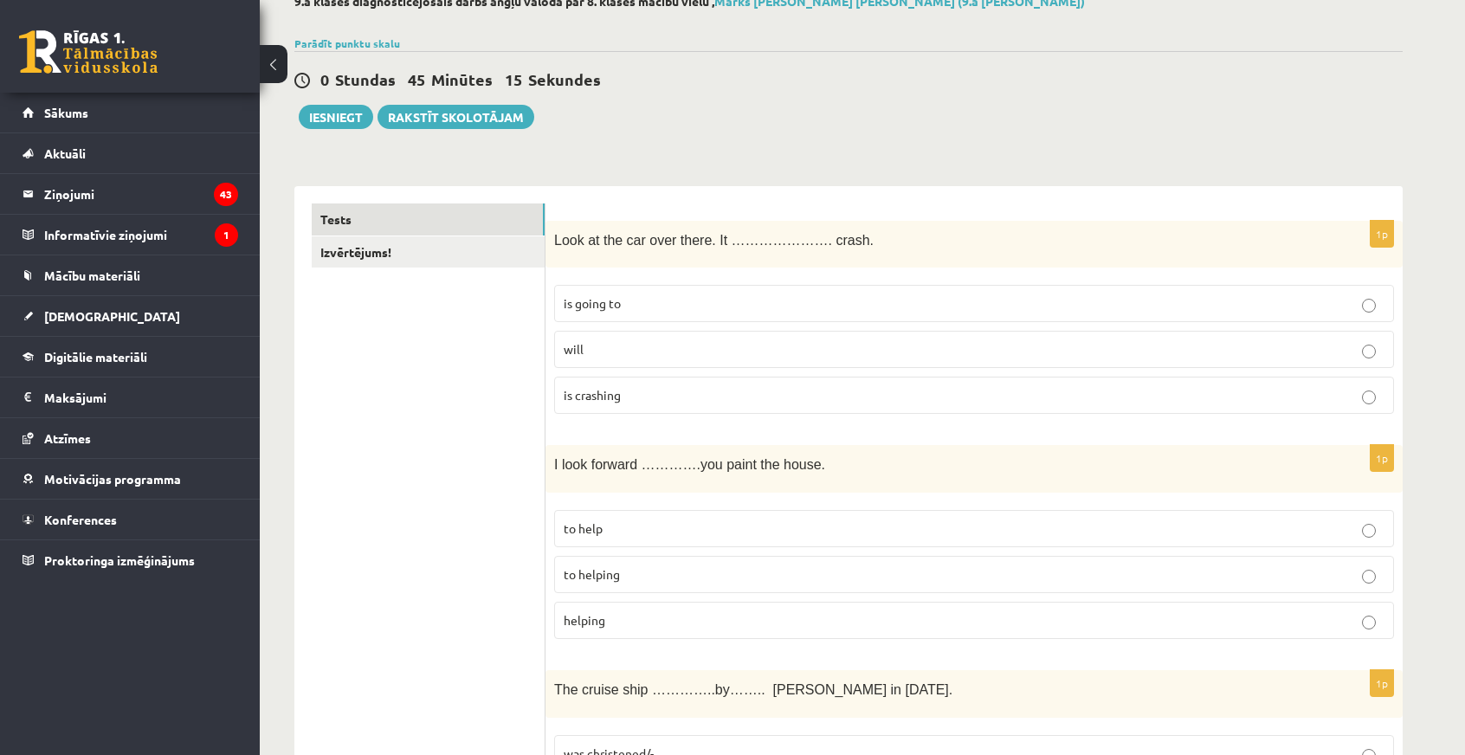
scroll to position [0, 0]
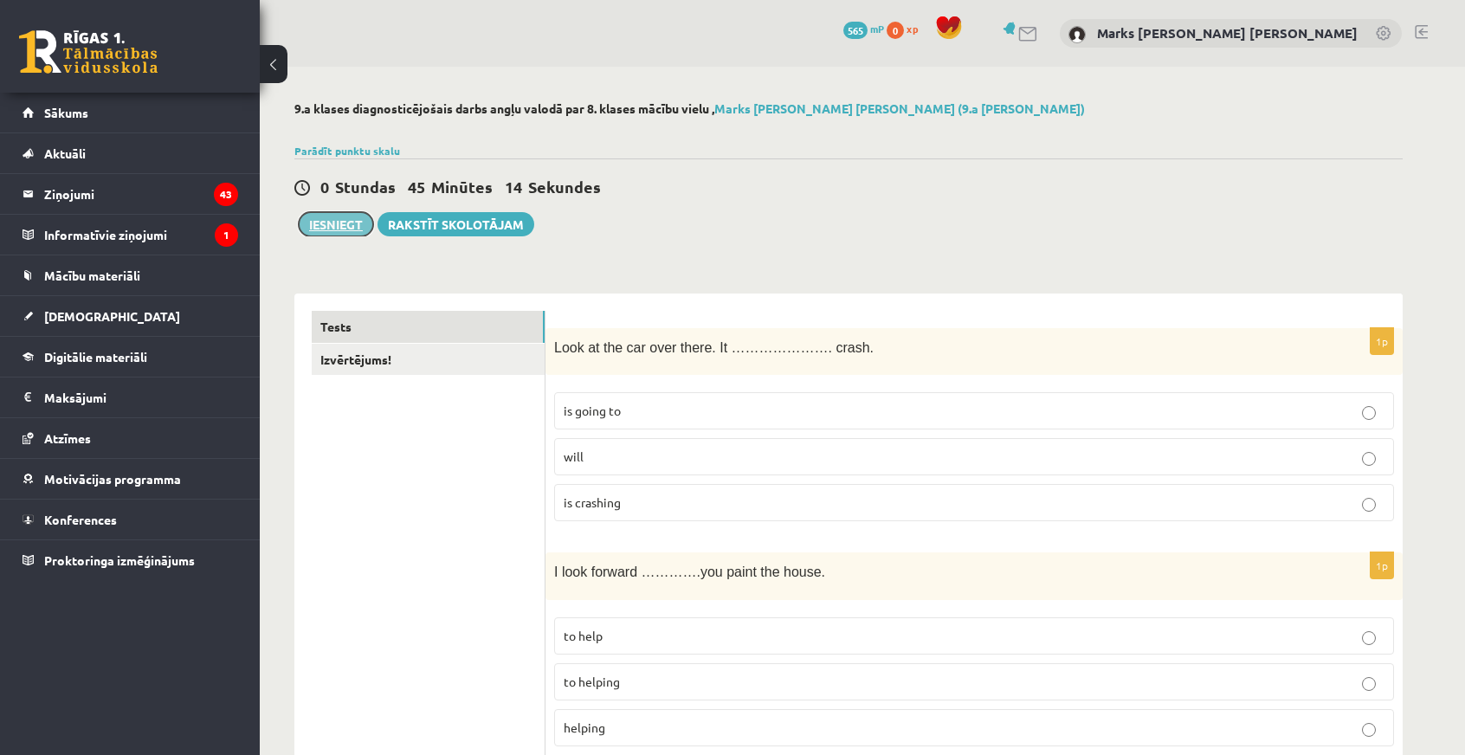
click at [327, 223] on button "Iesniegt" at bounding box center [336, 224] width 74 height 24
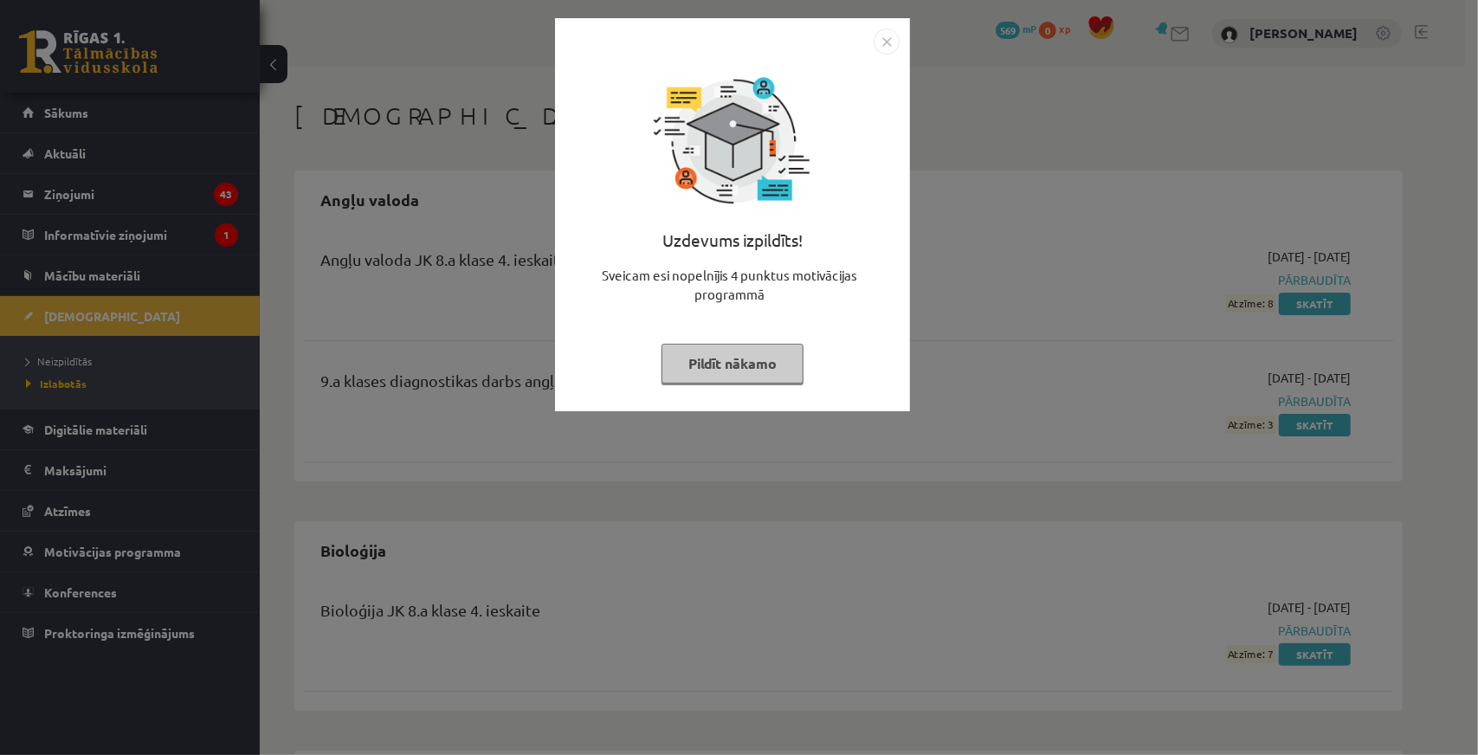
click at [694, 458] on div "Uzdevums izpildīts! Sveicam esi nopelnījis 4 punktus motivācijas programmā Pild…" at bounding box center [739, 377] width 1478 height 755
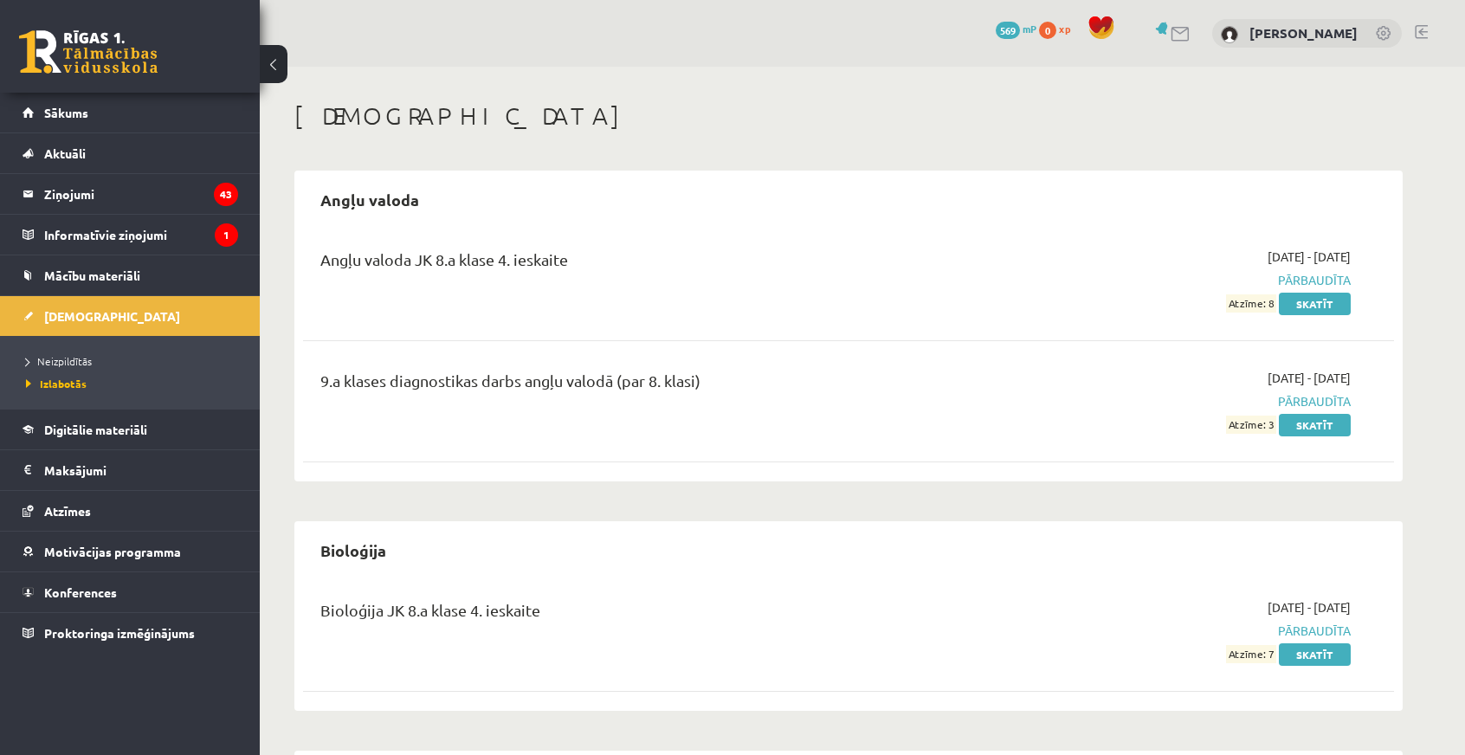
scroll to position [87, 0]
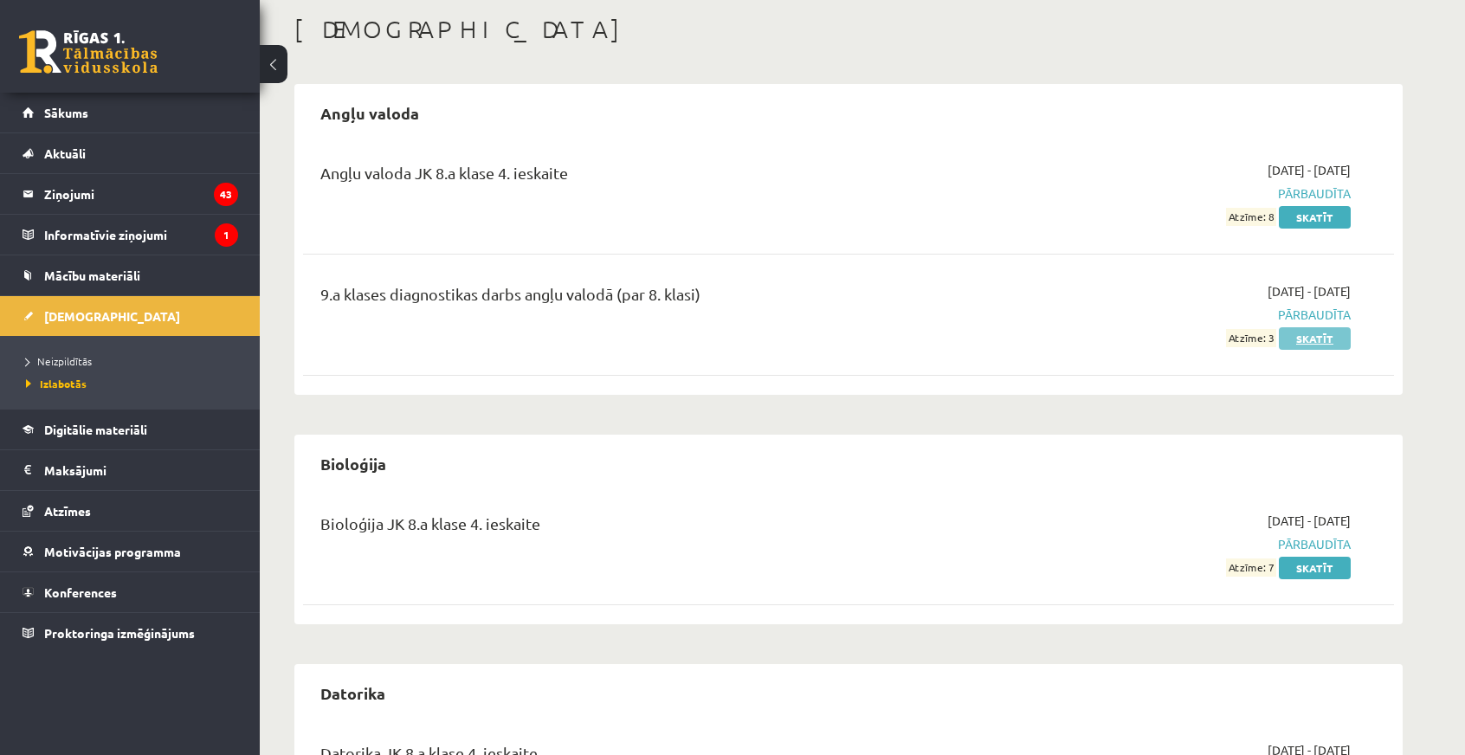
click at [1304, 332] on link "Skatīt" at bounding box center [1315, 338] width 72 height 23
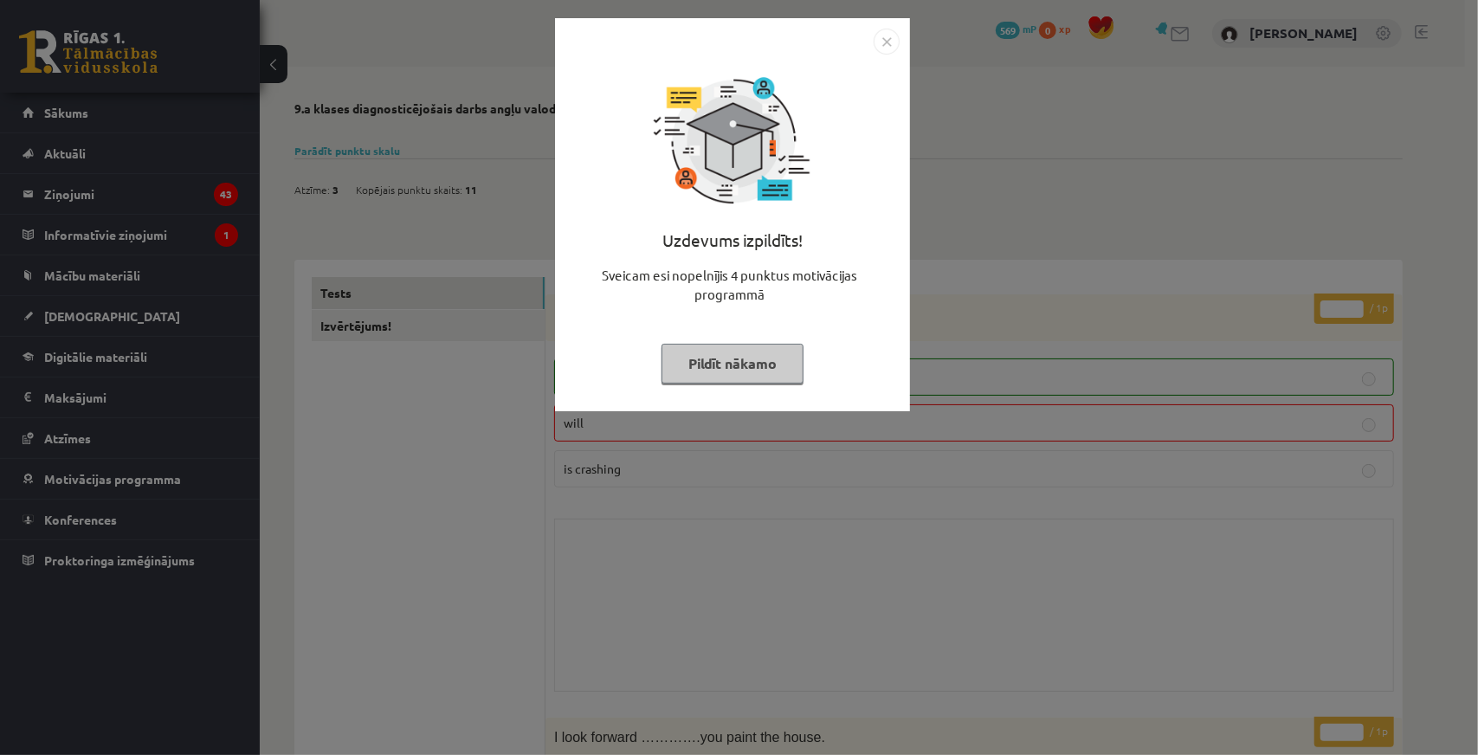
click at [781, 368] on button "Pildīt nākamo" at bounding box center [732, 364] width 142 height 40
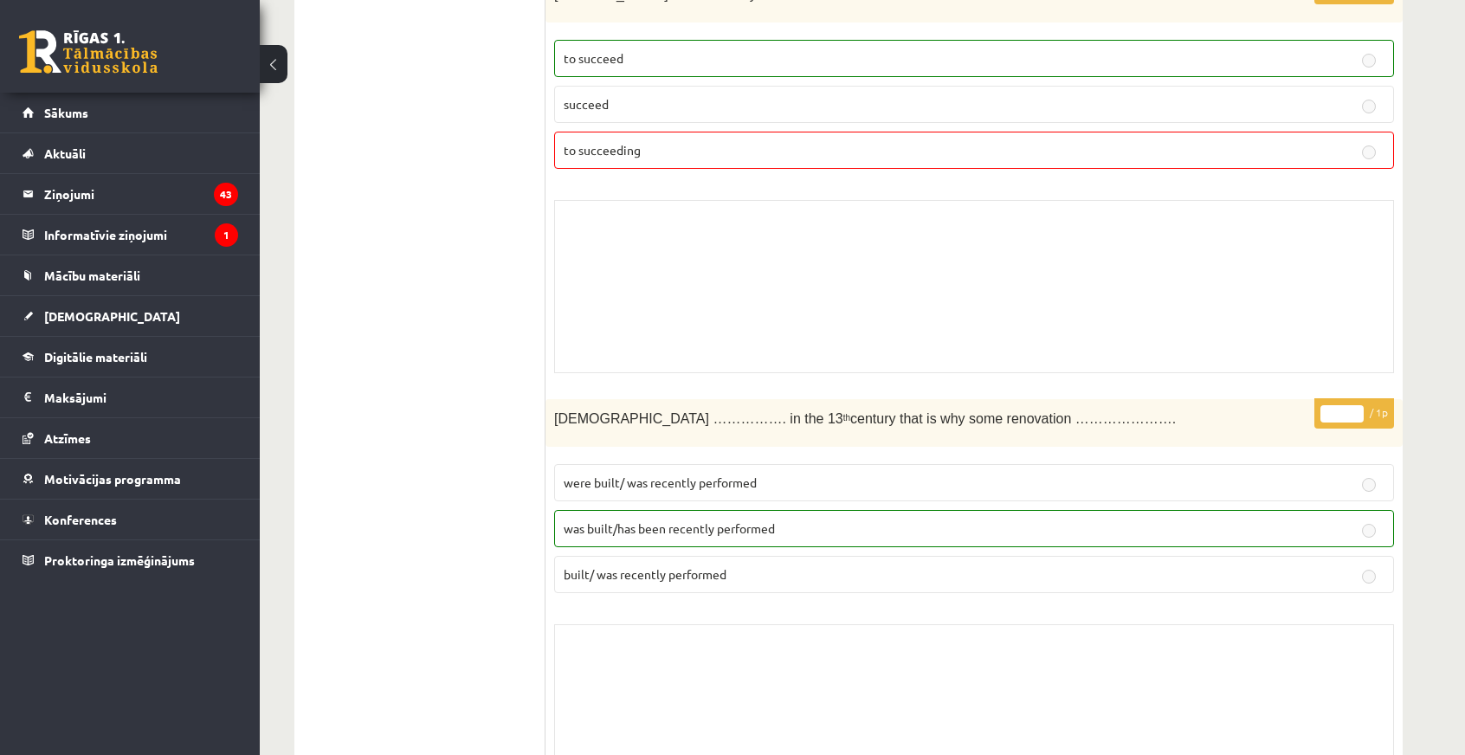
scroll to position [11820, 0]
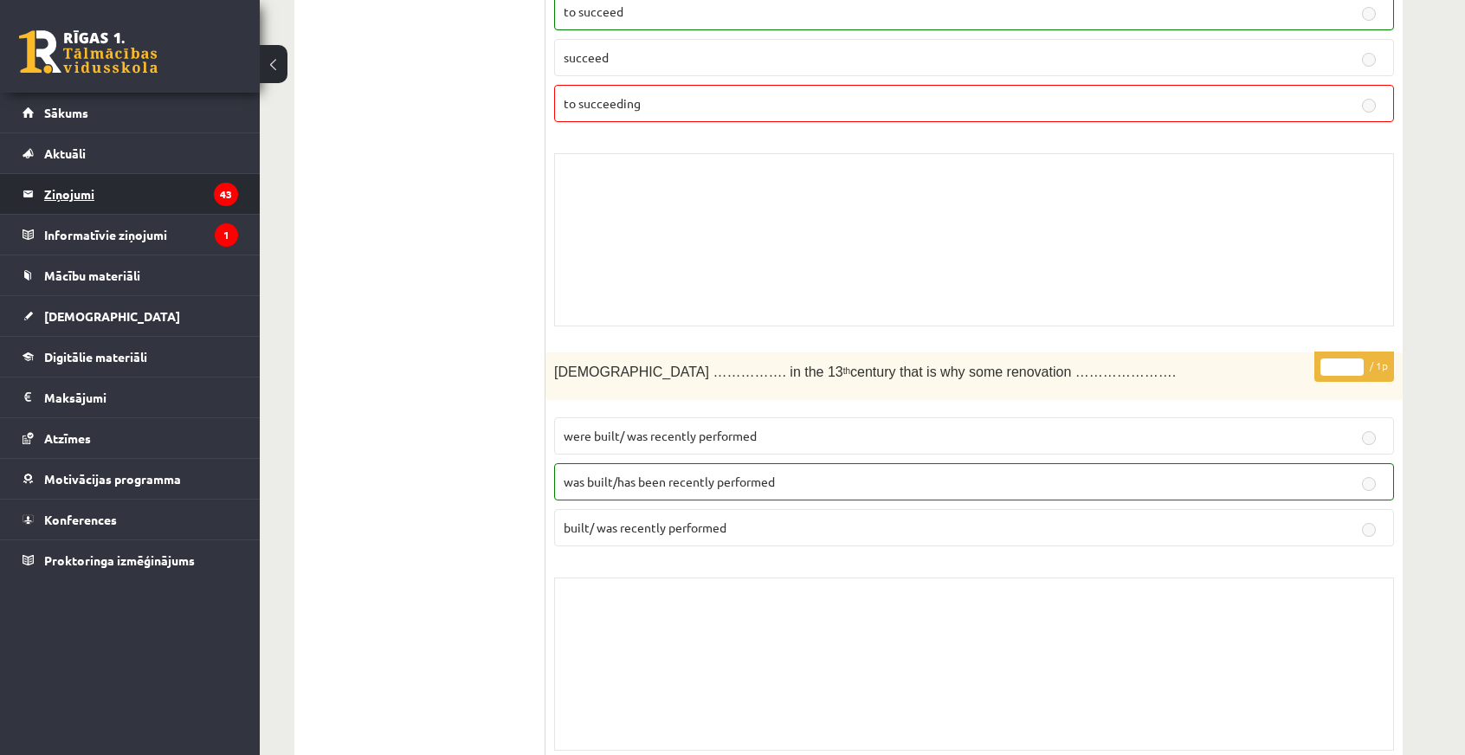
click at [96, 190] on legend "Ziņojumi 43" at bounding box center [141, 194] width 194 height 40
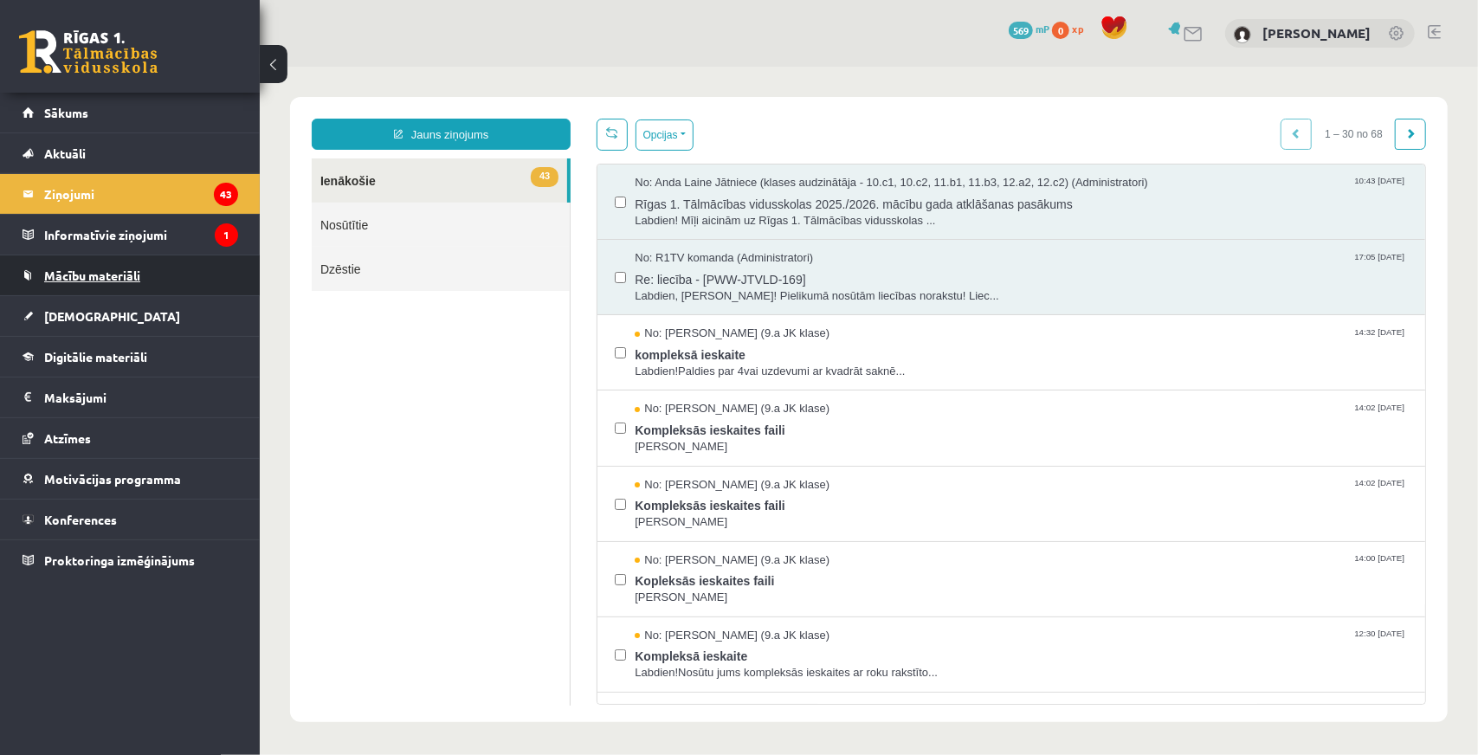
click at [93, 280] on span "Mācību materiāli" at bounding box center [92, 275] width 96 height 16
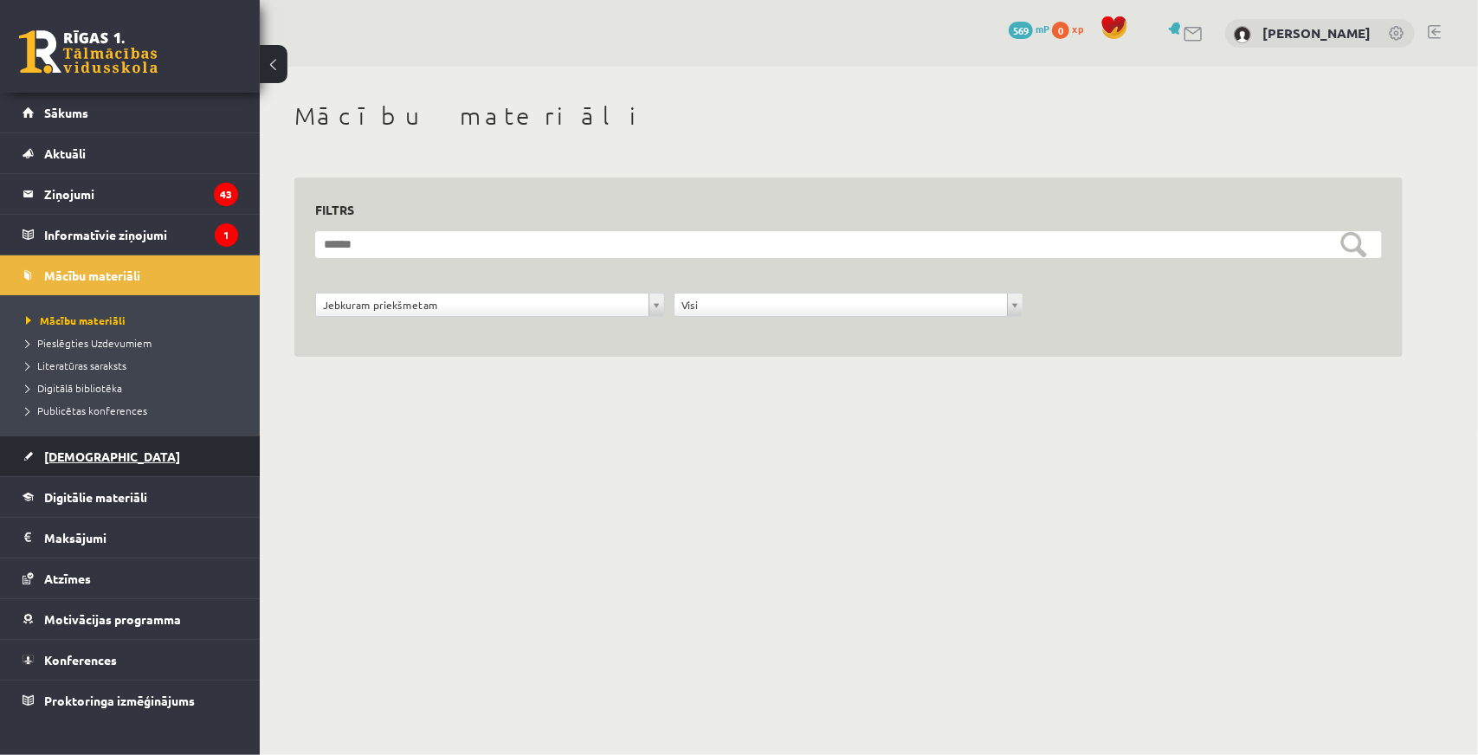
click at [83, 444] on link "[DEMOGRAPHIC_DATA]" at bounding box center [131, 456] width 216 height 40
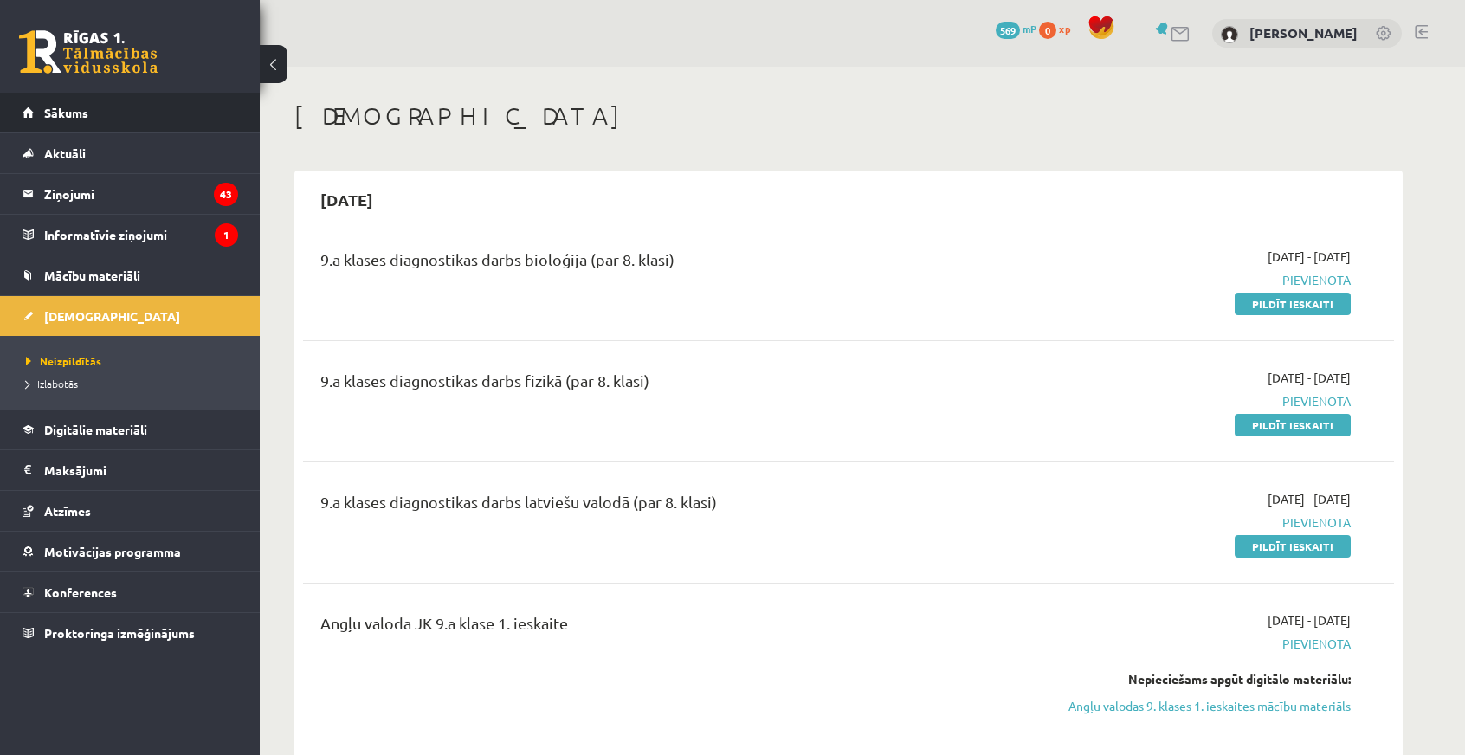
click at [85, 100] on link "Sākums" at bounding box center [131, 113] width 216 height 40
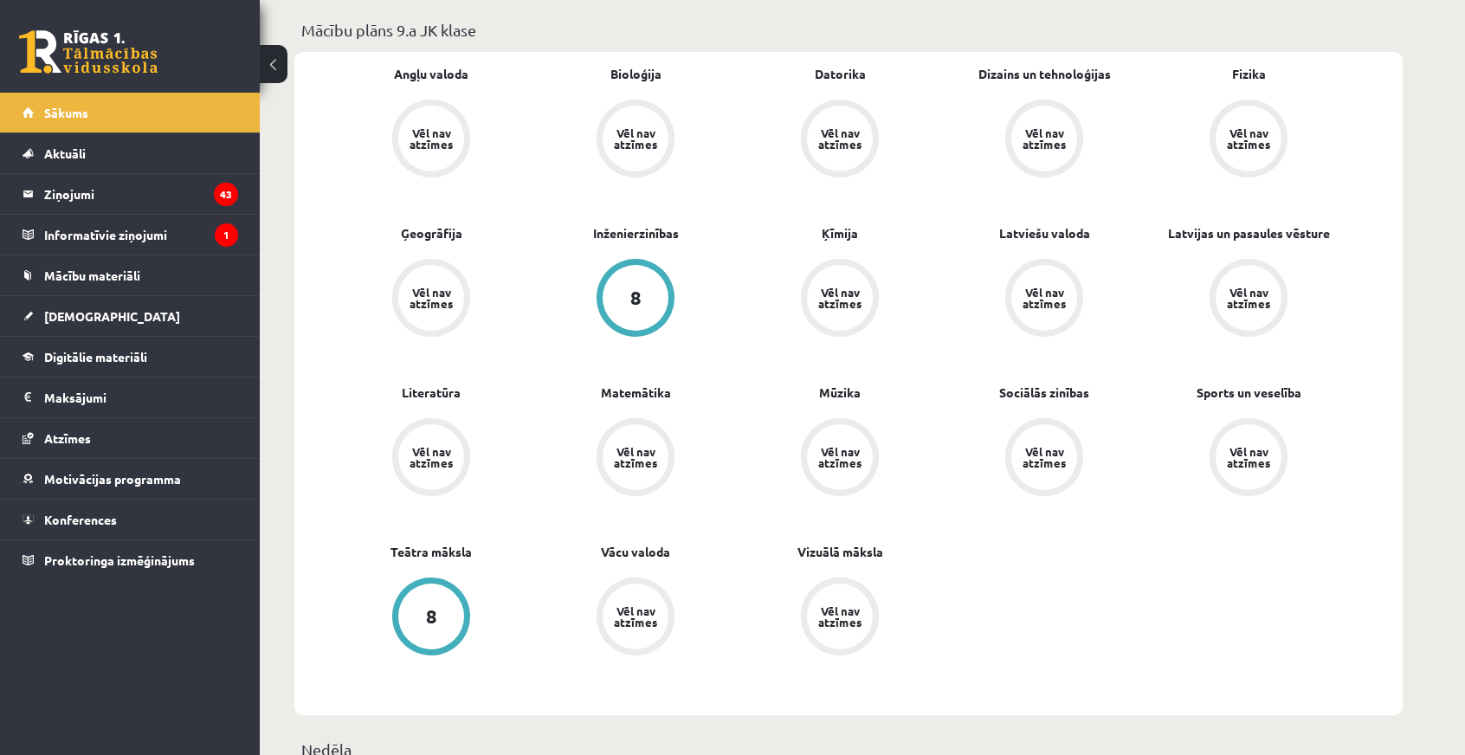
scroll to position [346, 0]
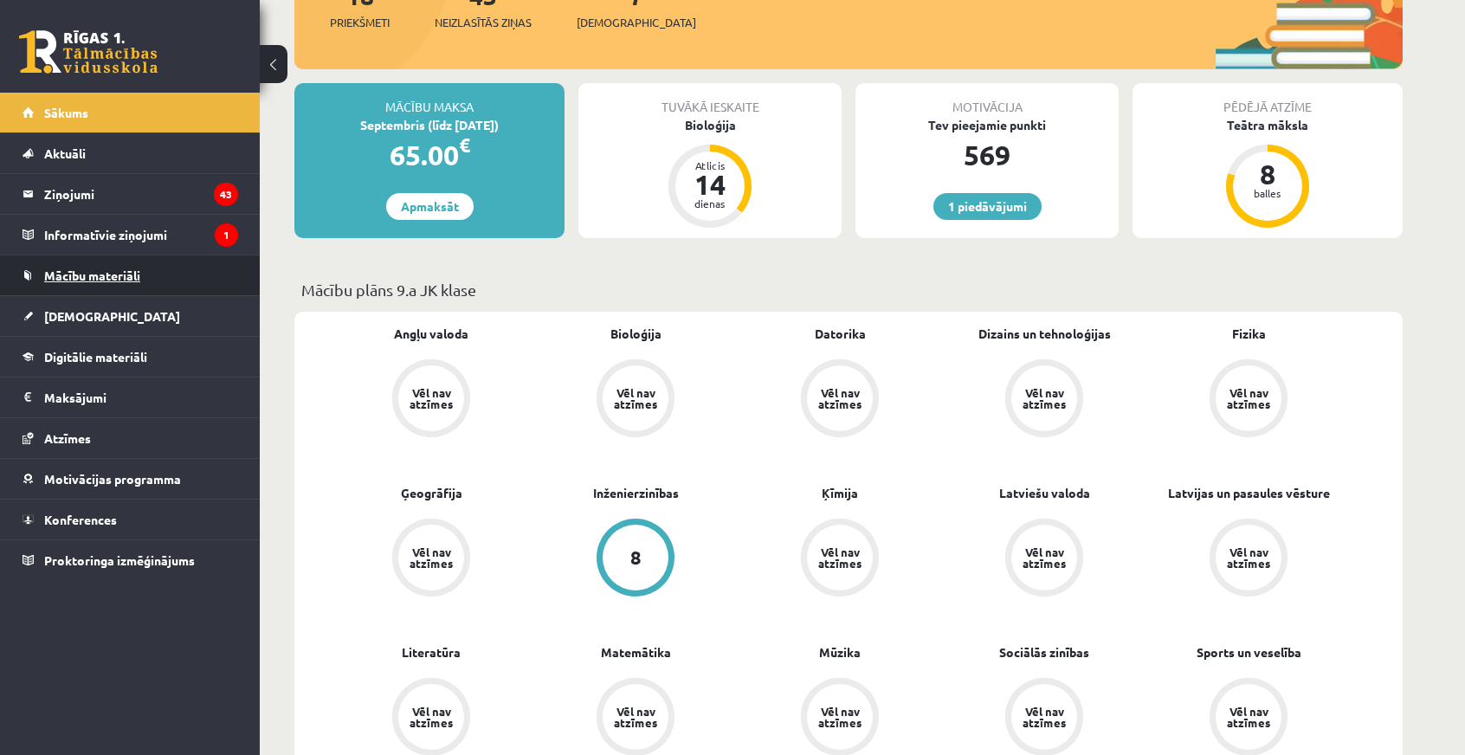
click at [93, 278] on span "Mācību materiāli" at bounding box center [92, 275] width 96 height 16
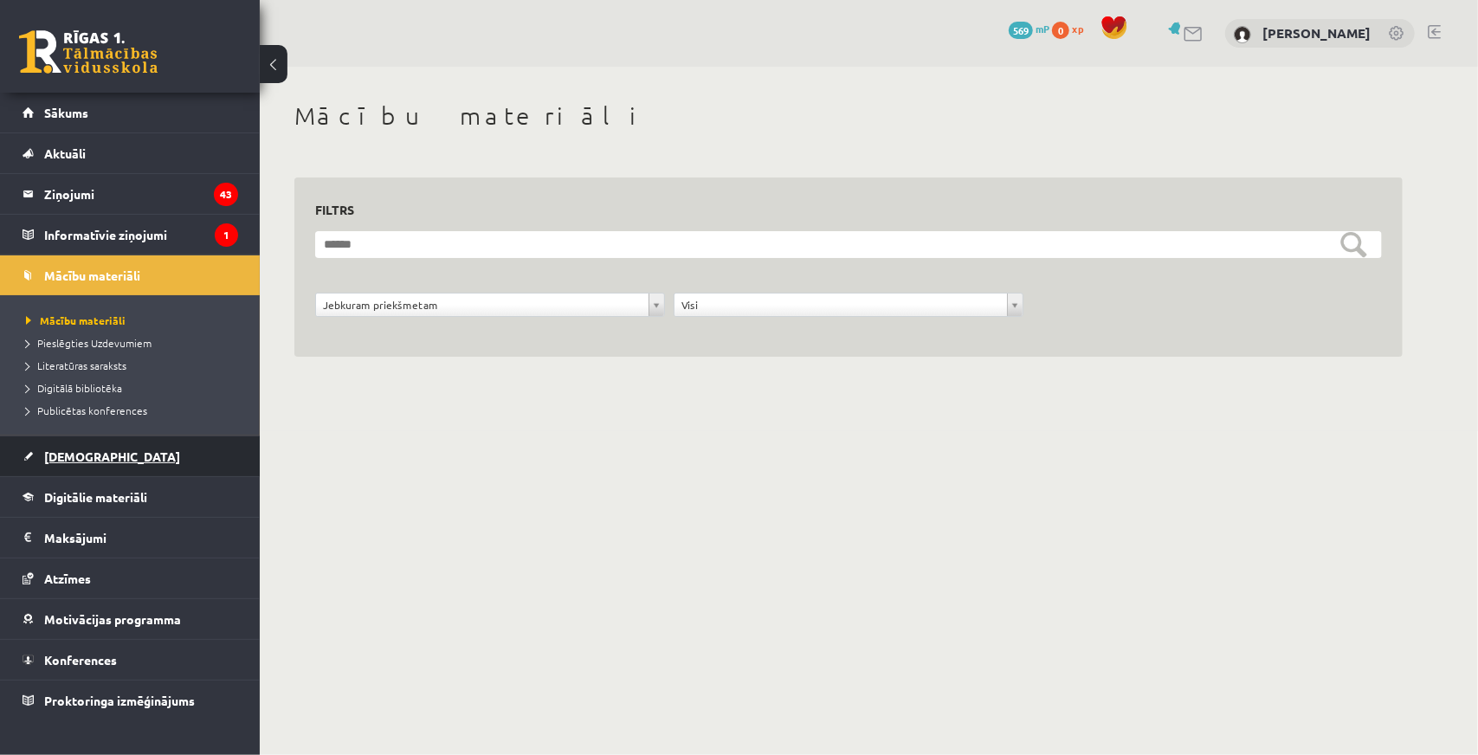
click at [81, 460] on span "[DEMOGRAPHIC_DATA]" at bounding box center [112, 456] width 136 height 16
